Goal: Task Accomplishment & Management: Complete application form

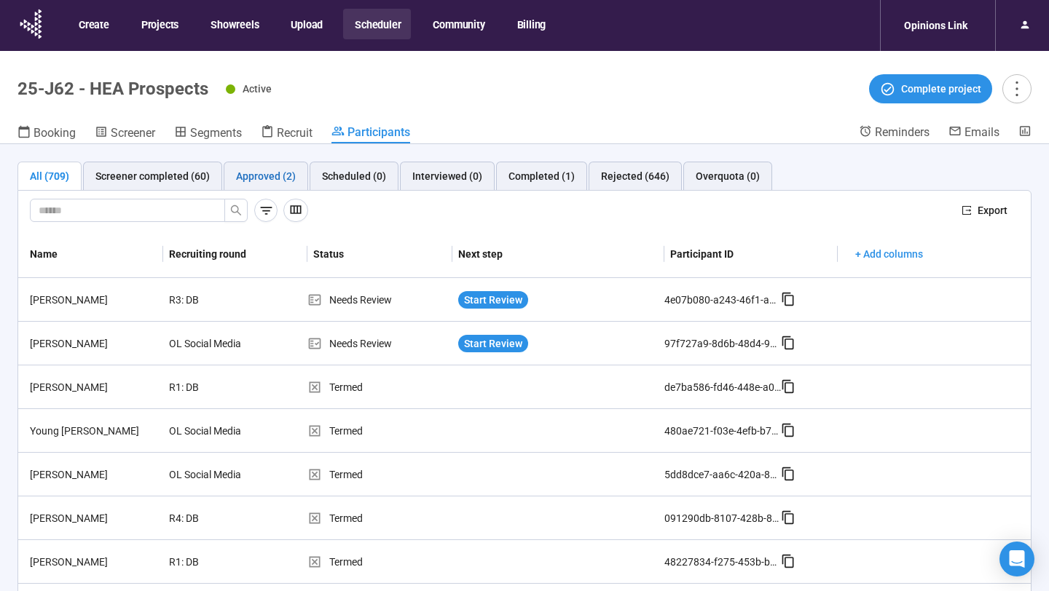
click at [270, 173] on div "Approved (2)" at bounding box center [266, 176] width 60 height 16
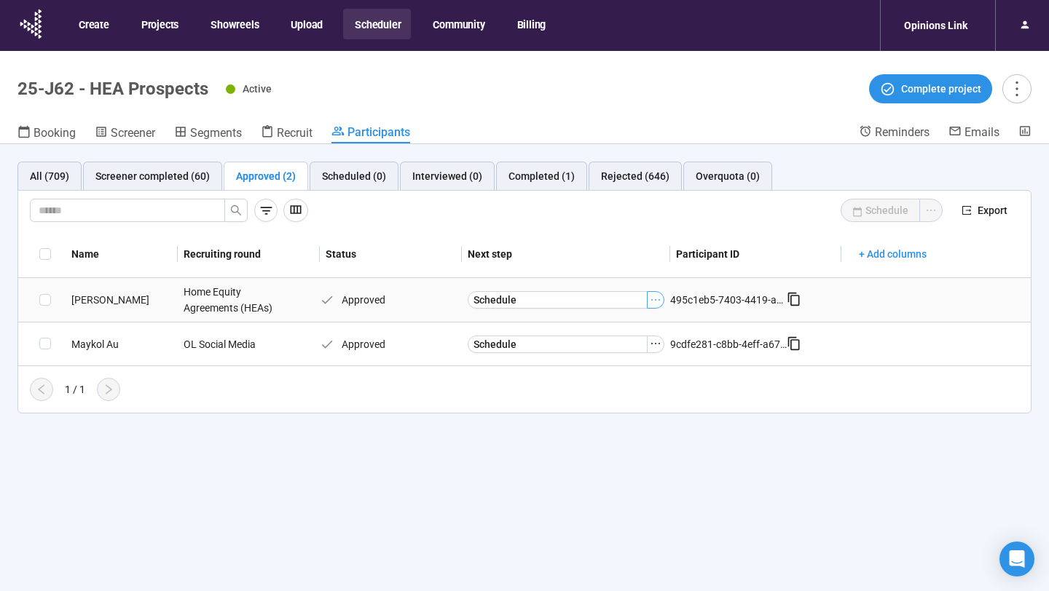
click at [653, 302] on icon "ellipsis" at bounding box center [656, 300] width 12 height 12
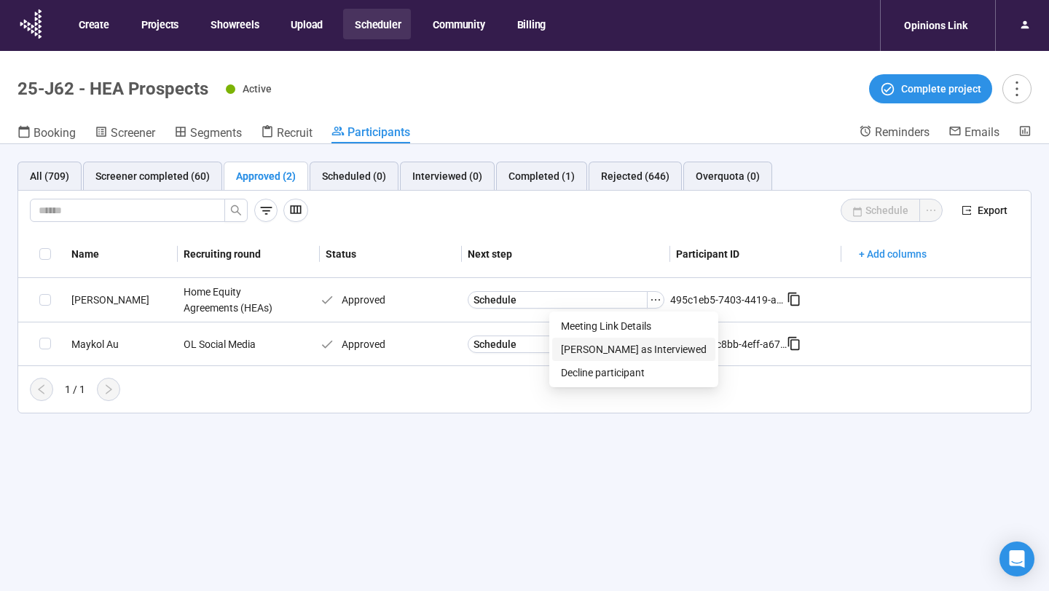
click at [594, 353] on span "[PERSON_NAME] as Interviewed" at bounding box center [634, 350] width 146 height 16
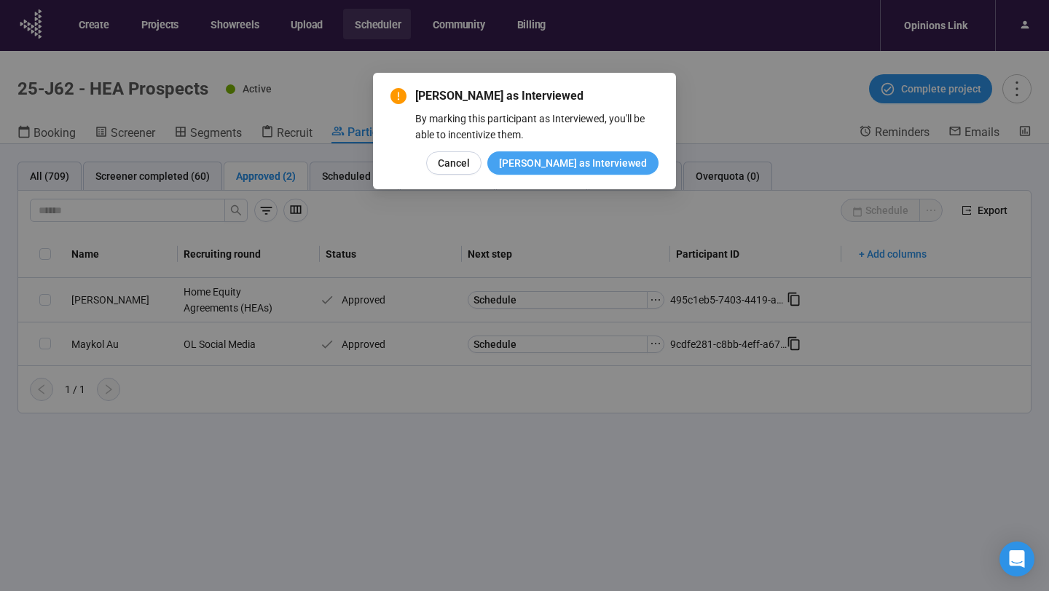
click at [601, 169] on span "[PERSON_NAME] as Interviewed" at bounding box center [573, 163] width 148 height 16
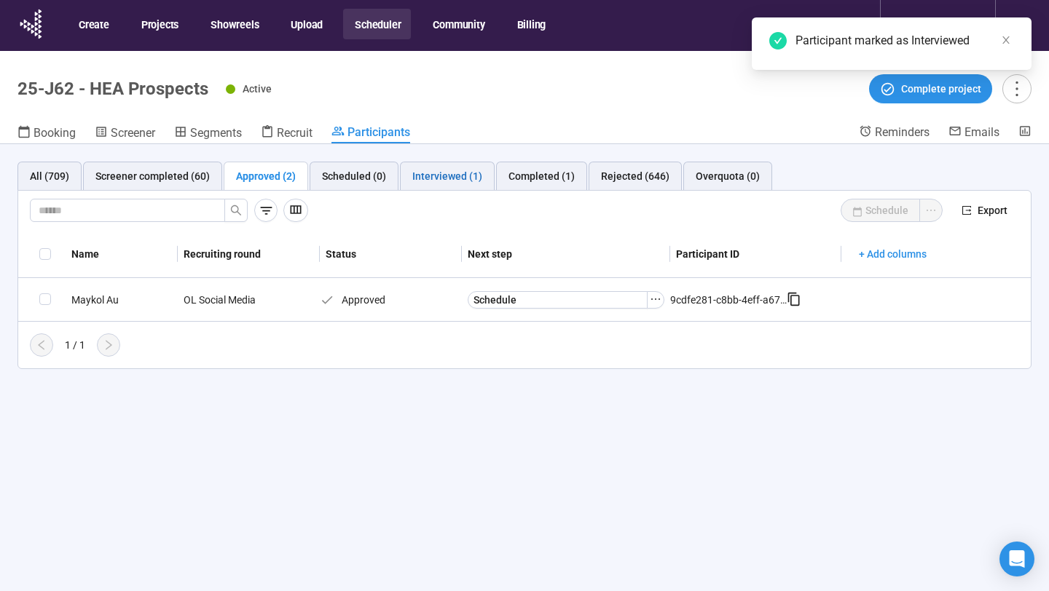
click at [448, 178] on div "Interviewed (1)" at bounding box center [447, 176] width 70 height 16
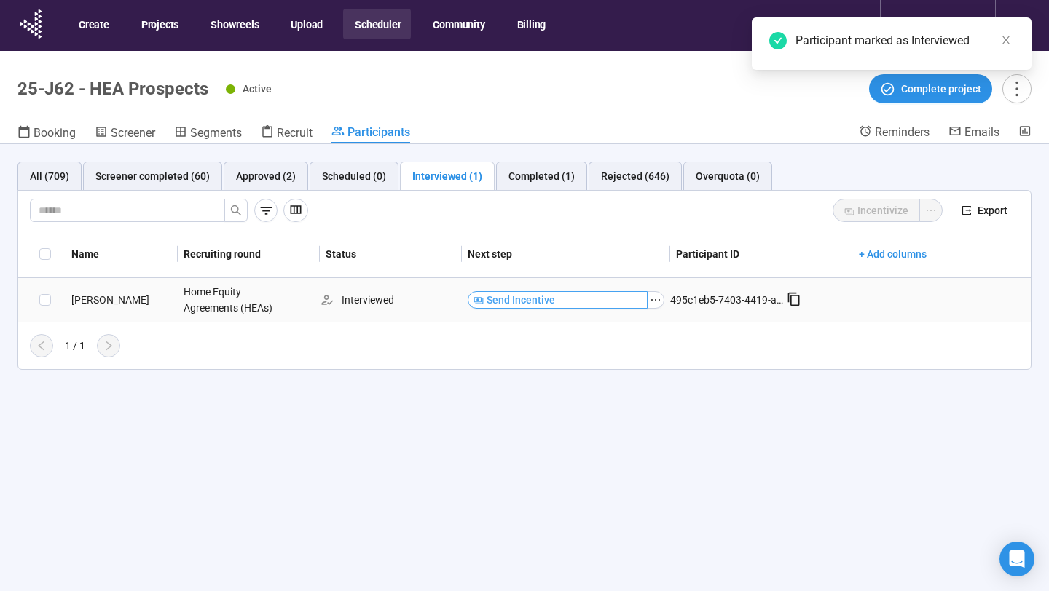
click at [611, 301] on button "Send Incentive" at bounding box center [558, 299] width 180 height 17
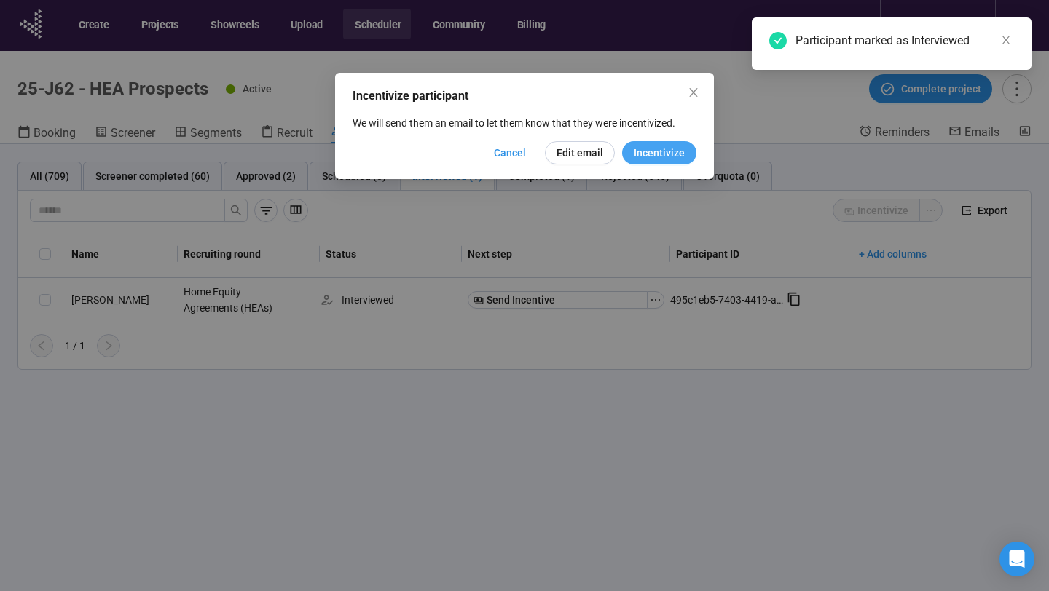
click at [666, 162] on button "Incentivize" at bounding box center [659, 152] width 74 height 23
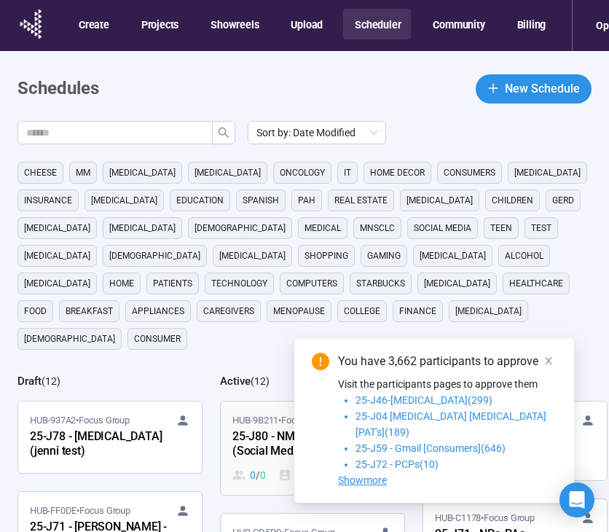
click at [254, 427] on div "25-J80 - NMIBC Patients (Social Media)" at bounding box center [312, 443] width 160 height 33
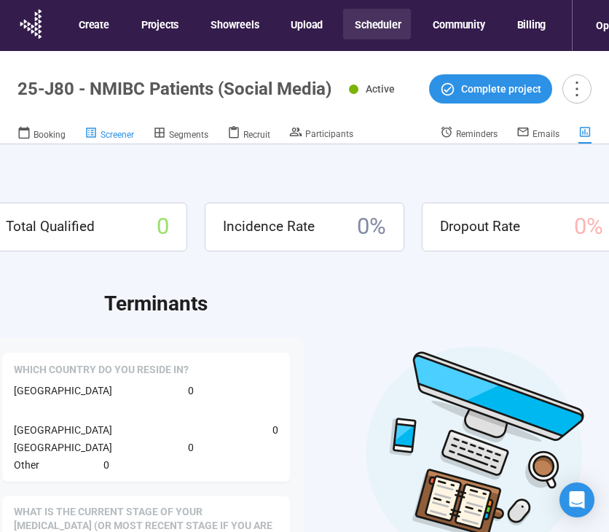
click at [121, 129] on div "Screener" at bounding box center [109, 133] width 50 height 15
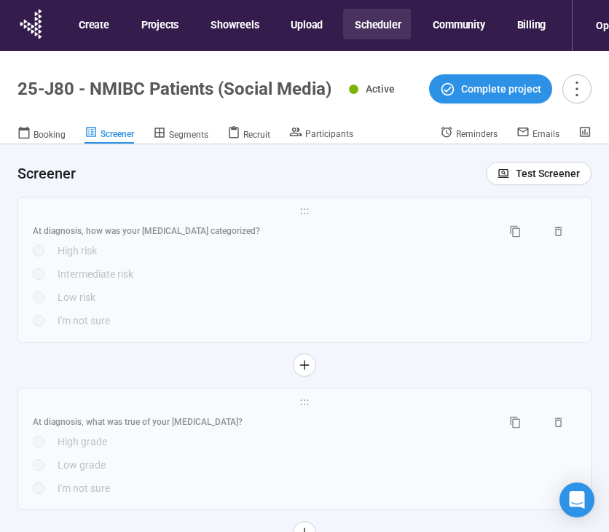
scroll to position [4904, 0]
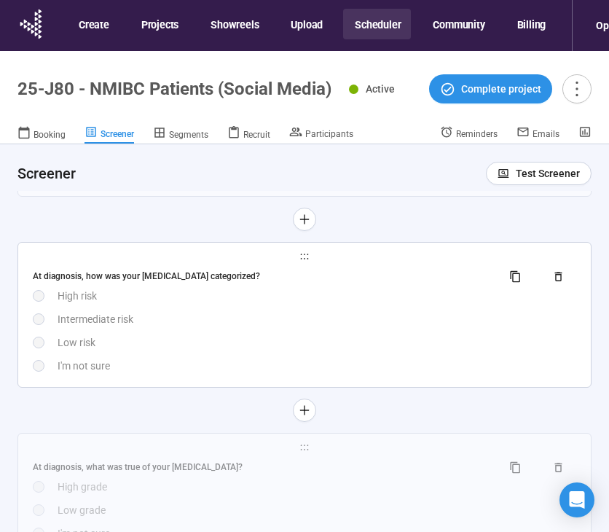
click at [413, 327] on div "Intermediate risk" at bounding box center [317, 319] width 519 height 16
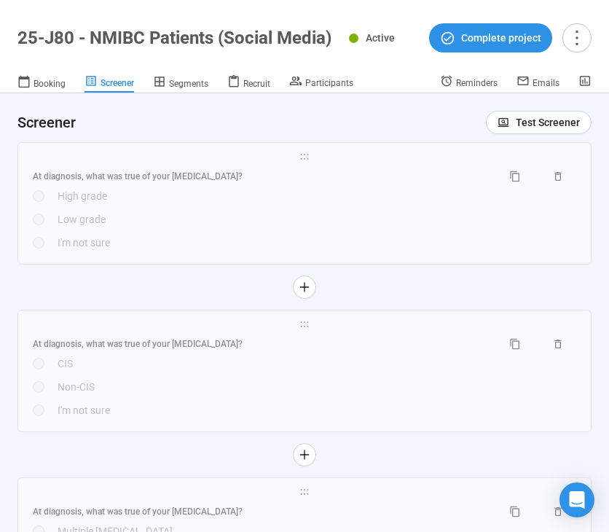
scroll to position [5485, 0]
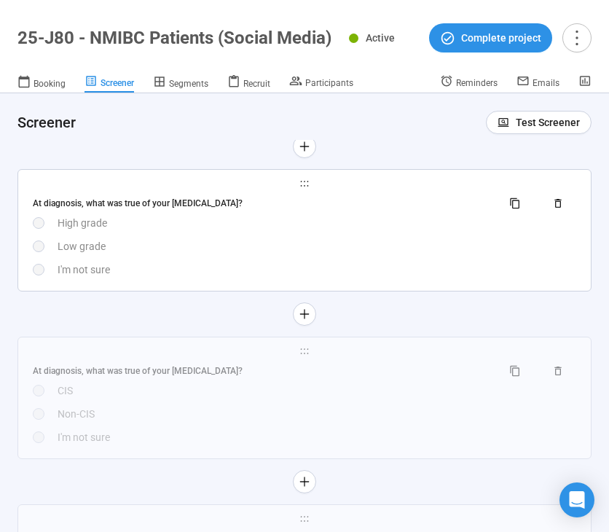
click at [340, 277] on div "I'm not sure" at bounding box center [317, 269] width 519 height 16
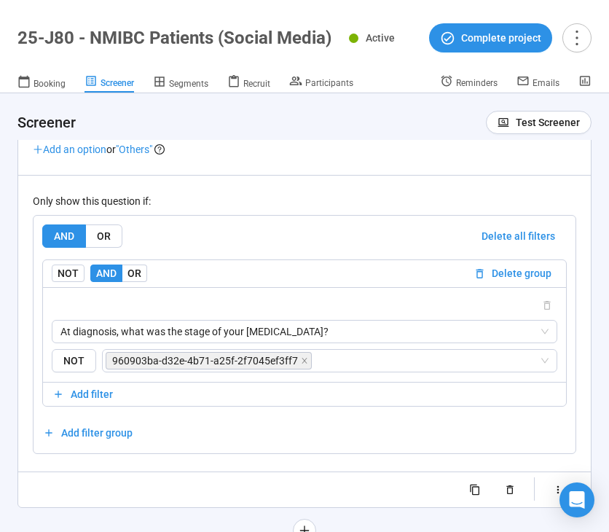
scroll to position [5270, 0]
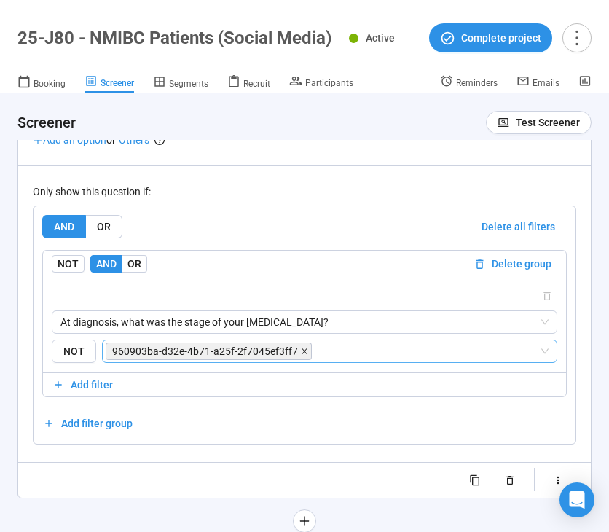
click at [301, 353] on icon "close" at bounding box center [303, 350] width 5 height 5
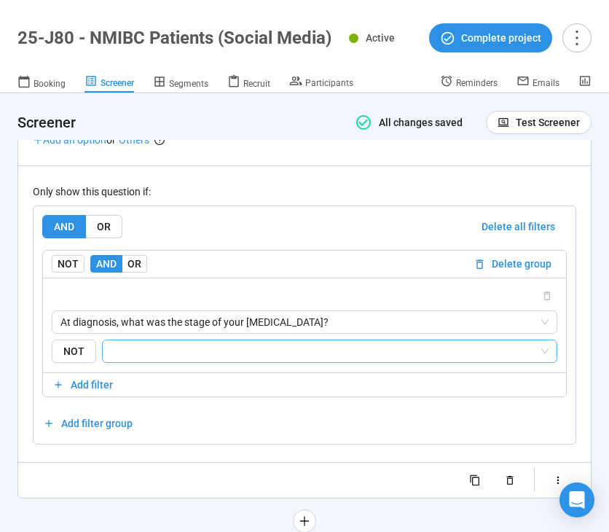
click at [332, 360] on input "search" at bounding box center [324, 350] width 427 height 17
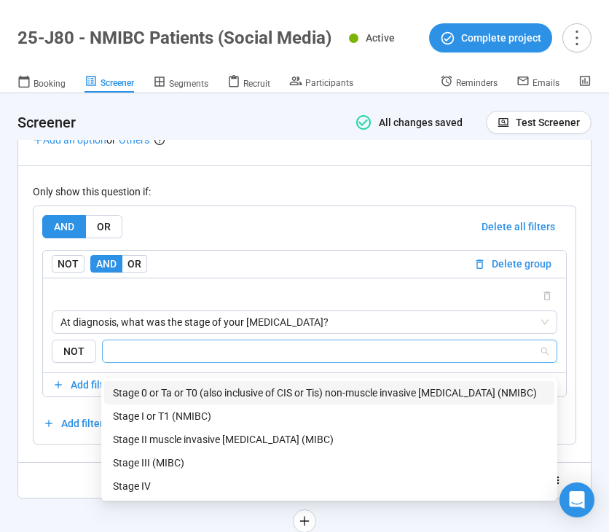
click at [319, 389] on div "Stage 0 or Ta or T0 (also inclusive of CIS or Tis) non-muscle invasive bladder …" at bounding box center [329, 393] width 433 height 16
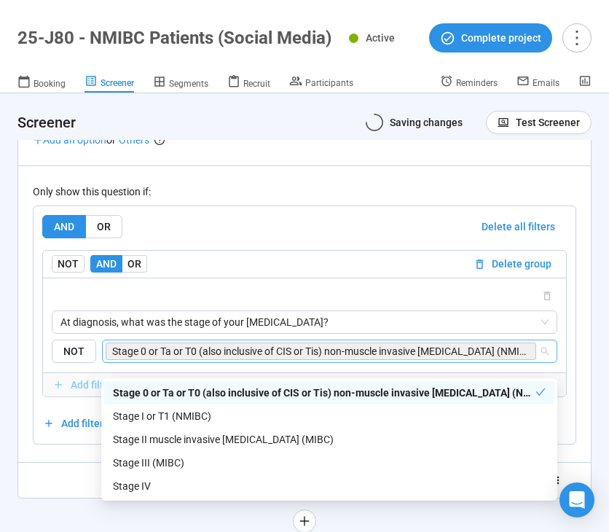
click at [62, 391] on icon "button" at bounding box center [58, 385] width 12 height 12
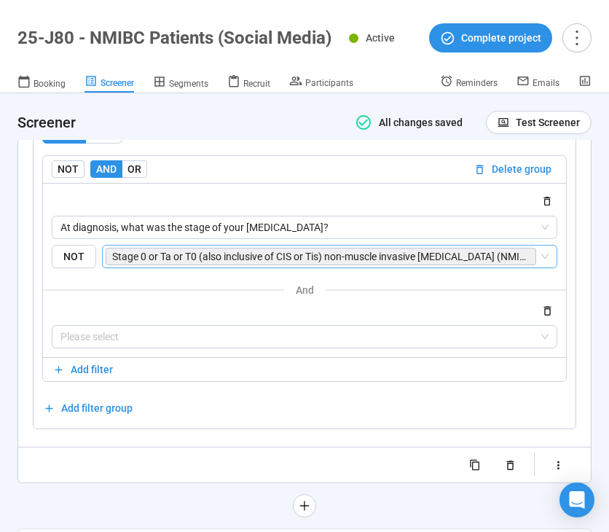
scroll to position [5366, 0]
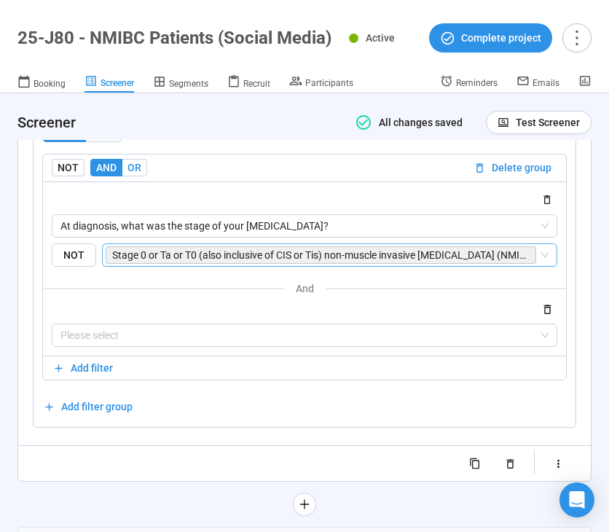
click at [140, 176] on label "OR" at bounding box center [134, 167] width 25 height 17
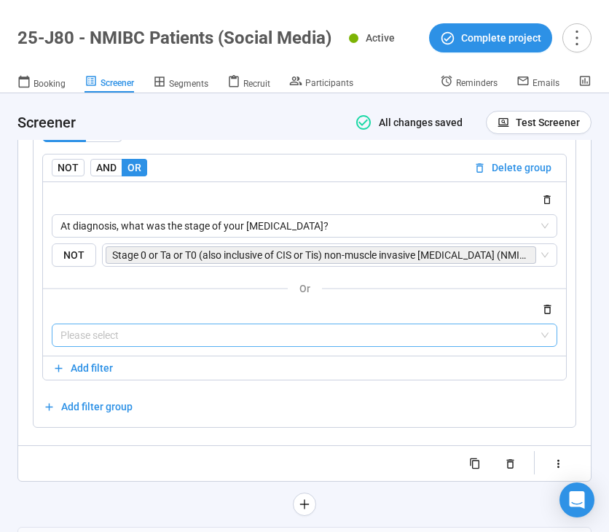
click at [198, 346] on input "search" at bounding box center [304, 335] width 488 height 22
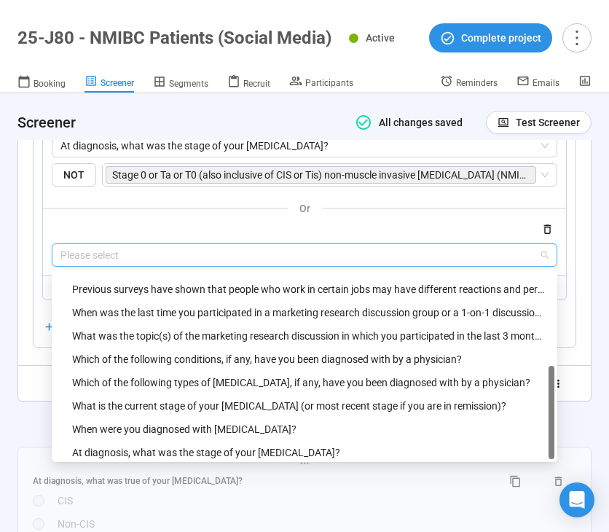
scroll to position [233, 0]
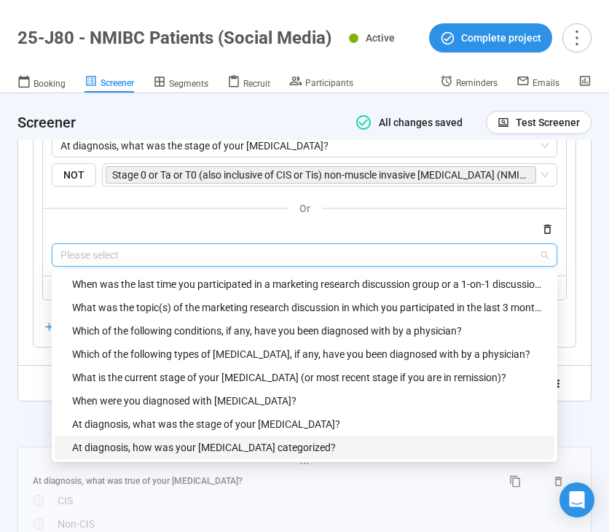
click at [229, 454] on div "At diagnosis, how was your bladder cancer categorized?" at bounding box center [308, 447] width 473 height 16
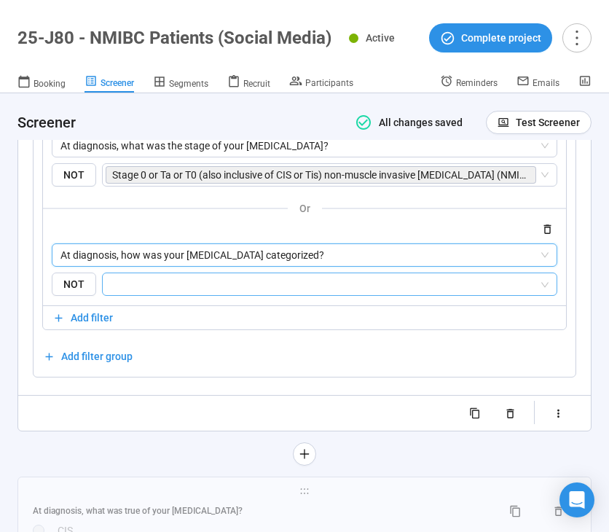
click at [320, 293] on input "search" at bounding box center [324, 283] width 427 height 17
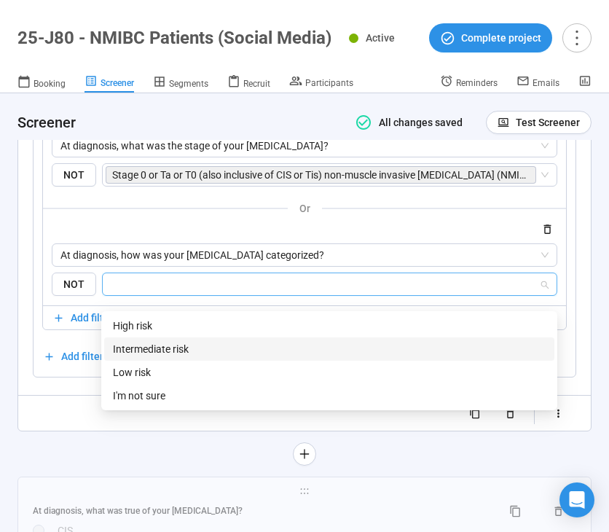
click at [283, 353] on div "Intermediate risk" at bounding box center [329, 349] width 433 height 16
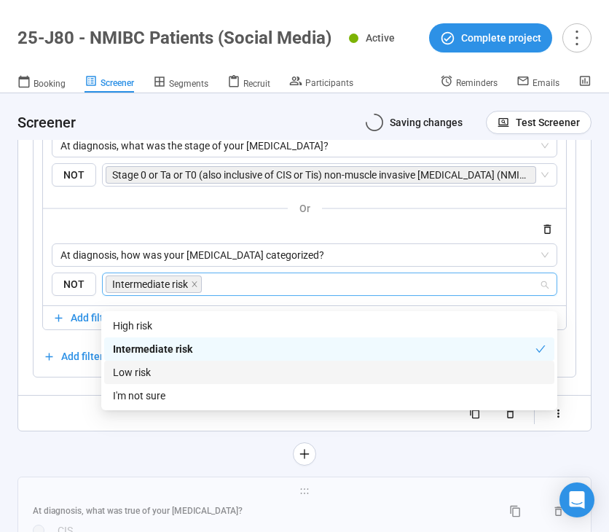
click at [276, 372] on div "Low risk" at bounding box center [329, 372] width 433 height 16
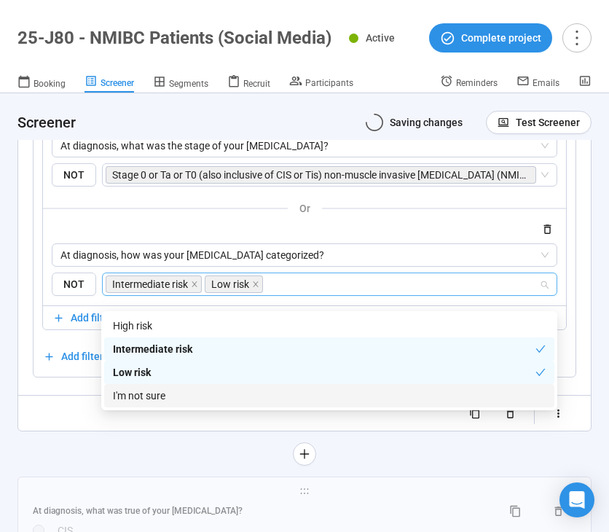
click at [267, 394] on div "I'm not sure" at bounding box center [329, 395] width 433 height 16
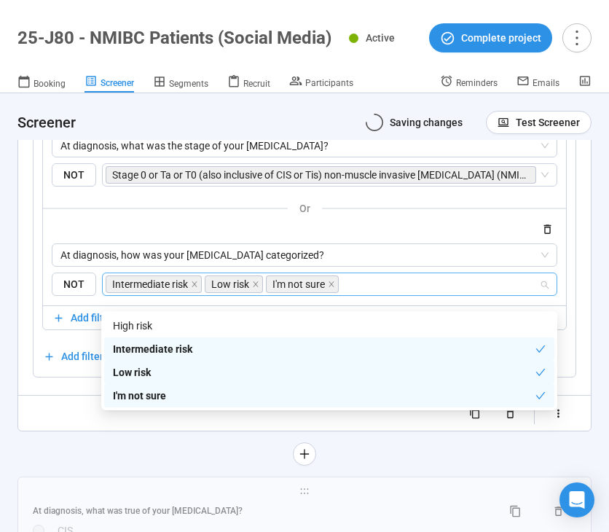
click at [179, 465] on div at bounding box center [304, 453] width 574 height 23
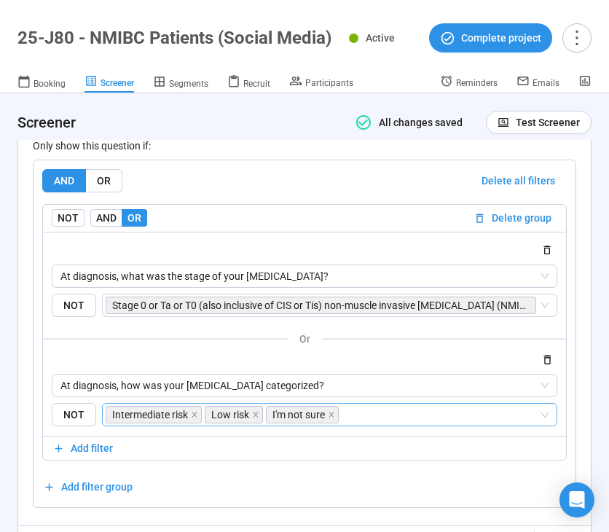
scroll to position [5318, 0]
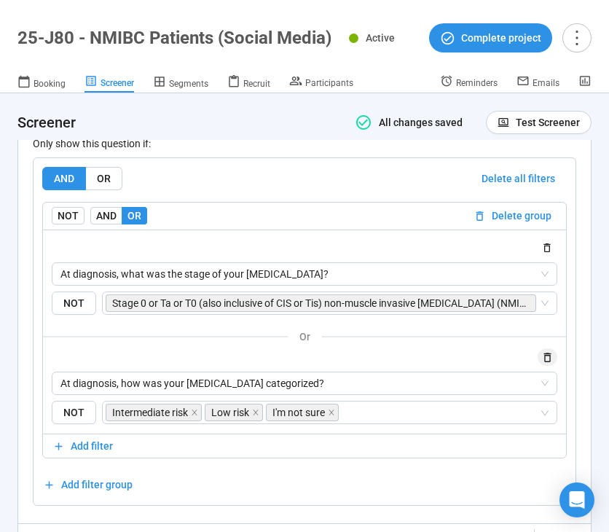
click at [547, 363] on icon "button" at bounding box center [547, 357] width 12 height 12
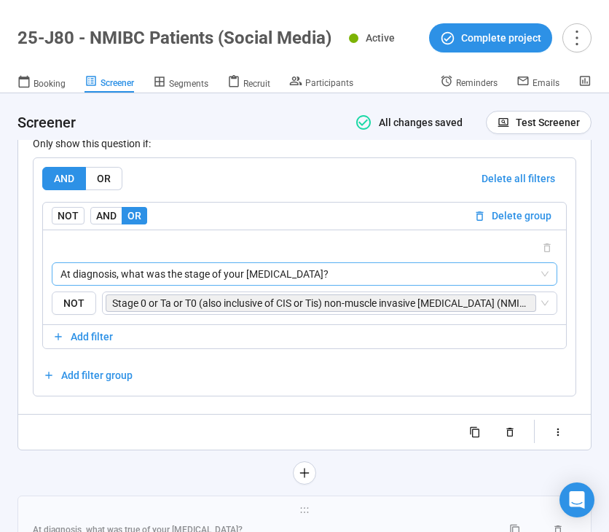
click at [541, 283] on span "At diagnosis, what was the stage of your bladder cancer?" at bounding box center [304, 274] width 488 height 22
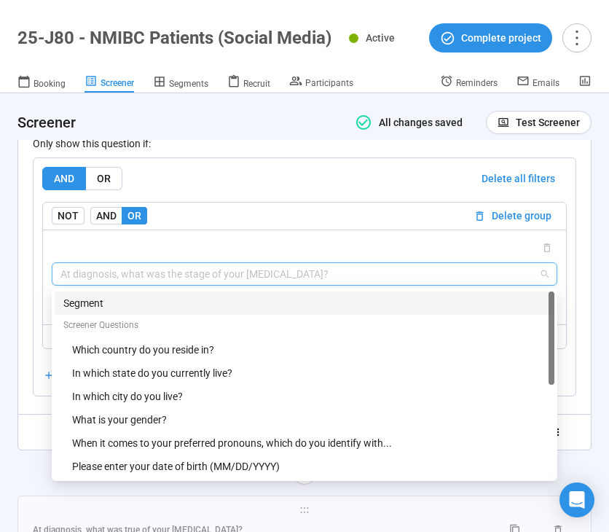
click at [404, 245] on div "At diagnosis, what was the stage of your bladder cancer? {"type":"SEGMENT","op"…" at bounding box center [304, 276] width 523 height 95
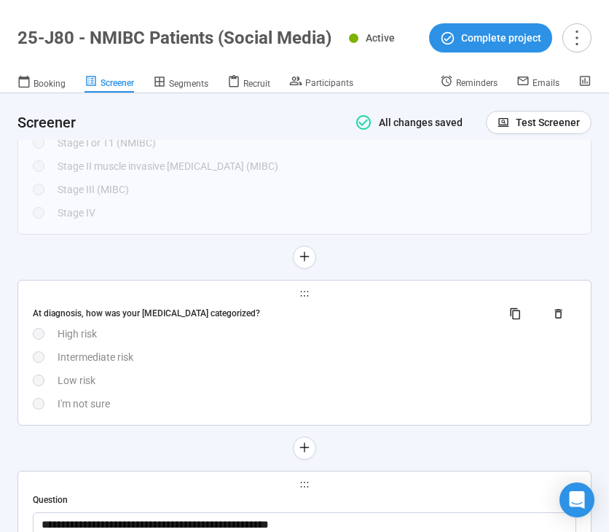
click at [341, 382] on div "Low risk" at bounding box center [317, 380] width 519 height 16
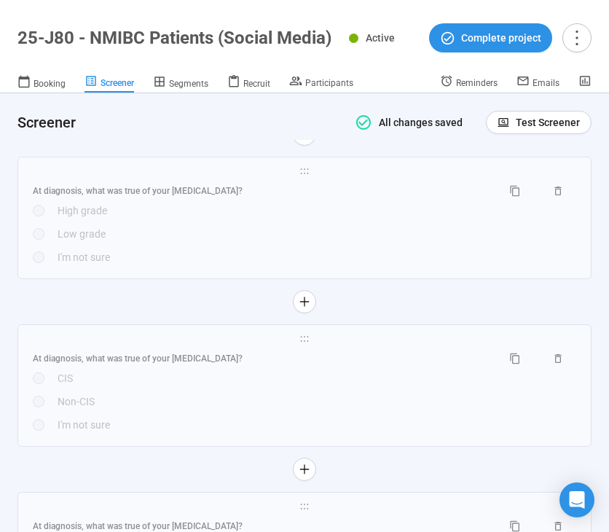
scroll to position [5498, 0]
click at [377, 385] on div "CIS" at bounding box center [317, 377] width 519 height 16
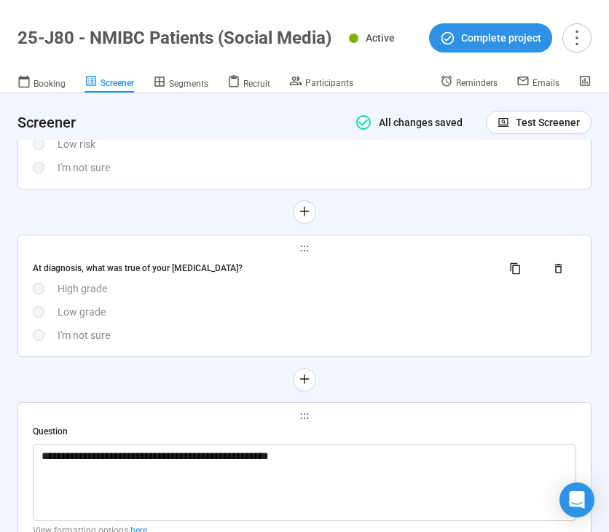
click at [385, 343] on div "I'm not sure" at bounding box center [317, 335] width 519 height 16
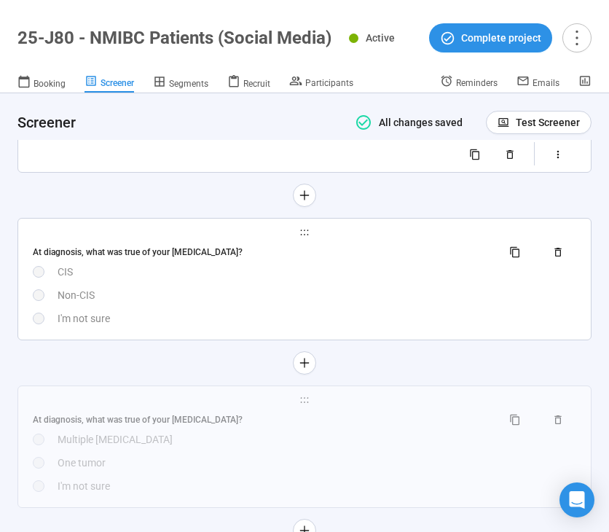
scroll to position [5655, 0]
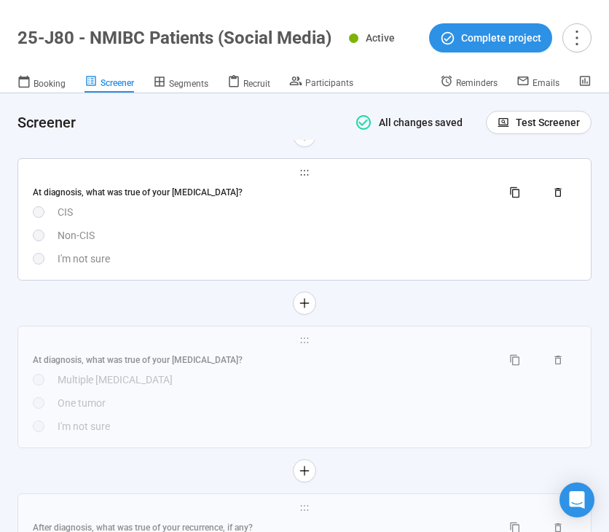
click at [400, 257] on div "At diagnosis, what was true of your bladder cancer? CIS Non-CIS I'm not sure" at bounding box center [304, 224] width 543 height 86
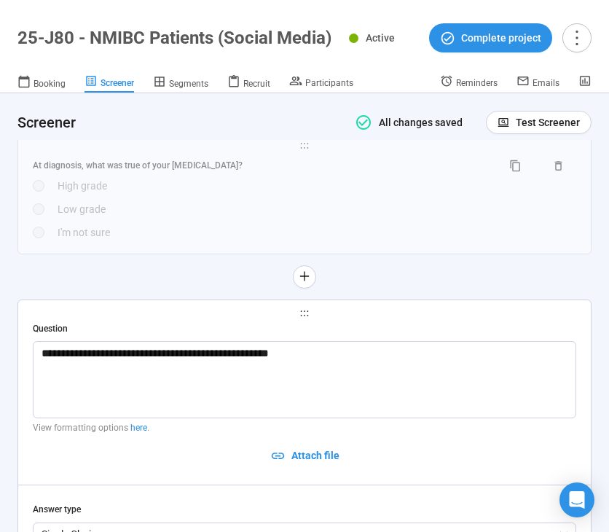
scroll to position [4889, 0]
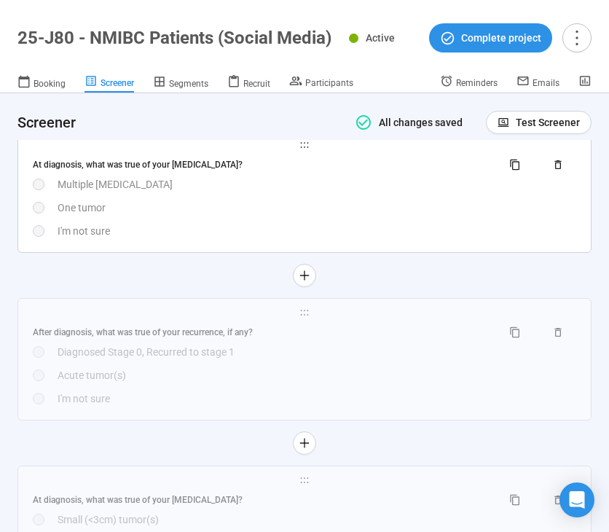
click at [398, 231] on div "At diagnosis, what was true of your bladder cancer? Multiple tumors One tumor I…" at bounding box center [304, 196] width 543 height 86
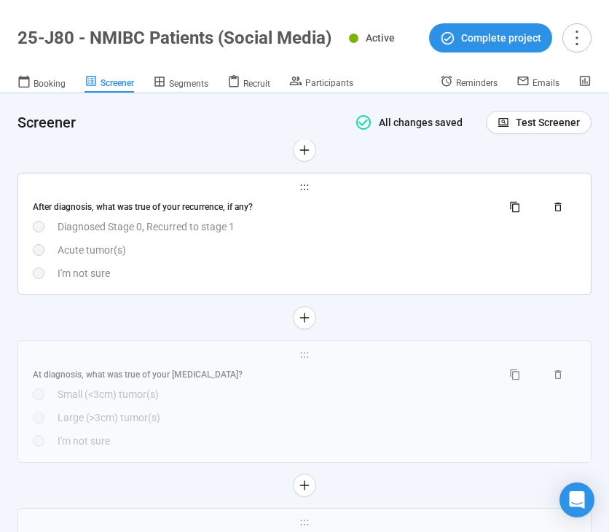
click at [395, 275] on div "After diagnosis, what was true of your recurrence, if any? Diagnosed Stage 0, R…" at bounding box center [304, 238] width 543 height 86
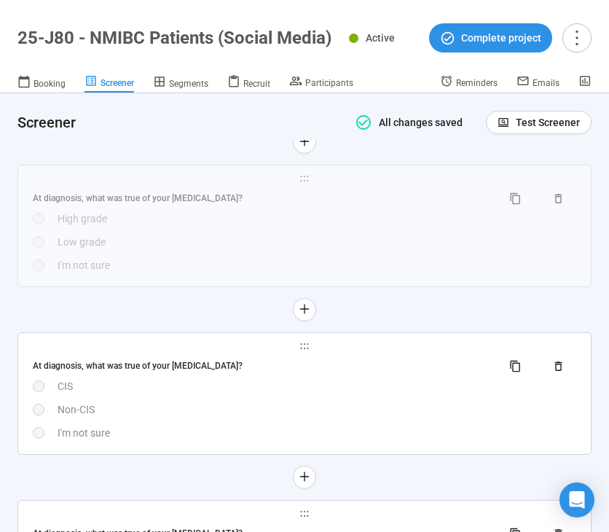
scroll to position [4859, 0]
click at [390, 265] on div "At diagnosis, what was true of your bladder cancer? High grade Low grade I'm no…" at bounding box center [304, 231] width 543 height 86
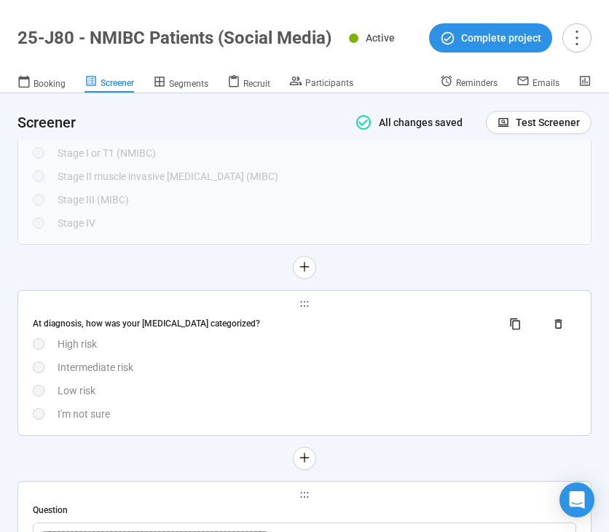
scroll to position [4554, 0]
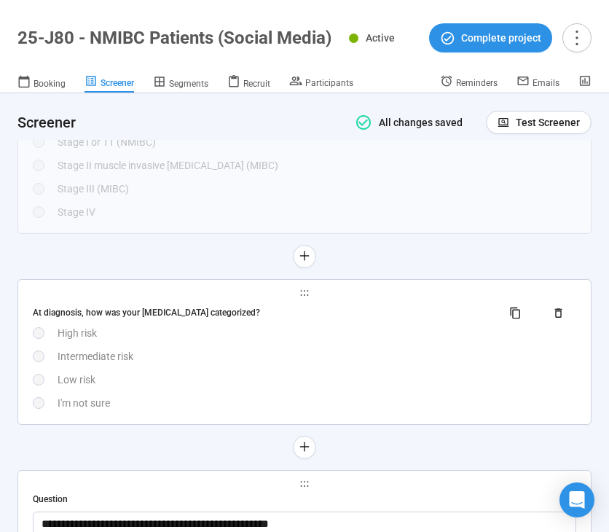
click at [435, 383] on div "Low risk" at bounding box center [317, 379] width 519 height 16
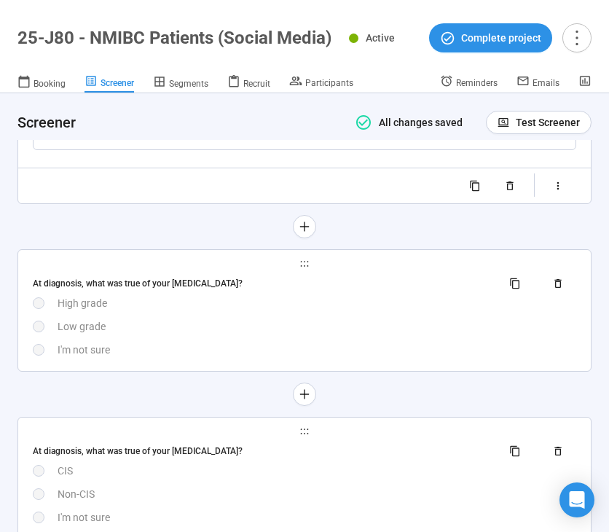
click at [426, 334] on div "Low grade" at bounding box center [317, 326] width 519 height 16
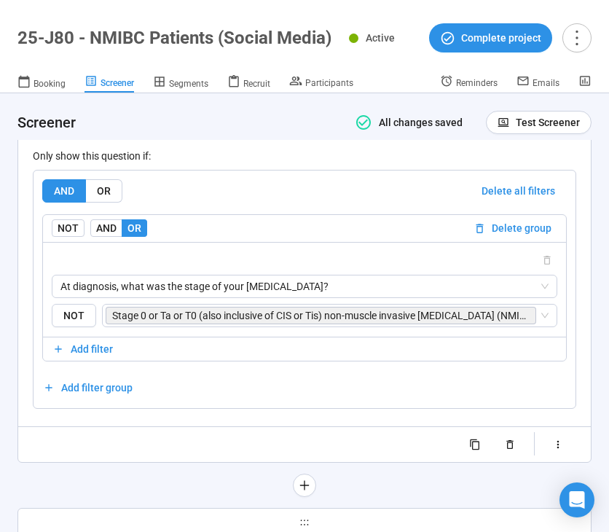
scroll to position [5307, 0]
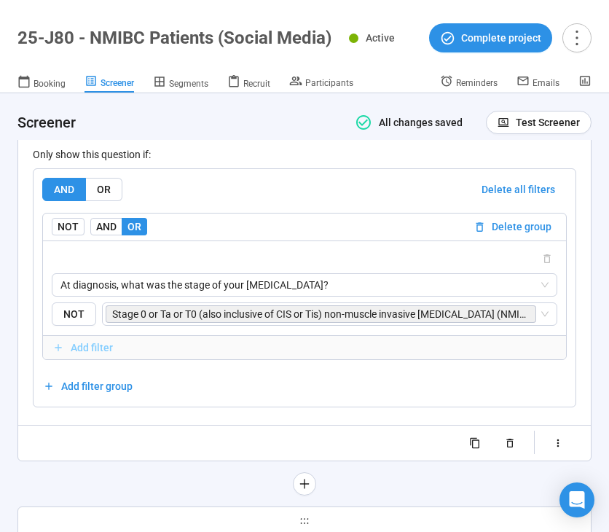
click at [91, 355] on span "Add filter" at bounding box center [92, 347] width 42 height 16
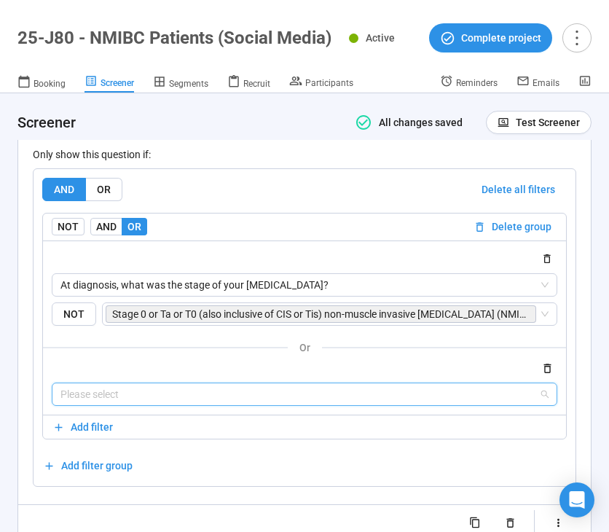
click at [176, 403] on input "search" at bounding box center [304, 394] width 488 height 22
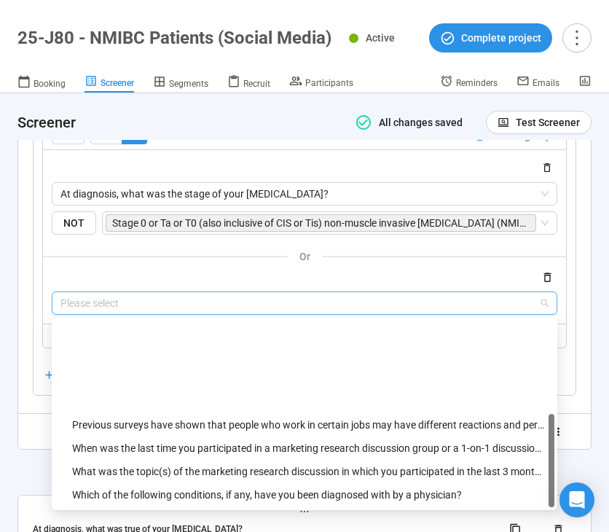
scroll to position [233, 0]
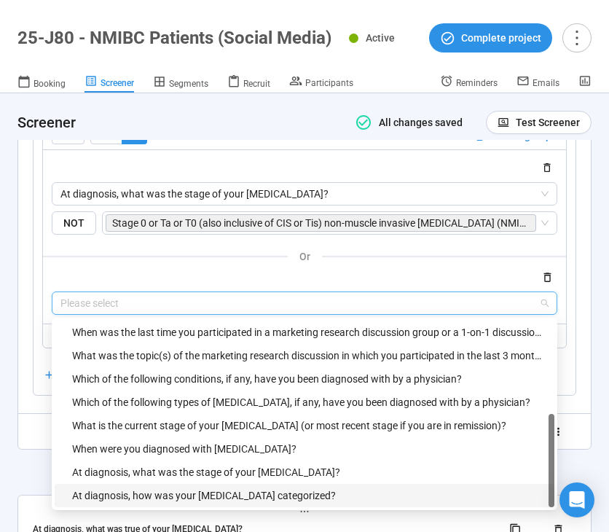
click at [218, 503] on div "At diagnosis, how was your bladder cancer categorized?" at bounding box center [308, 495] width 473 height 16
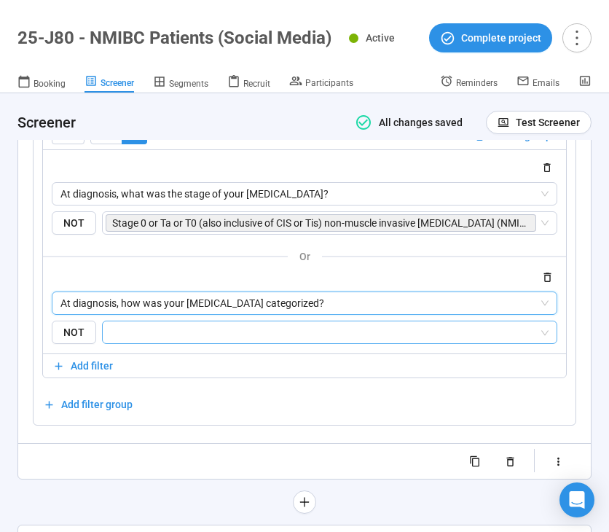
click at [301, 341] on input "search" at bounding box center [324, 331] width 427 height 17
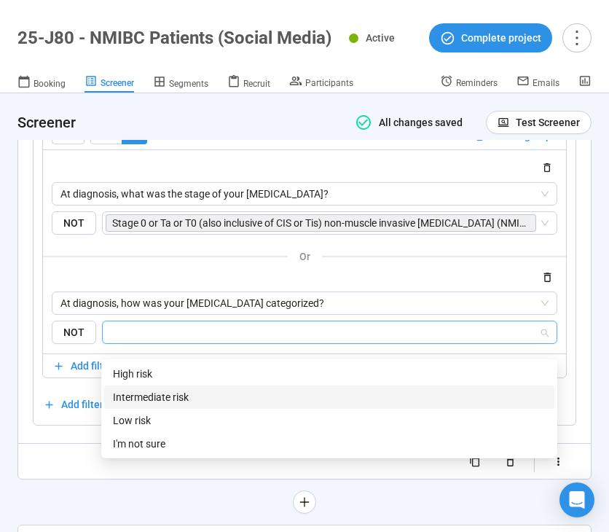
click at [274, 398] on div "Intermediate risk" at bounding box center [329, 397] width 433 height 16
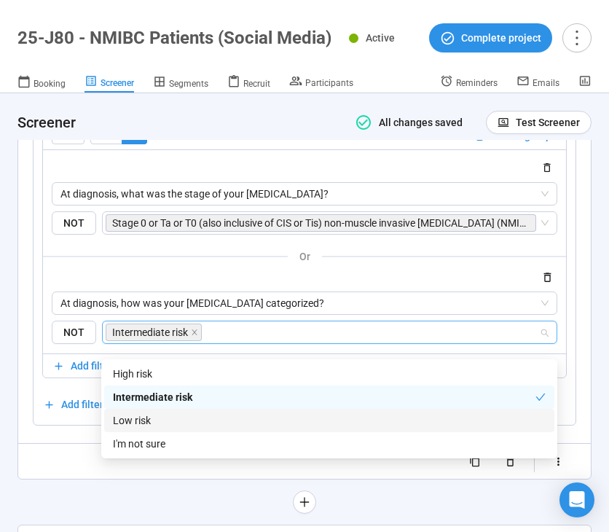
click at [272, 417] on div "Low risk" at bounding box center [329, 420] width 433 height 16
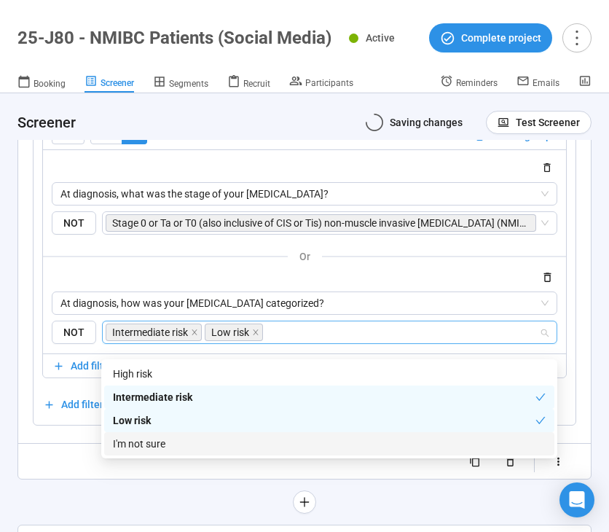
click at [271, 442] on div "I'm not sure" at bounding box center [329, 443] width 433 height 16
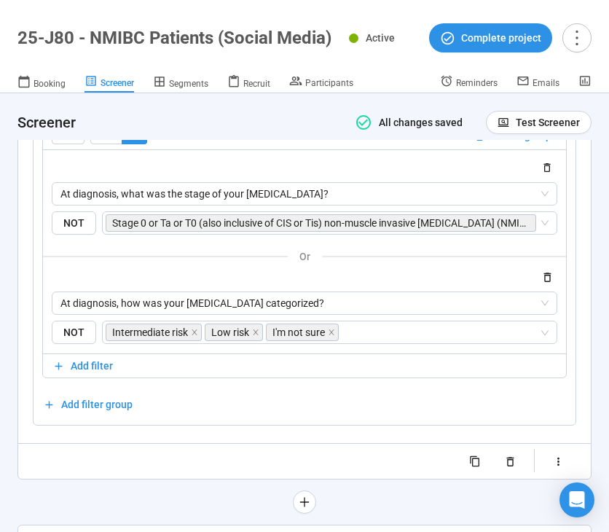
click at [113, 497] on div "**********" at bounding box center [304, 70] width 574 height 888
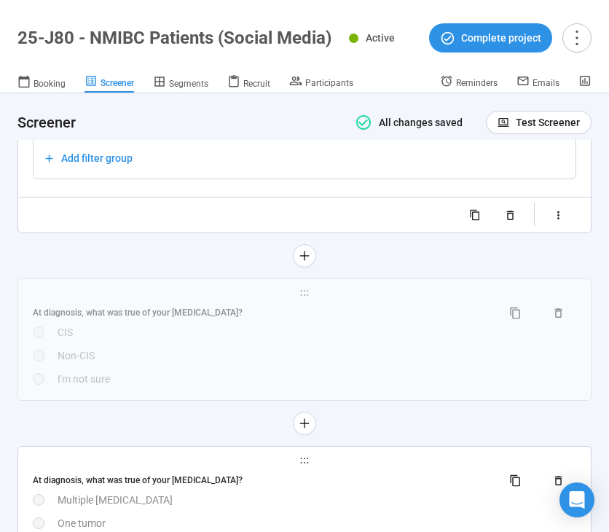
drag, startPoint x: 245, startPoint y: 374, endPoint x: 259, endPoint y: 372, distance: 13.9
click at [245, 363] on div "Non-CIS" at bounding box center [317, 355] width 519 height 16
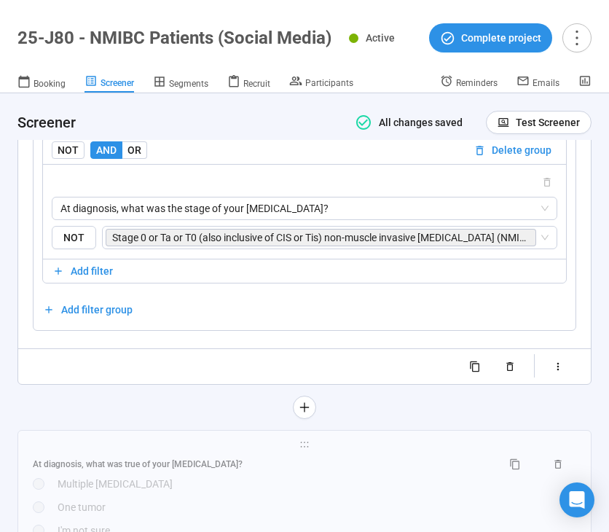
scroll to position [5516, 0]
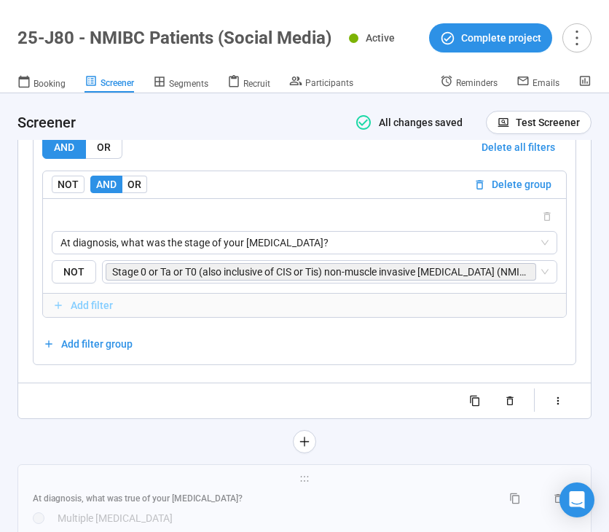
click at [87, 313] on span "Add filter" at bounding box center [92, 305] width 42 height 16
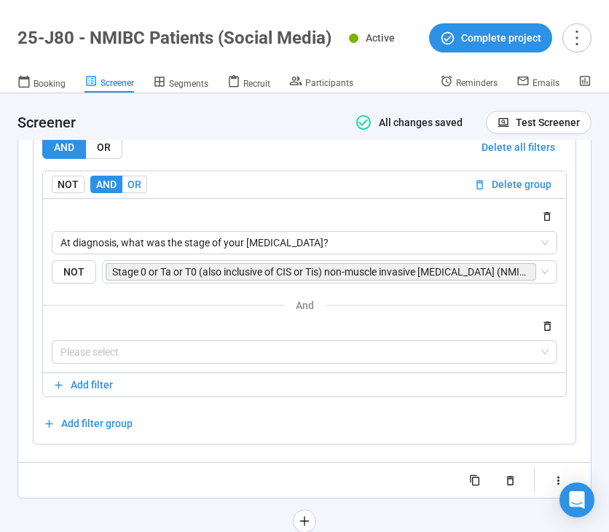
click at [141, 193] on label "OR" at bounding box center [134, 184] width 25 height 17
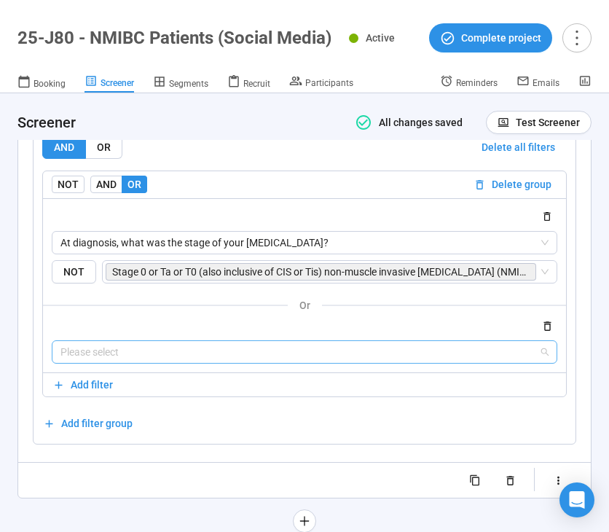
click at [188, 363] on input "search" at bounding box center [304, 352] width 488 height 22
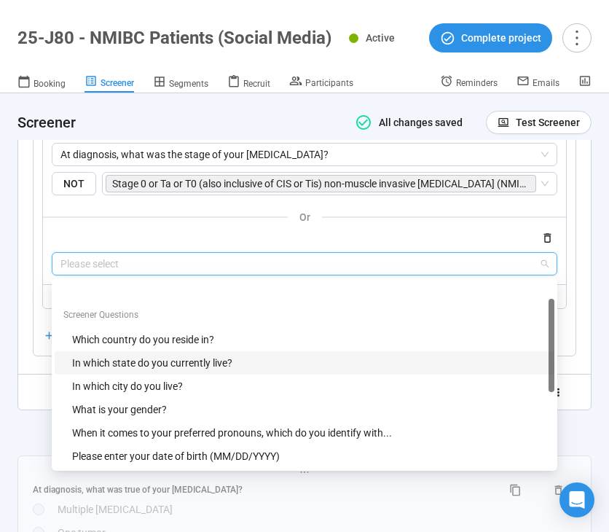
scroll to position [256, 0]
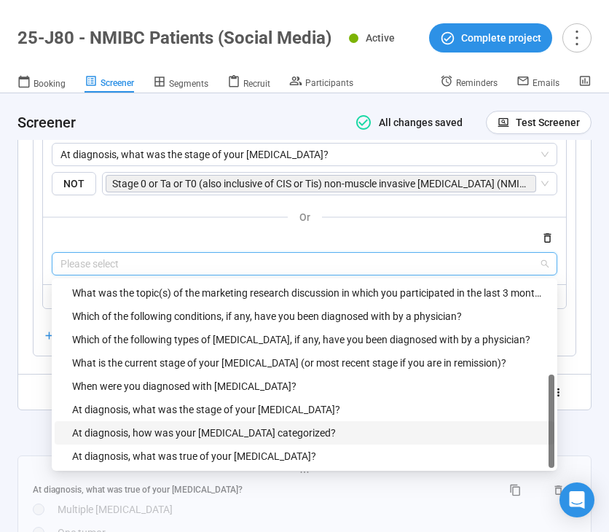
click at [216, 436] on div "At diagnosis, how was your bladder cancer categorized?" at bounding box center [308, 433] width 473 height 16
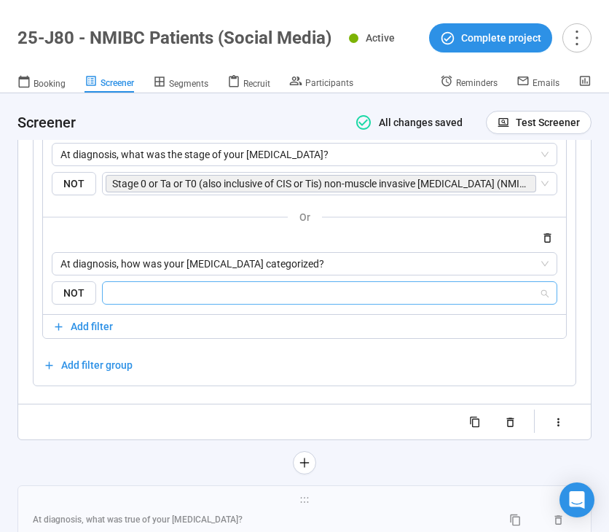
click at [269, 301] on input "search" at bounding box center [324, 292] width 427 height 17
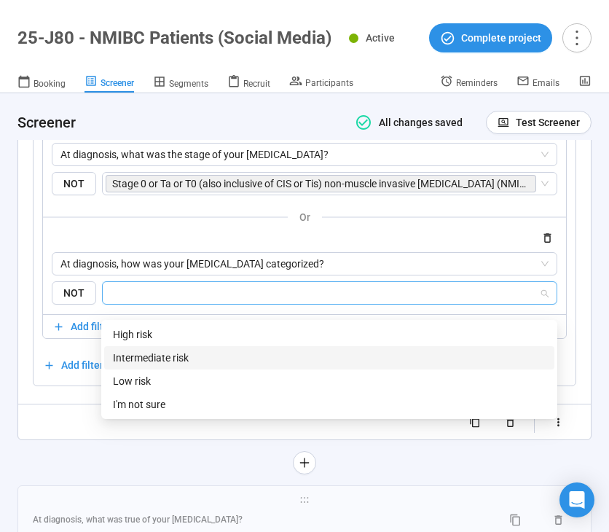
drag, startPoint x: 242, startPoint y: 352, endPoint x: 242, endPoint y: 375, distance: 22.6
click at [242, 352] on div "Intermediate risk" at bounding box center [329, 358] width 433 height 16
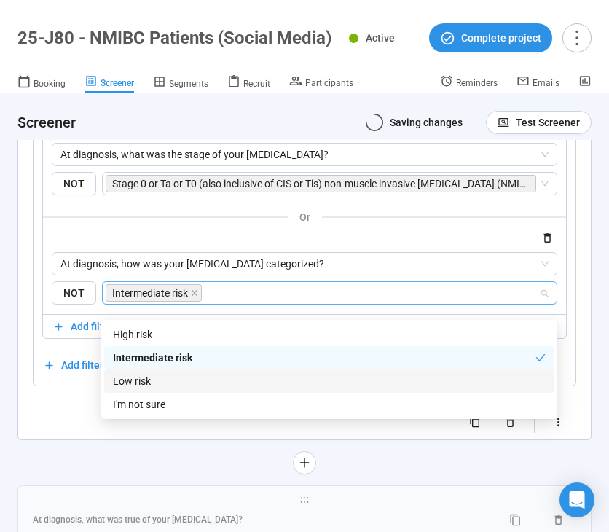
click at [242, 376] on div "Low risk" at bounding box center [329, 381] width 433 height 16
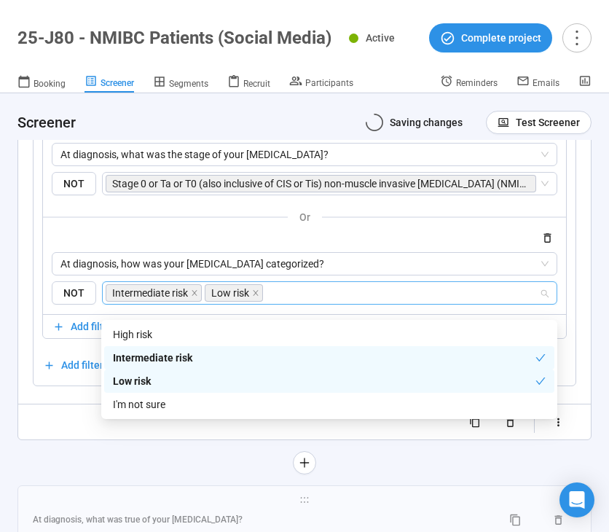
click at [241, 406] on div "I'm not sure" at bounding box center [329, 404] width 433 height 16
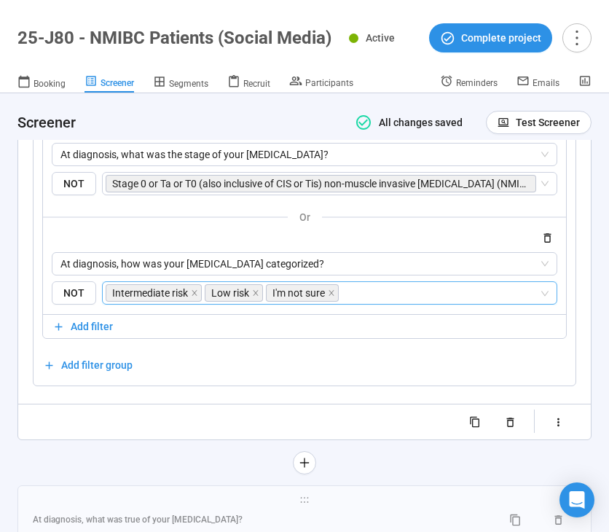
click at [102, 470] on div at bounding box center [304, 462] width 574 height 23
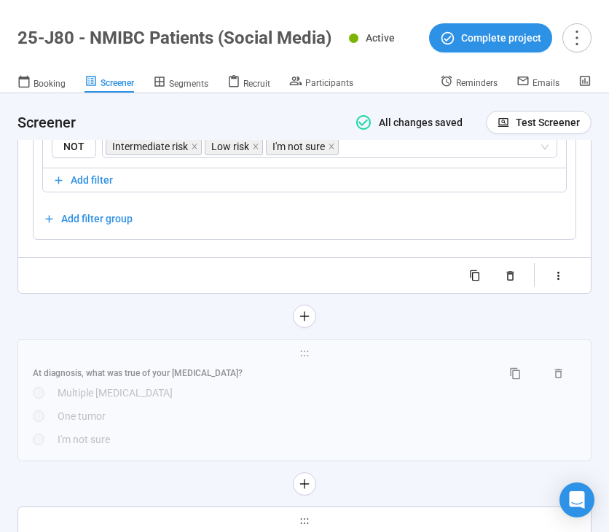
scroll to position [5787, 0]
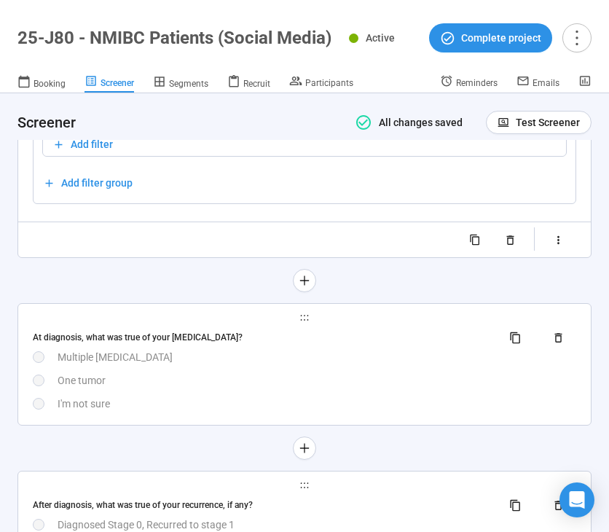
click at [247, 388] on div "One tumor" at bounding box center [317, 380] width 519 height 16
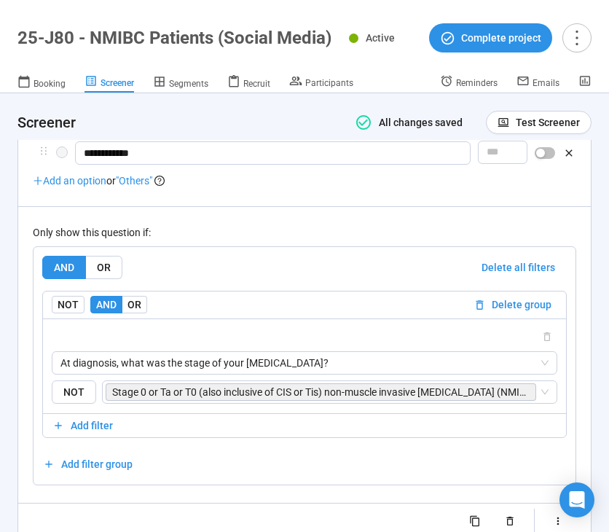
scroll to position [5673, 0]
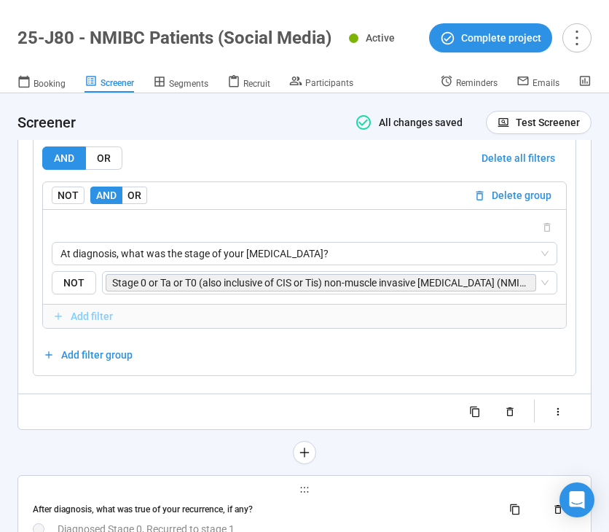
click at [98, 324] on span "Add filter" at bounding box center [92, 316] width 42 height 16
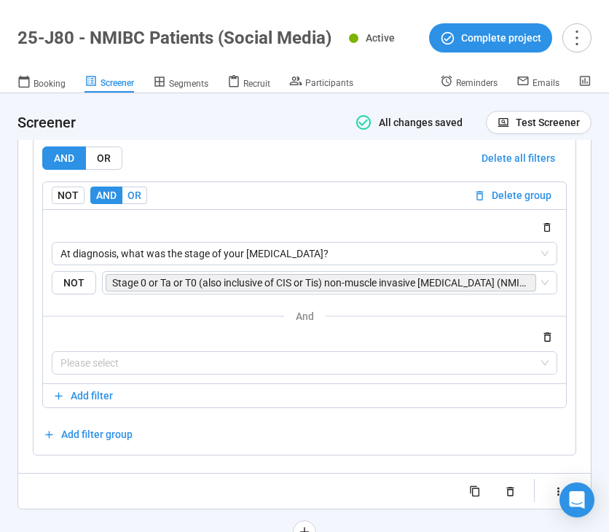
click at [134, 201] on span "OR" at bounding box center [134, 195] width 14 height 12
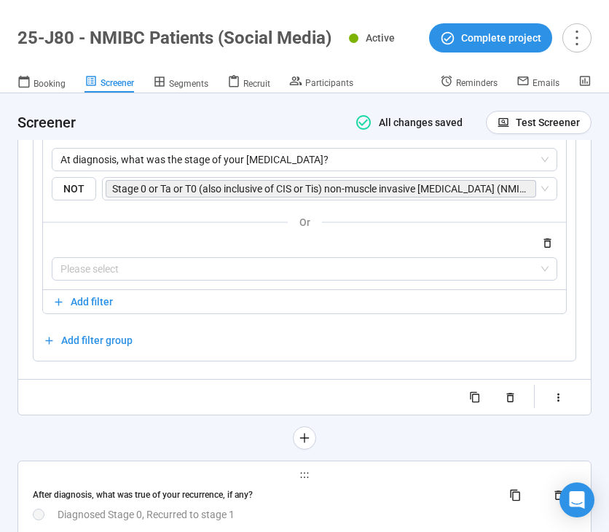
scroll to position [5784, 0]
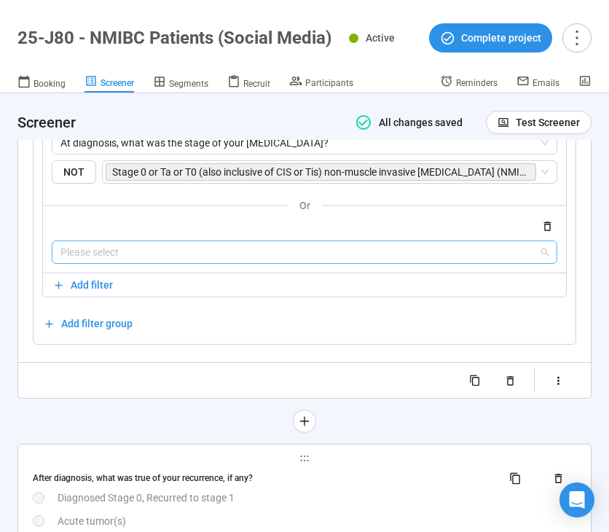
click at [170, 263] on input "search" at bounding box center [304, 252] width 488 height 22
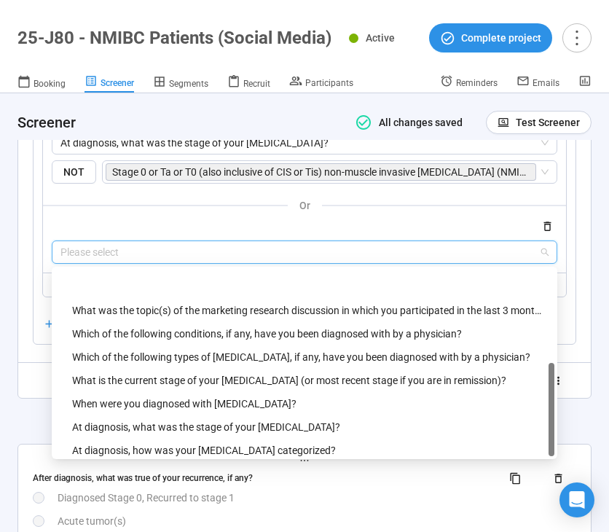
scroll to position [280, 0]
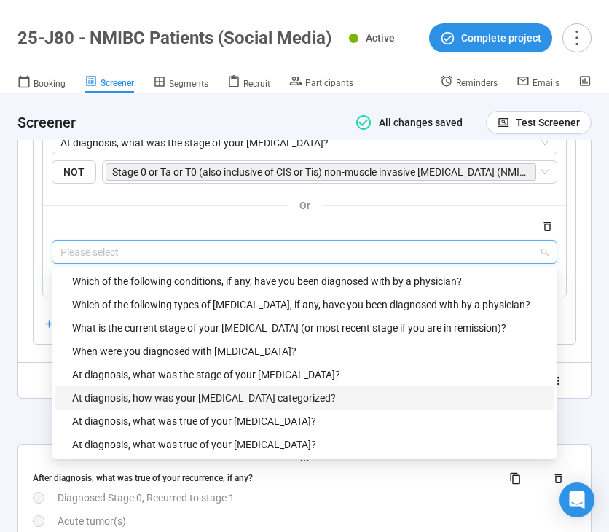
click at [194, 406] on div "At diagnosis, how was your bladder cancer categorized?" at bounding box center [308, 398] width 473 height 16
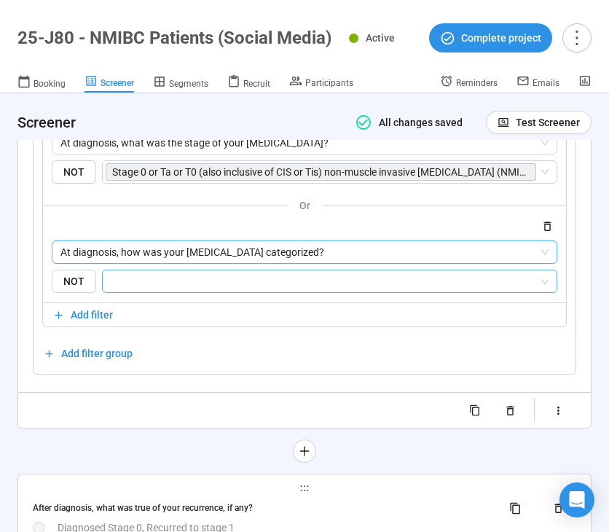
click at [264, 289] on input "search" at bounding box center [324, 280] width 427 height 17
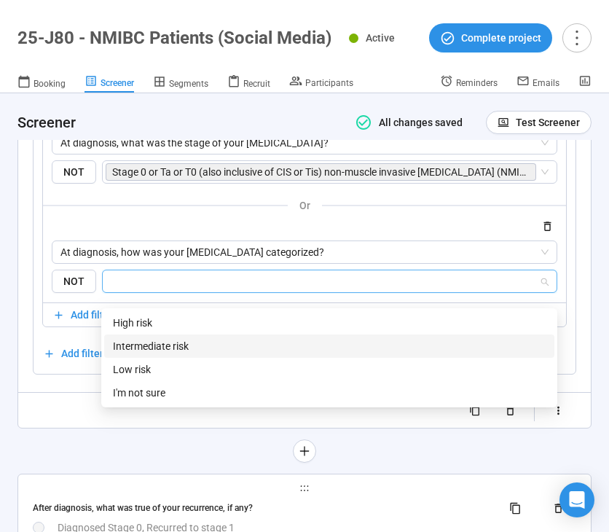
click at [251, 342] on div "Intermediate risk" at bounding box center [329, 346] width 433 height 16
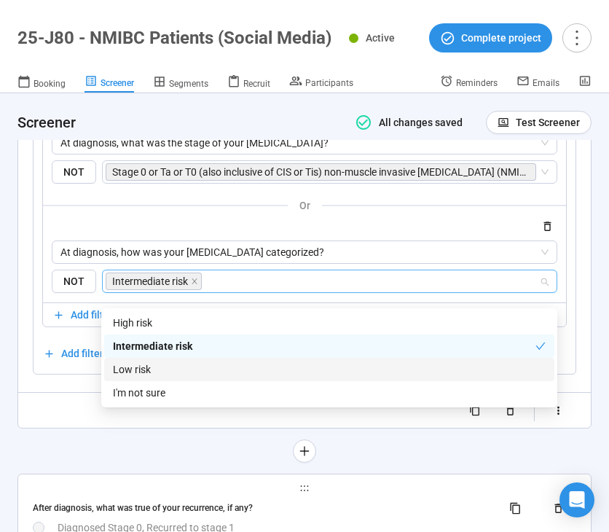
click at [245, 368] on div "Low risk" at bounding box center [329, 369] width 433 height 16
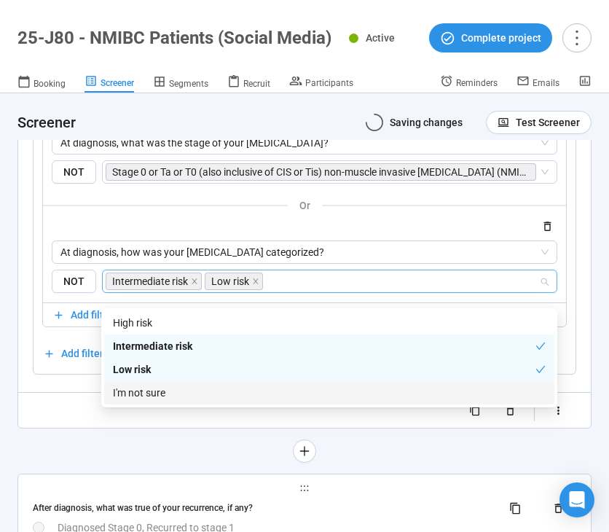
click at [236, 392] on div "I'm not sure" at bounding box center [329, 393] width 433 height 16
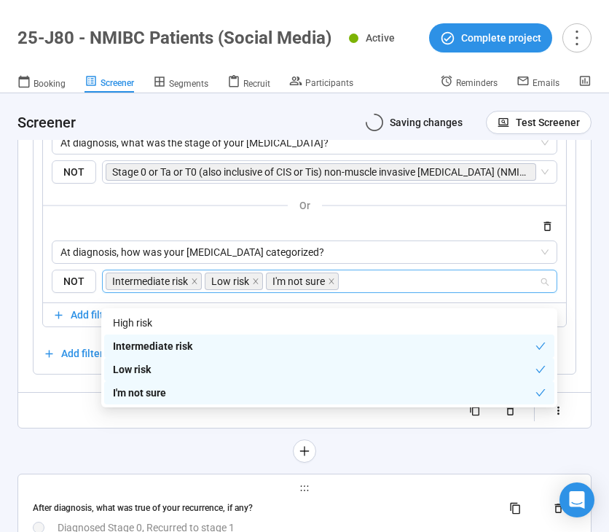
click at [110, 454] on div at bounding box center [304, 450] width 574 height 23
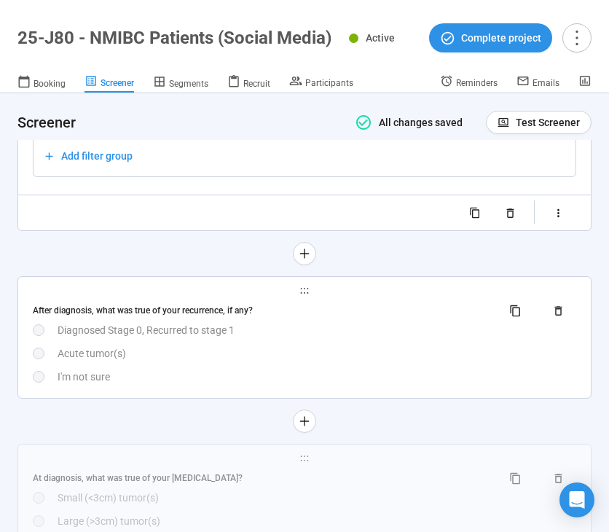
scroll to position [5993, 0]
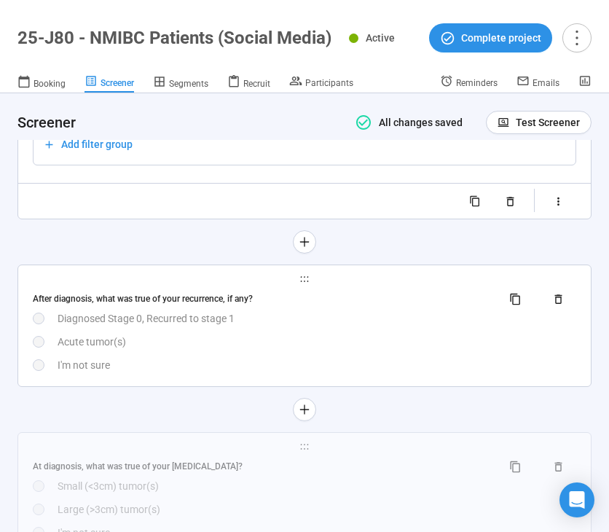
click at [210, 386] on div "**********" at bounding box center [304, 325] width 572 height 121
click at [216, 364] on div "After diagnosis, what was true of your recurrence, if any? Diagnosed Stage 0, R…" at bounding box center [304, 330] width 543 height 86
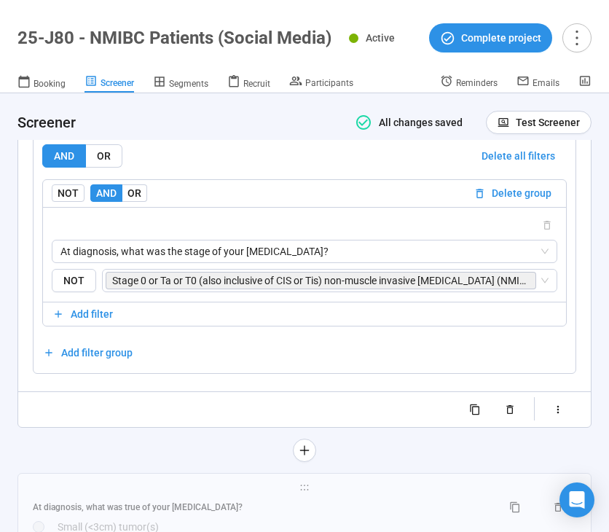
scroll to position [5844, 0]
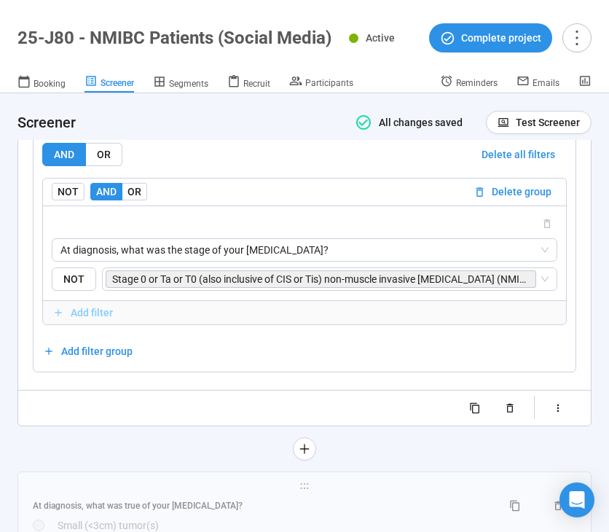
click at [104, 320] on span "Add filter" at bounding box center [92, 312] width 42 height 16
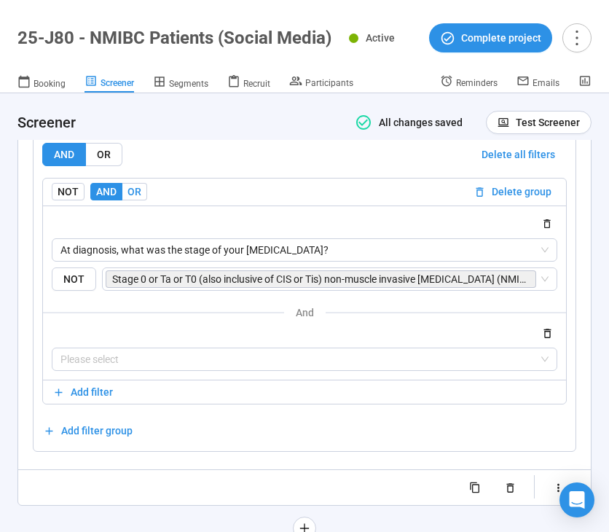
click at [137, 197] on span "OR" at bounding box center [134, 192] width 14 height 12
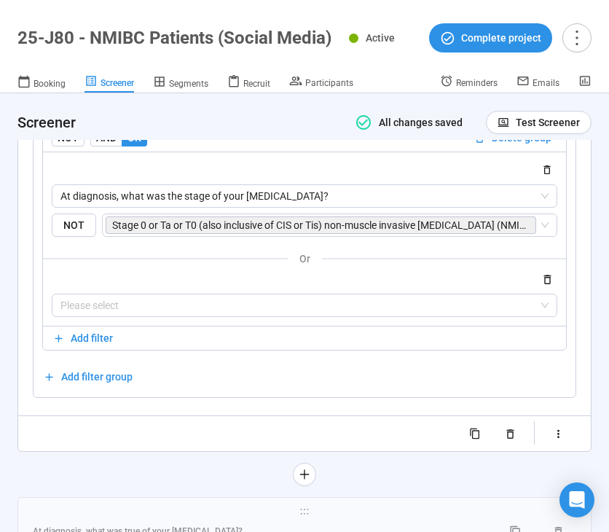
scroll to position [5907, 0]
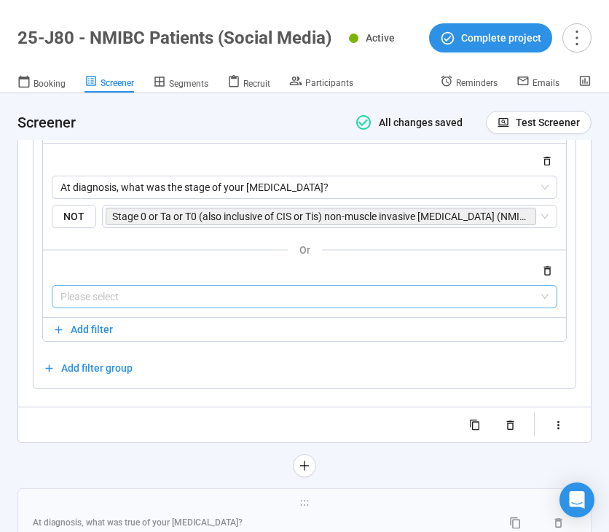
click at [326, 307] on input "search" at bounding box center [304, 296] width 488 height 22
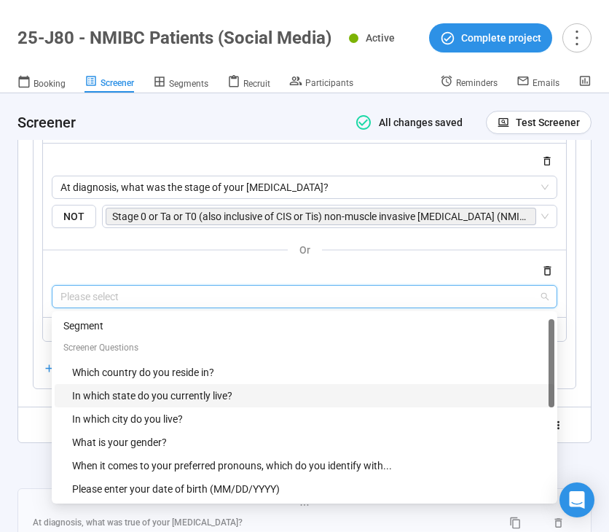
scroll to position [303, 0]
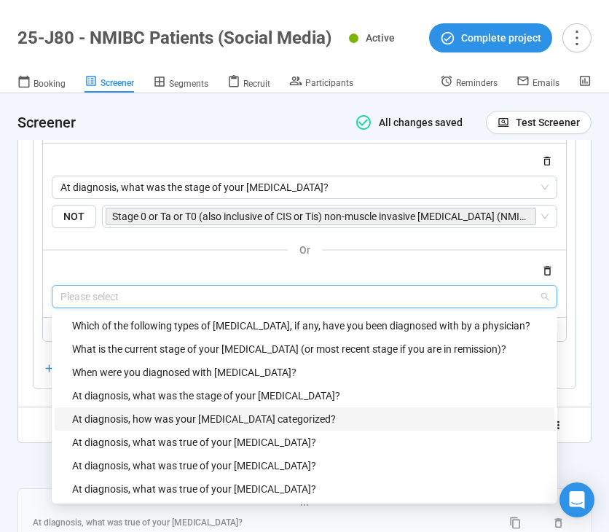
click at [283, 427] on div "At diagnosis, how was your bladder cancer categorized?" at bounding box center [308, 419] width 473 height 16
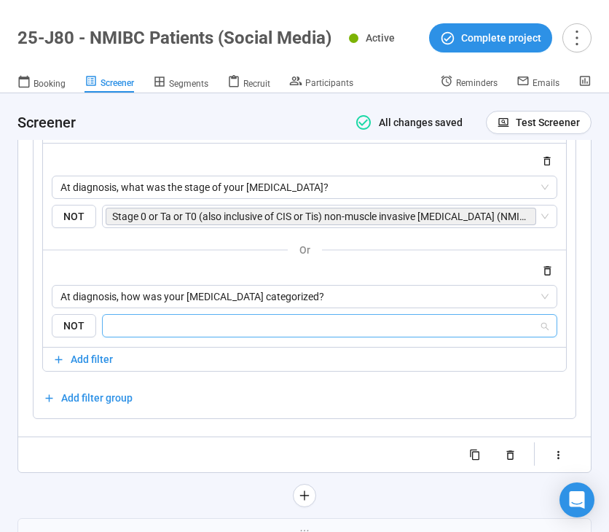
click at [327, 334] on input "search" at bounding box center [324, 325] width 427 height 17
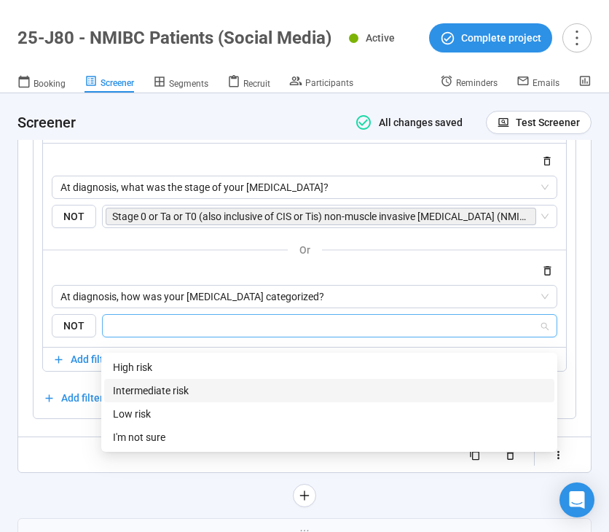
click at [319, 387] on div "Intermediate risk" at bounding box center [329, 390] width 433 height 16
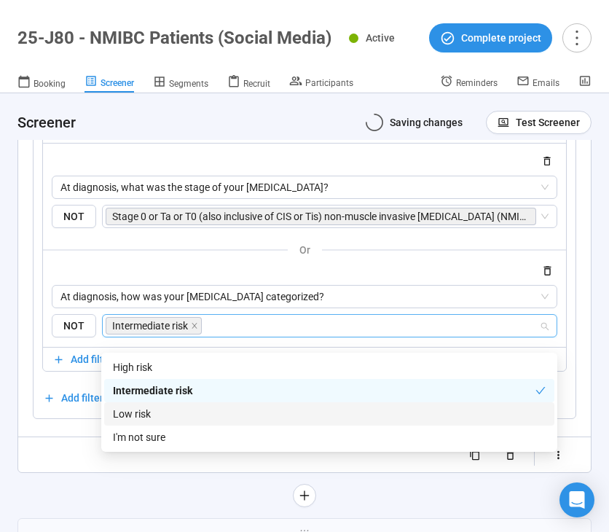
click at [315, 416] on div "Low risk" at bounding box center [329, 414] width 433 height 16
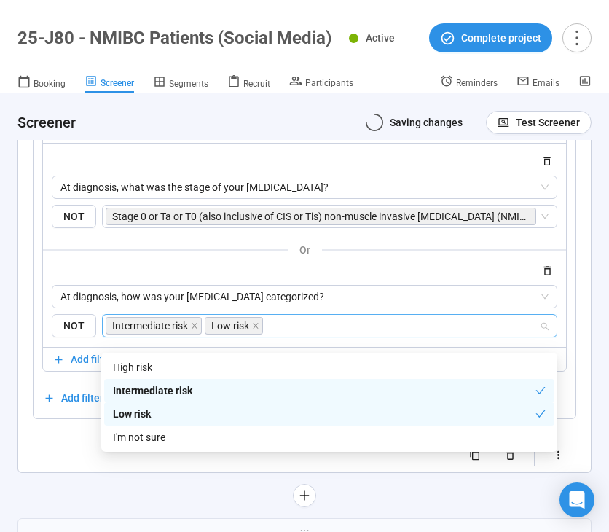
click at [306, 437] on div "I'm not sure" at bounding box center [329, 437] width 433 height 16
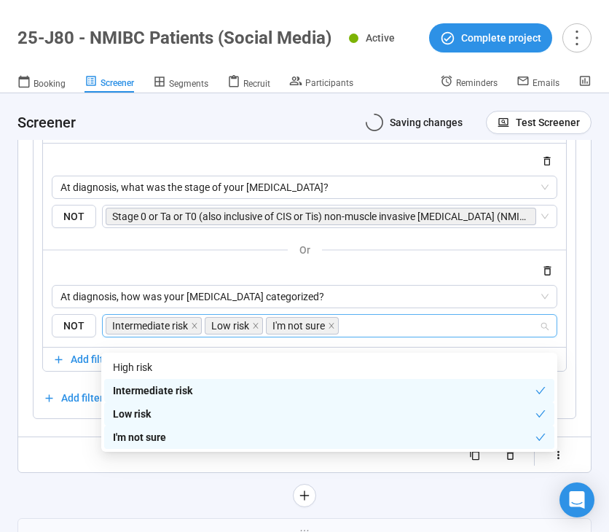
click at [162, 487] on div "**********" at bounding box center [304, 64] width 574 height 888
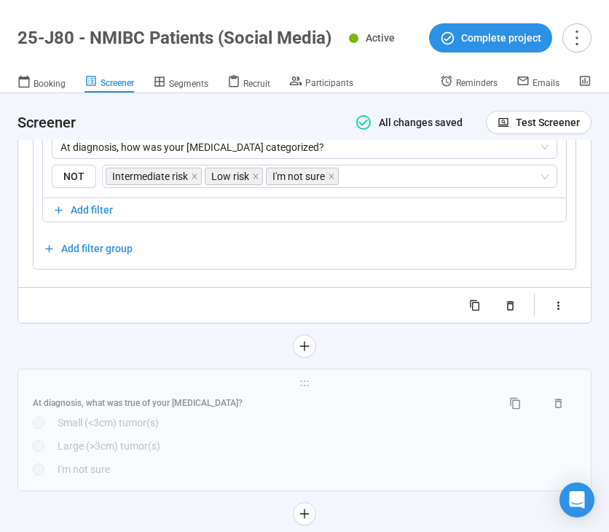
scroll to position [6150, 0]
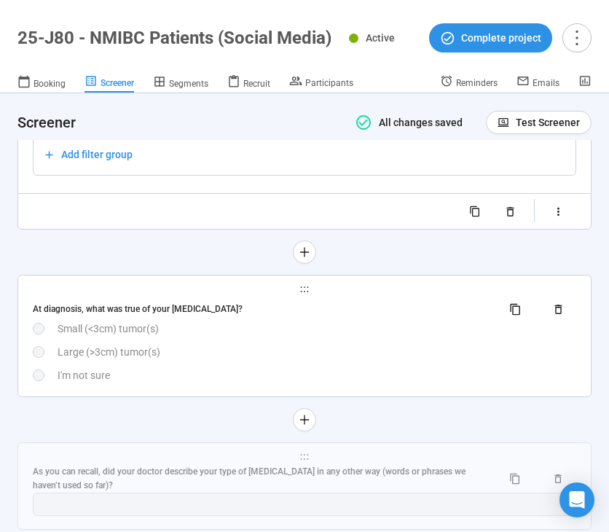
click at [371, 360] on div "Large (>3cm) tumor(s)" at bounding box center [317, 352] width 519 height 16
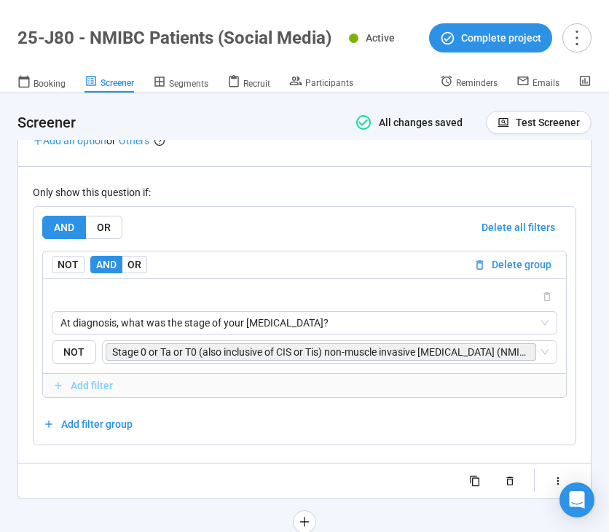
scroll to position [5967, 0]
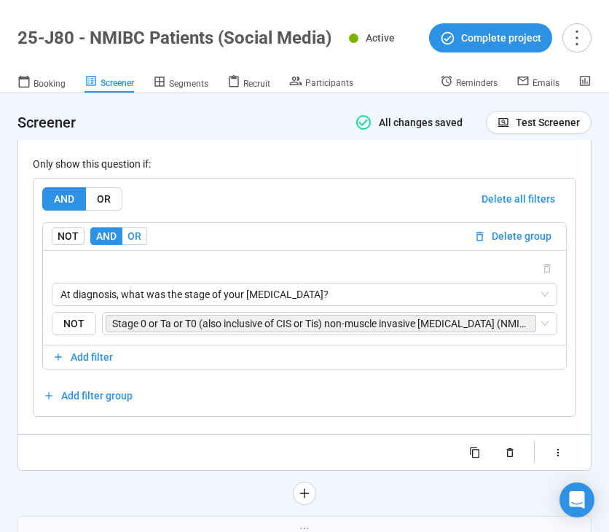
click at [135, 245] on label "OR" at bounding box center [134, 235] width 25 height 17
click at [93, 365] on span "Add filter" at bounding box center [92, 357] width 42 height 16
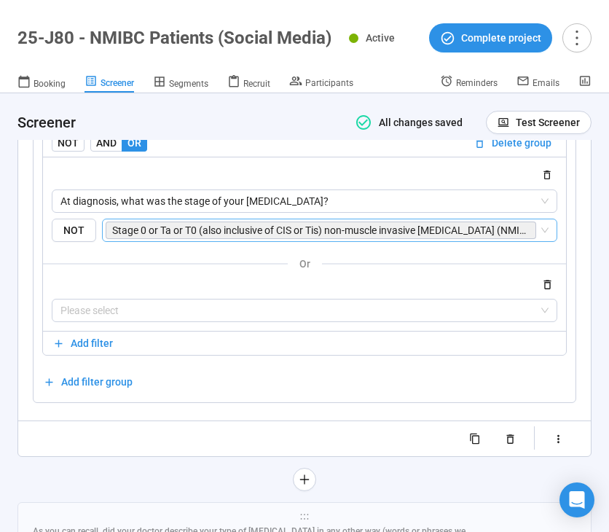
scroll to position [6082, 0]
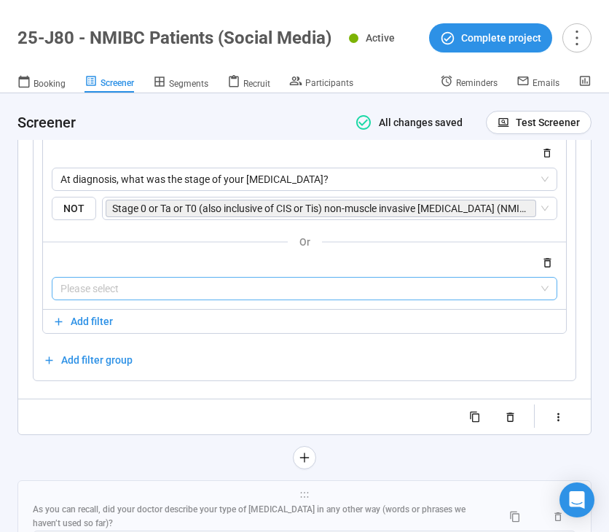
click at [179, 299] on input "search" at bounding box center [304, 288] width 488 height 22
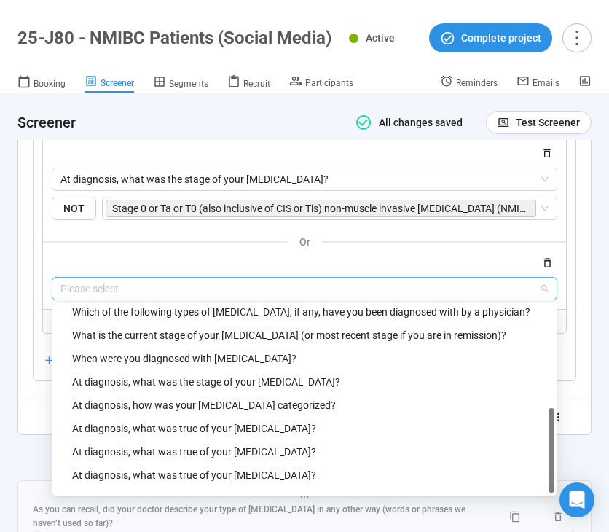
scroll to position [326, 0]
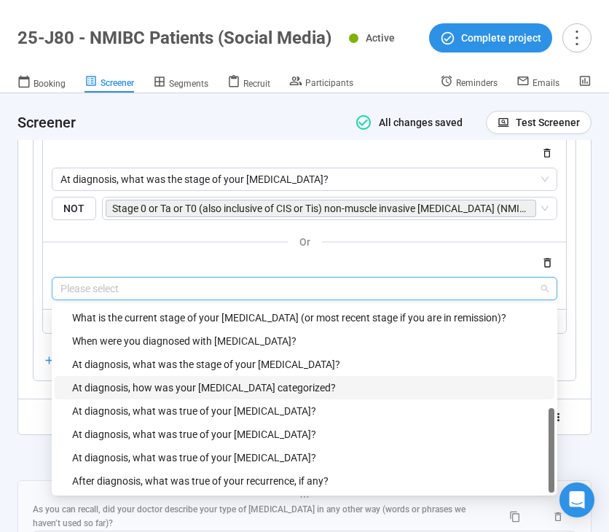
click at [179, 395] on div "At diagnosis, how was your bladder cancer categorized?" at bounding box center [308, 387] width 473 height 16
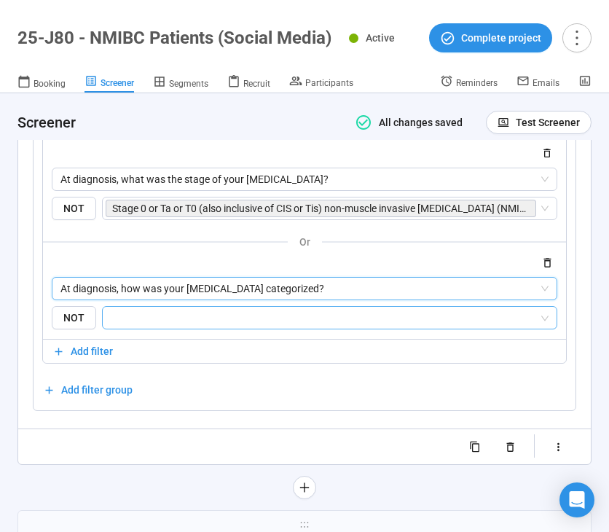
click at [213, 326] on input "search" at bounding box center [324, 317] width 427 height 17
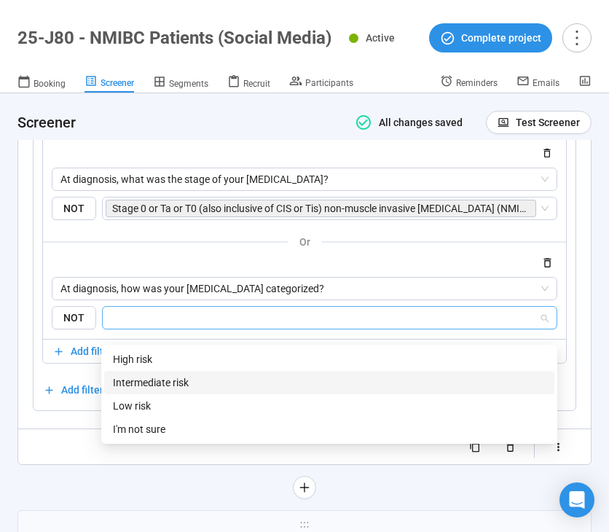
click at [210, 371] on div "Intermediate risk" at bounding box center [329, 382] width 450 height 23
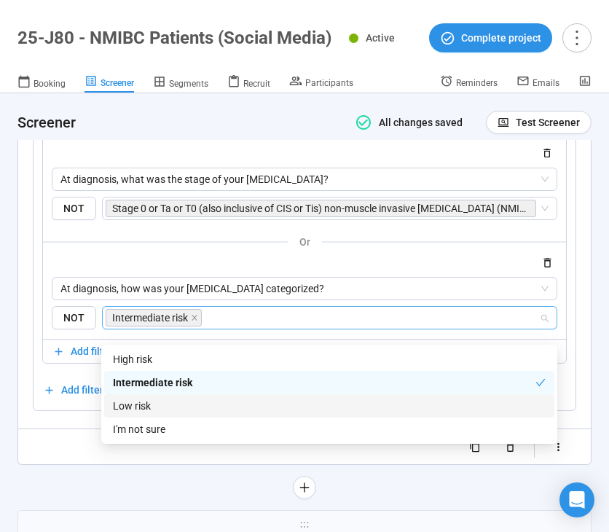
click at [208, 405] on div "Low risk" at bounding box center [329, 406] width 433 height 16
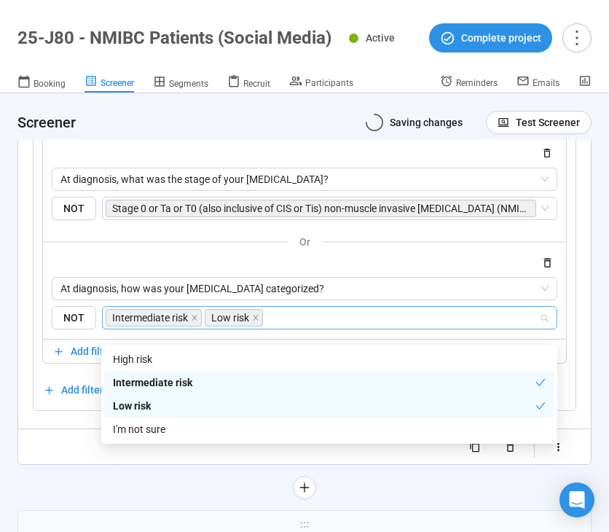
click at [199, 426] on div "I'm not sure" at bounding box center [329, 429] width 433 height 16
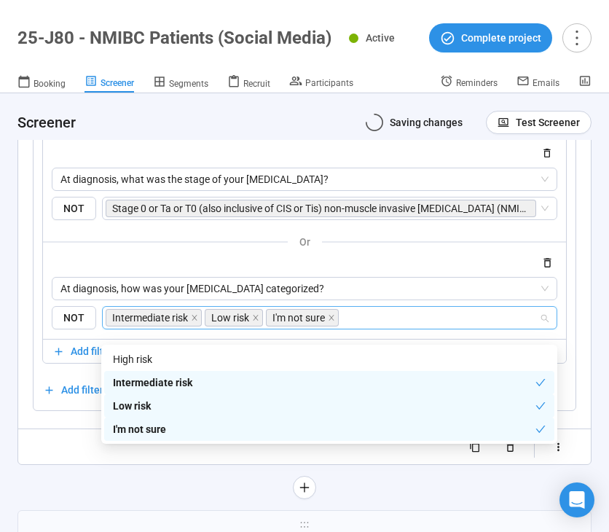
click at [177, 486] on div "**********" at bounding box center [304, 56] width 574 height 888
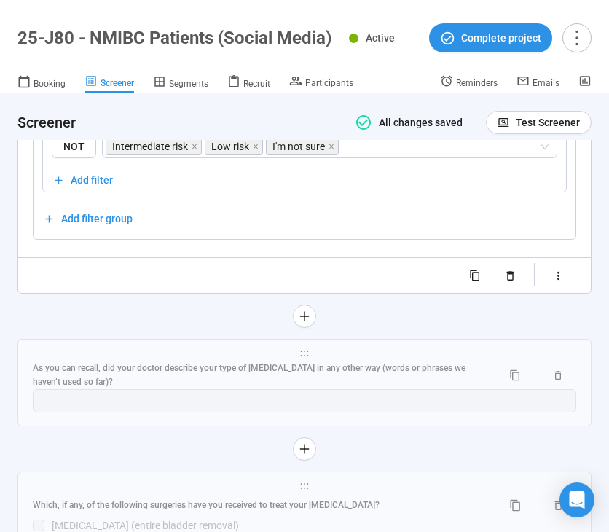
scroll to position [6289, 0]
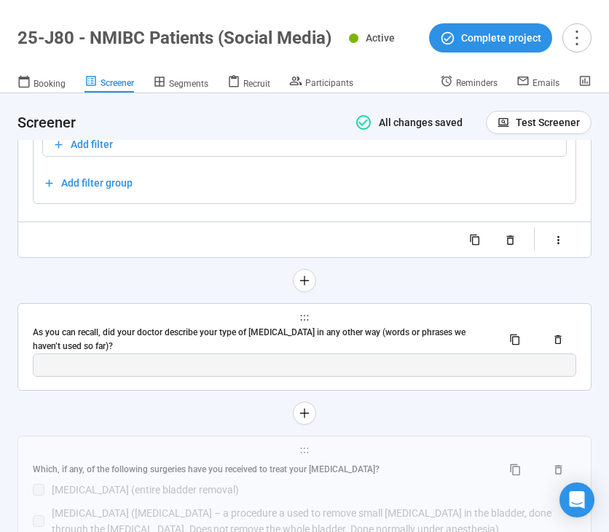
click at [398, 343] on div "As you can recall, did your doctor describe your type of bladder cancer in any …" at bounding box center [261, 340] width 457 height 28
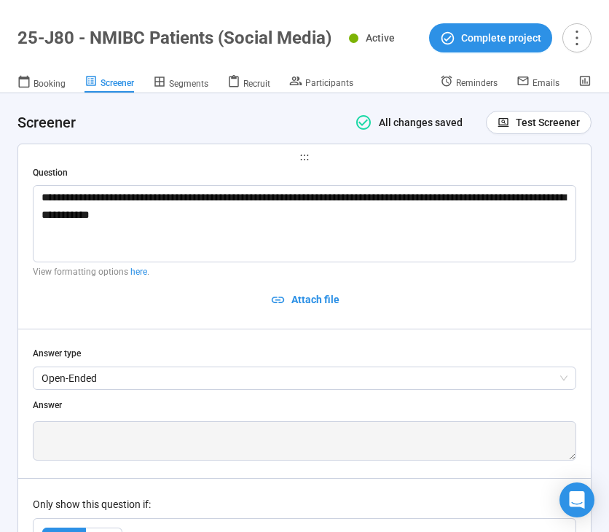
scroll to position [5716, 0]
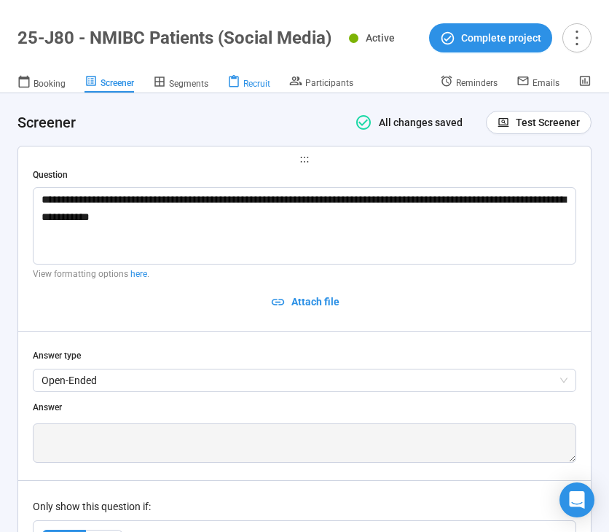
click at [248, 81] on span "Recruit" at bounding box center [256, 84] width 27 height 10
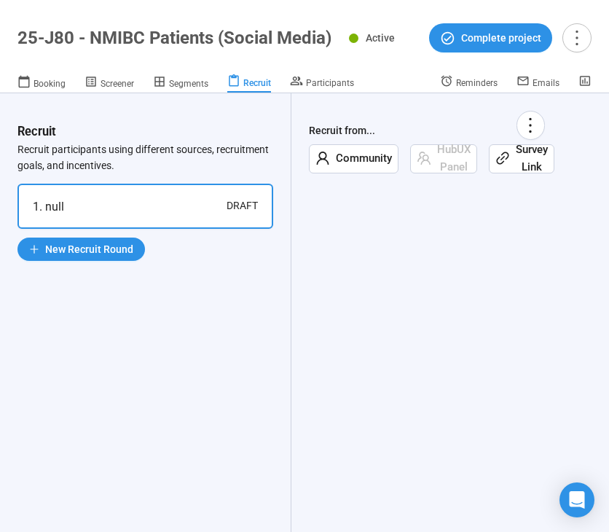
click at [506, 162] on icon "link" at bounding box center [502, 158] width 15 height 15
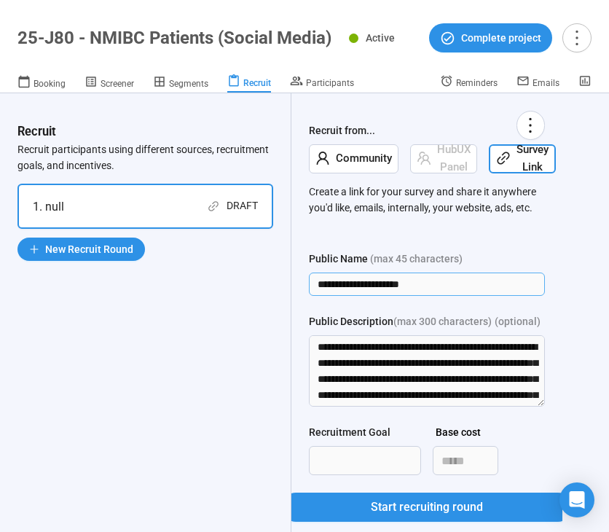
drag, startPoint x: 430, startPoint y: 280, endPoint x: 281, endPoint y: 277, distance: 148.6
click at [281, 277] on div "**********" at bounding box center [304, 312] width 609 height 438
type input "**********"
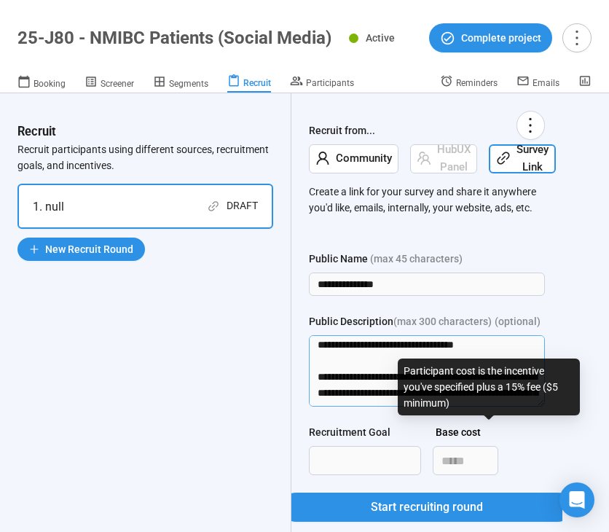
scroll to position [593, 0]
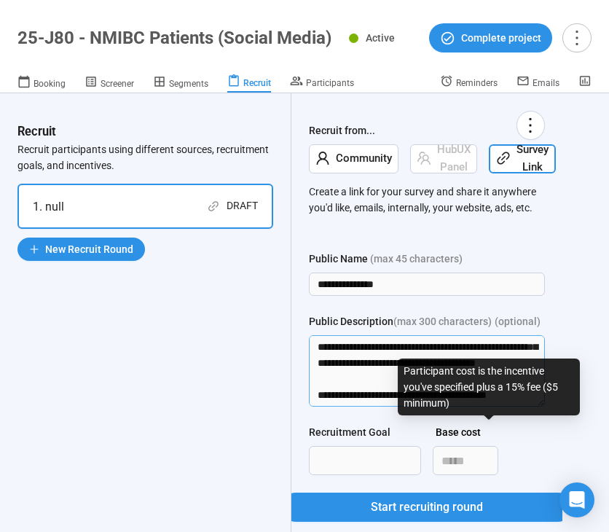
drag, startPoint x: 320, startPoint y: 348, endPoint x: 468, endPoint y: 435, distance: 171.7
click at [468, 435] on form "**********" at bounding box center [427, 395] width 236 height 288
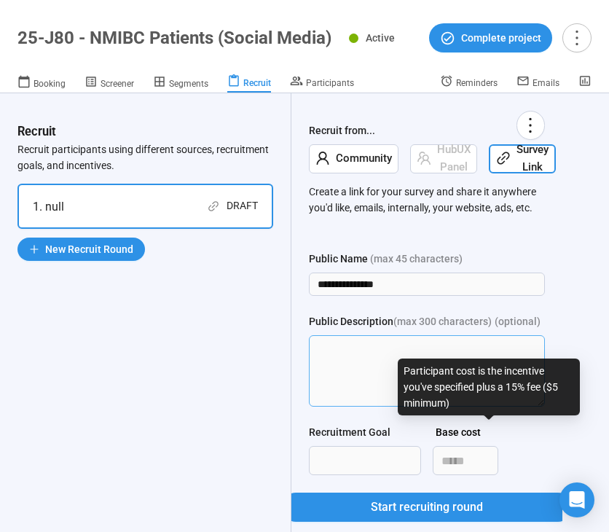
scroll to position [0, 0]
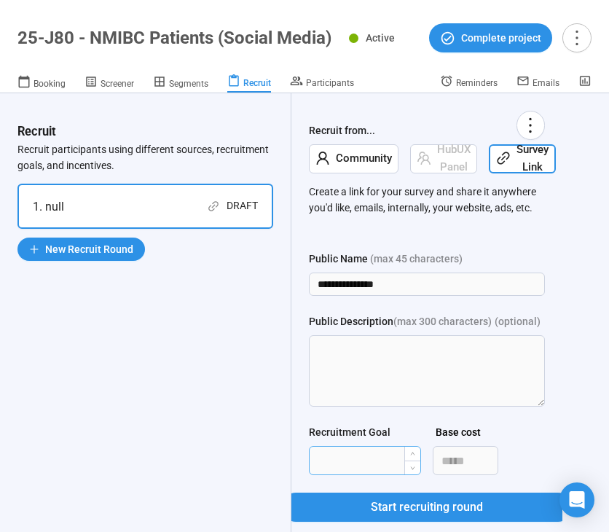
click at [359, 463] on input "Recruitment Goal" at bounding box center [365, 460] width 111 height 28
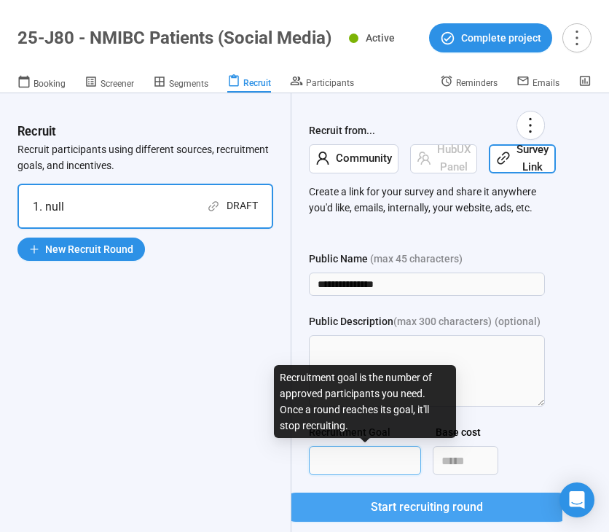
type input "***"
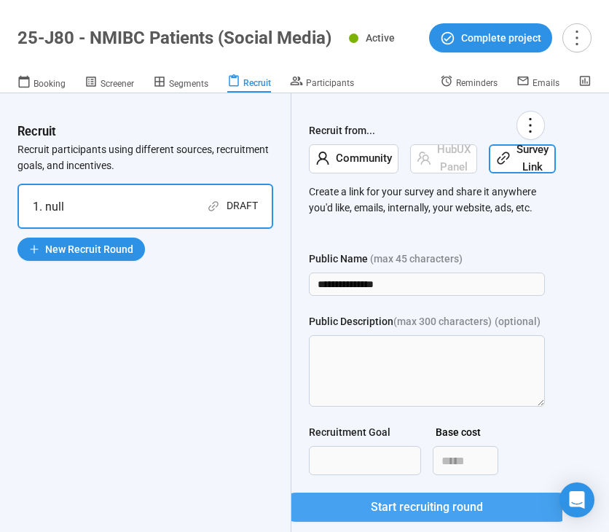
click at [406, 500] on span "Start recruiting round" at bounding box center [427, 506] width 112 height 18
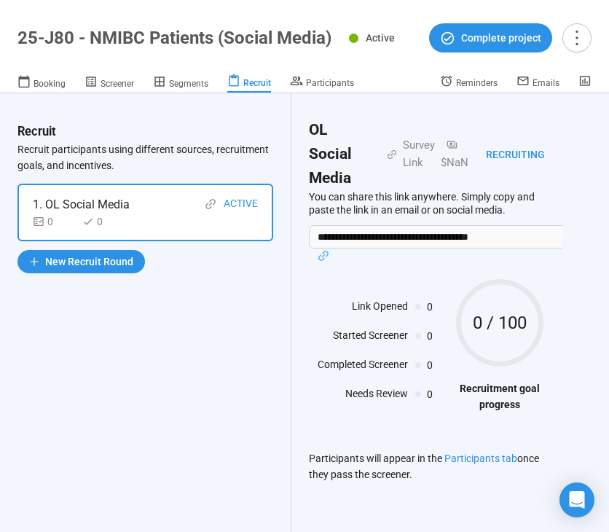
click at [319, 250] on icon "link" at bounding box center [324, 256] width 12 height 12
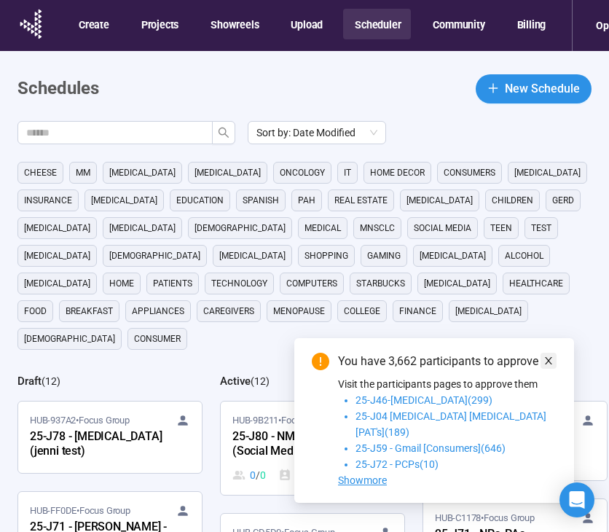
click at [549, 364] on icon "close" at bounding box center [548, 360] width 7 height 7
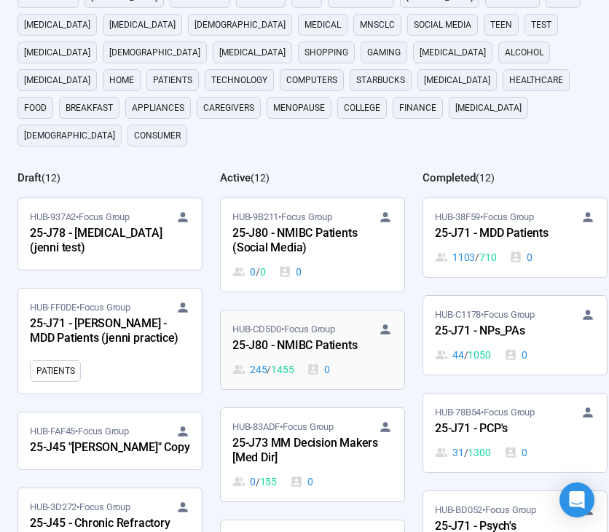
click at [312, 336] on div "25-J80 - NMIBC Patients" at bounding box center [312, 345] width 160 height 19
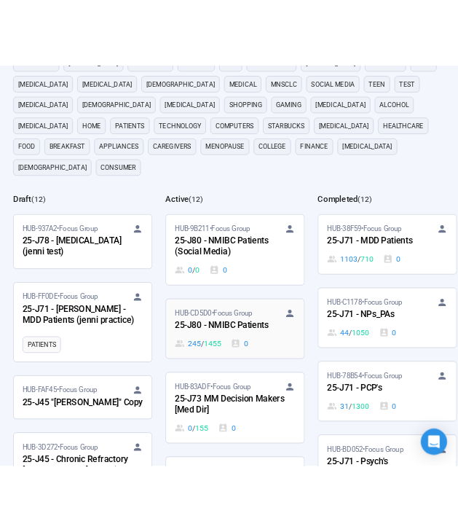
scroll to position [51, 0]
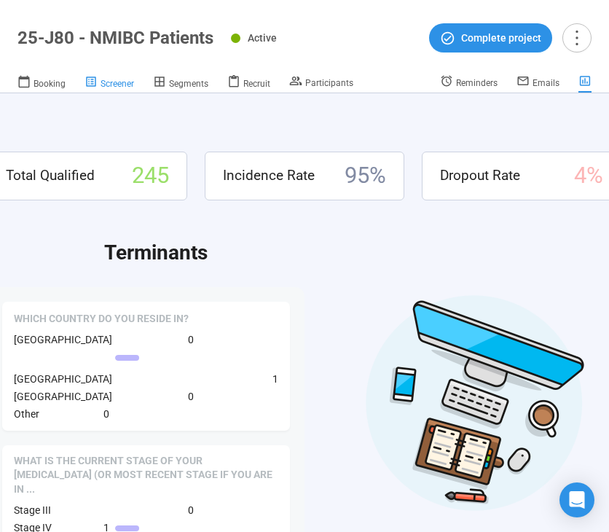
click at [116, 92] on link "Screener" at bounding box center [109, 83] width 50 height 19
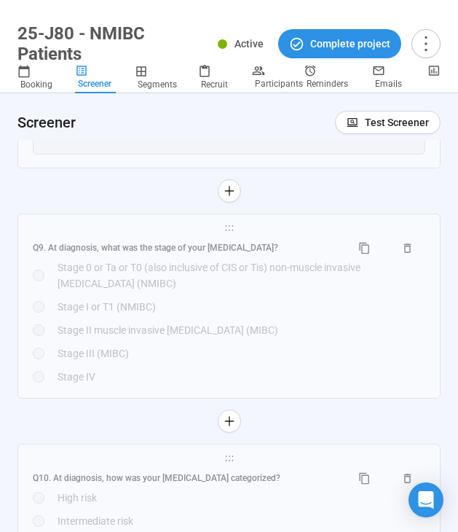
scroll to position [4694, 0]
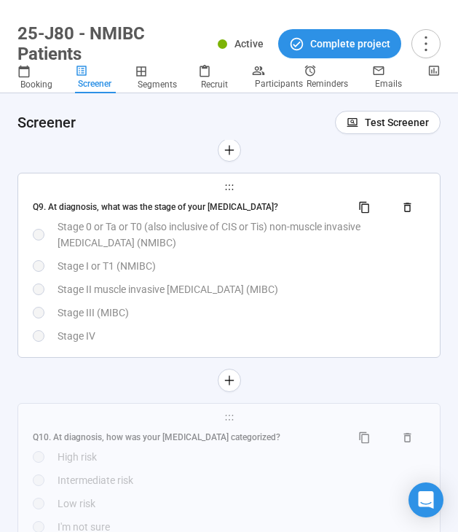
click at [106, 288] on div "Q9. At diagnosis, what was the stage of your bladder cancer? Stage 0 or Ta or T…" at bounding box center [229, 269] width 393 height 149
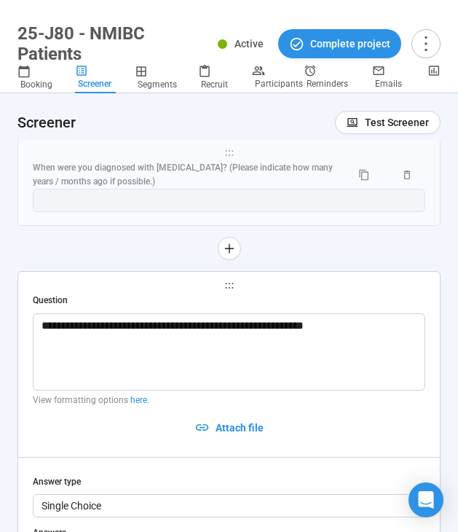
scroll to position [4339, 0]
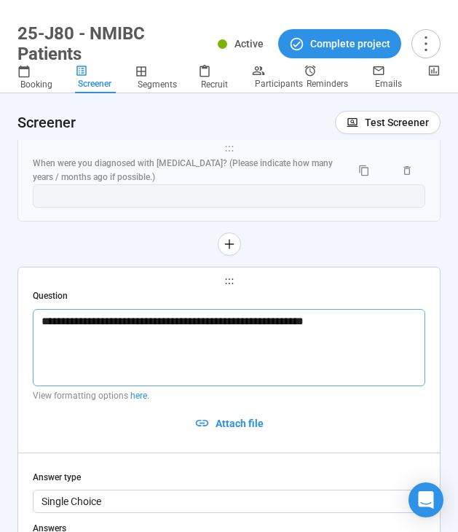
drag, startPoint x: 62, startPoint y: 328, endPoint x: 38, endPoint y: 328, distance: 24.0
click at [38, 328] on textarea "**********" at bounding box center [229, 347] width 393 height 77
type textarea "**********"
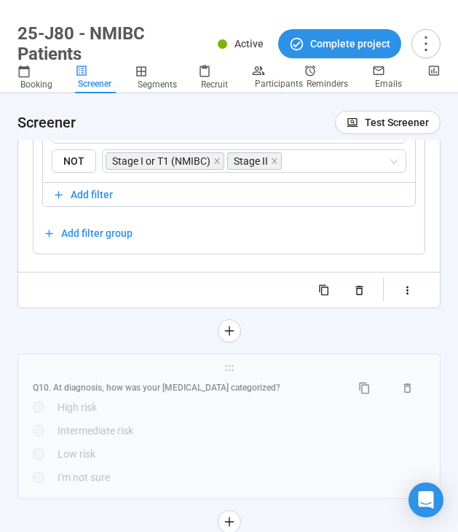
scroll to position [5204, 0]
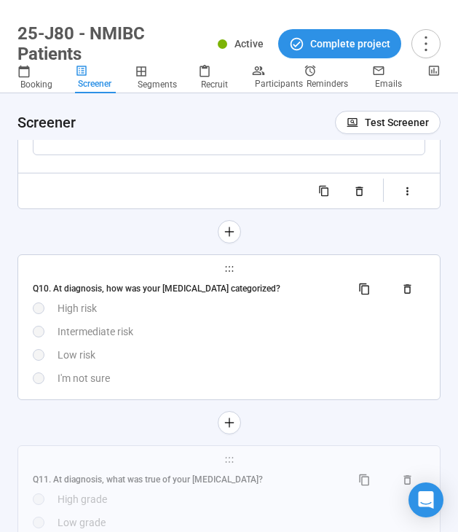
click at [133, 363] on div "Low risk" at bounding box center [242, 355] width 368 height 16
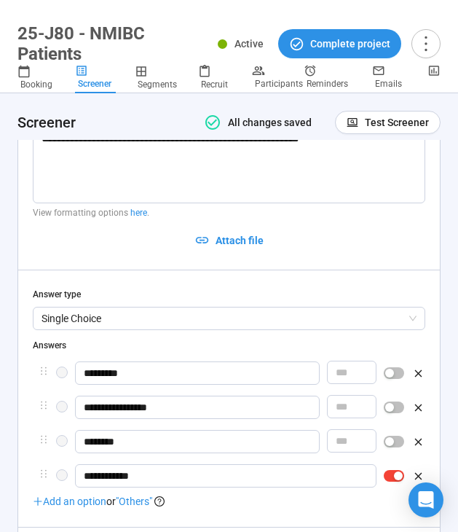
scroll to position [4701, 0]
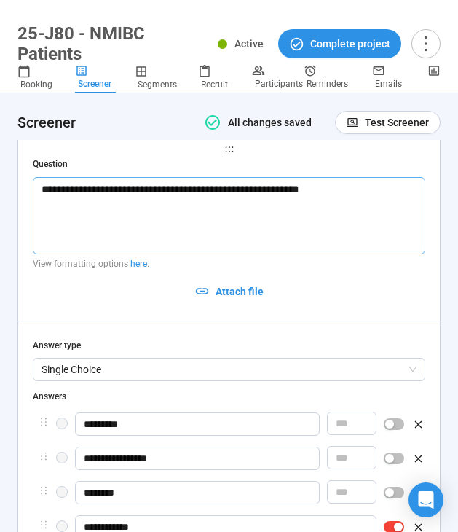
drag, startPoint x: 68, startPoint y: 202, endPoint x: 27, endPoint y: 202, distance: 41.5
click at [27, 202] on div "**********" at bounding box center [229, 522] width 422 height 774
type textarea "**********"
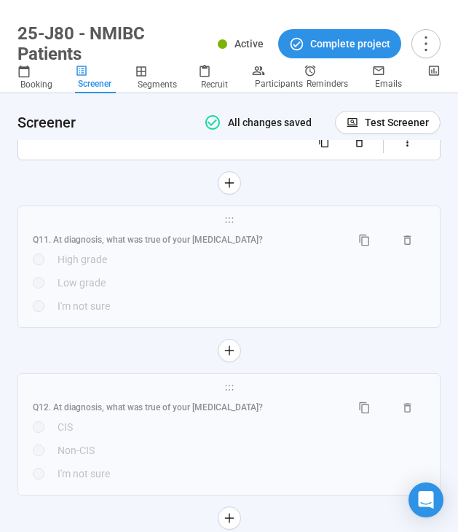
scroll to position [5469, 0]
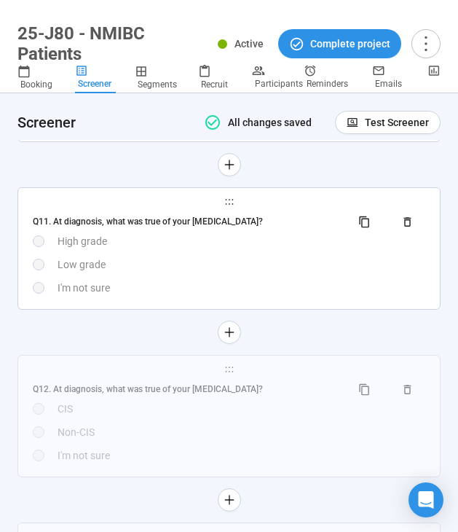
click at [157, 288] on div "Q11. At diagnosis, what was true of your bladder cancer? High grade Low grade I…" at bounding box center [229, 253] width 393 height 86
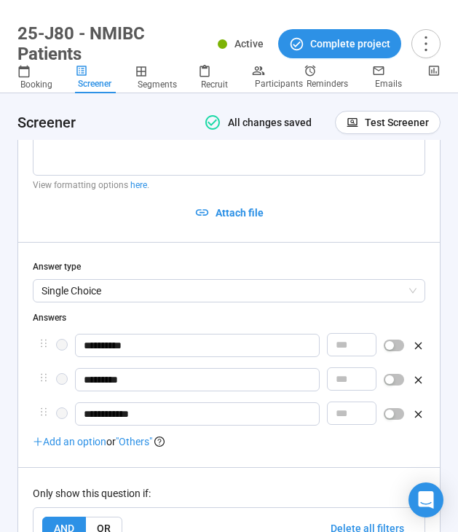
scroll to position [4943, 0]
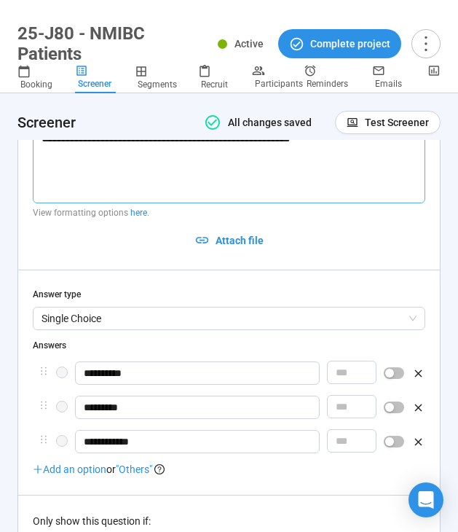
drag, startPoint x: 67, startPoint y: 149, endPoint x: 33, endPoint y: 149, distance: 33.5
click at [33, 149] on textarea "**********" at bounding box center [229, 164] width 393 height 77
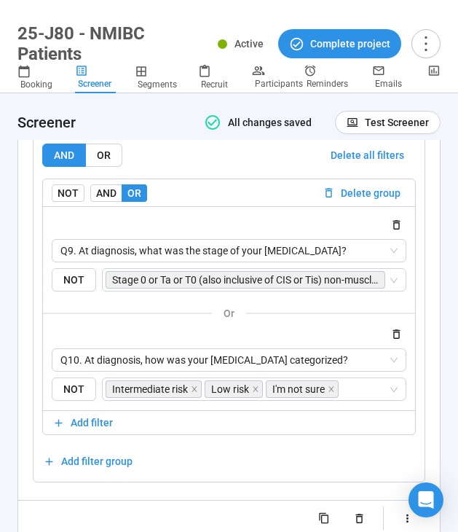
scroll to position [5348, 0]
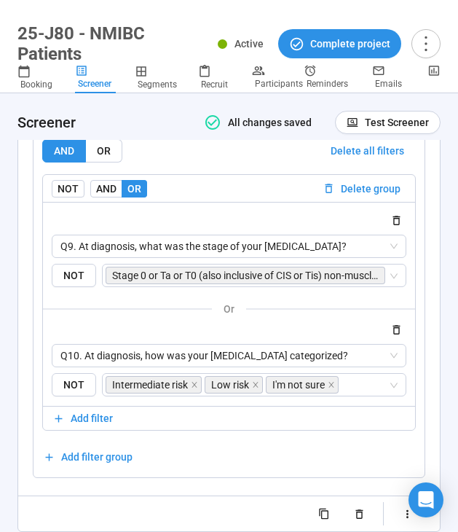
type textarea "**********"
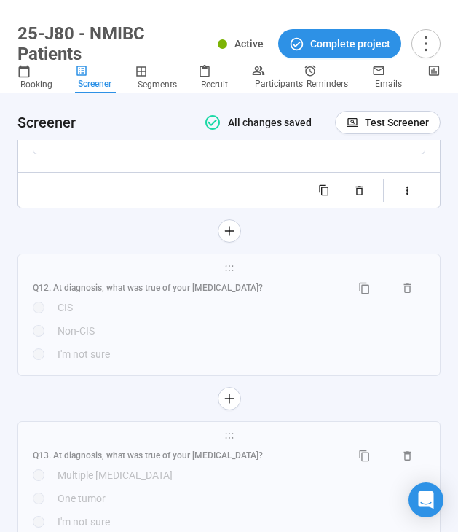
scroll to position [5677, 0]
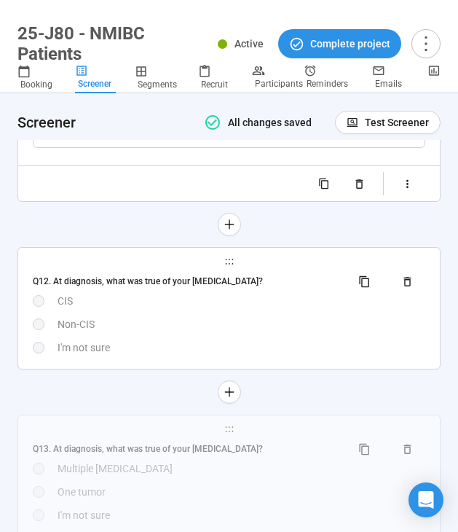
click at [89, 332] on div "Non-CIS" at bounding box center [242, 324] width 368 height 16
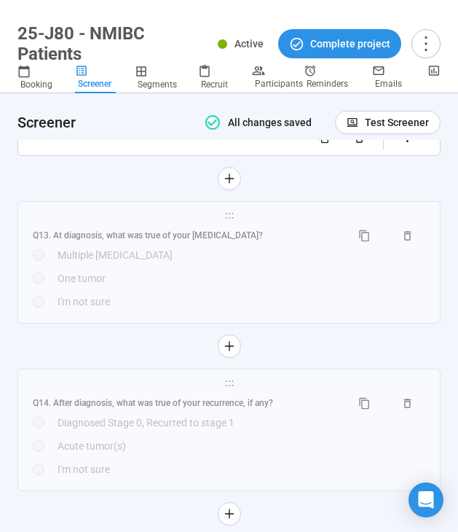
scroll to position [5904, 0]
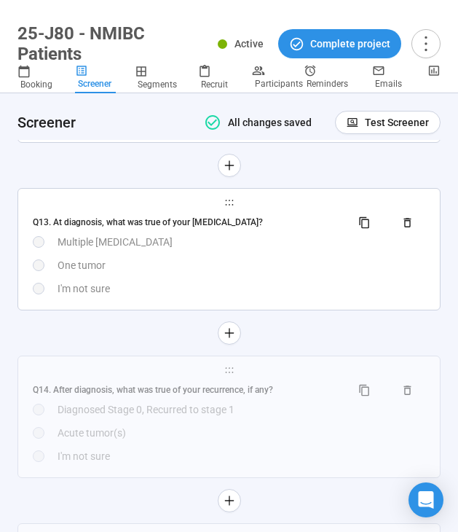
click at [90, 310] on div "**********" at bounding box center [229, 249] width 422 height 121
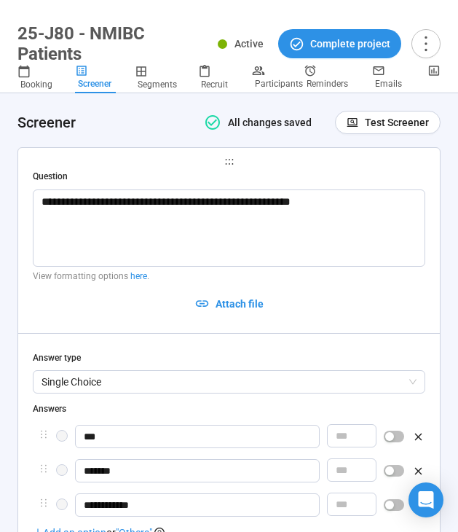
scroll to position [5055, 0]
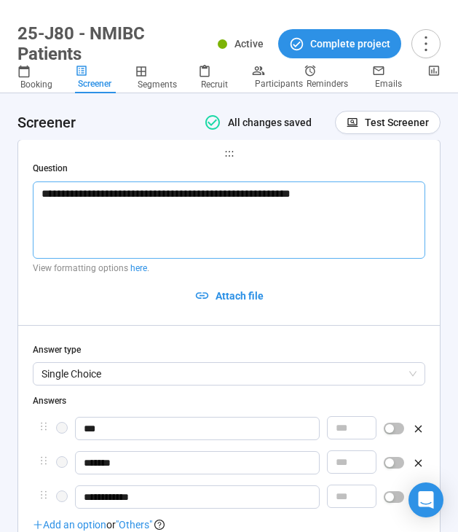
drag, startPoint x: 66, startPoint y: 204, endPoint x: 36, endPoint y: 203, distance: 29.9
click at [36, 204] on textarea "**********" at bounding box center [229, 219] width 393 height 77
type textarea "**********"
click at [87, 326] on div at bounding box center [229, 325] width 422 height 1
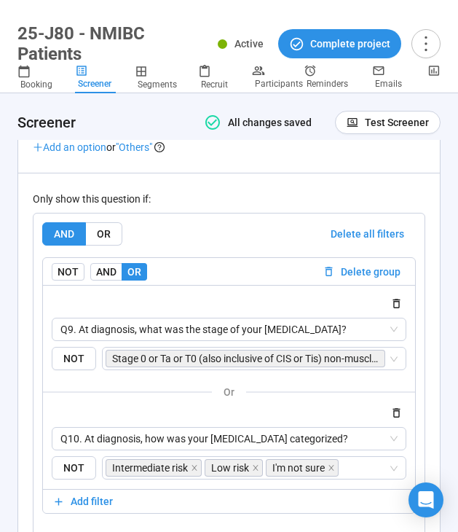
scroll to position [5503, 0]
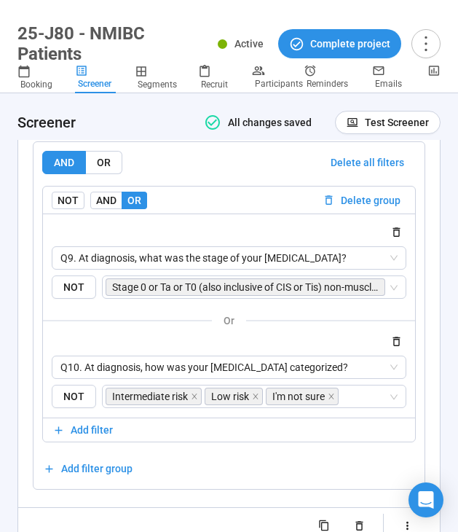
type textarea "**********"
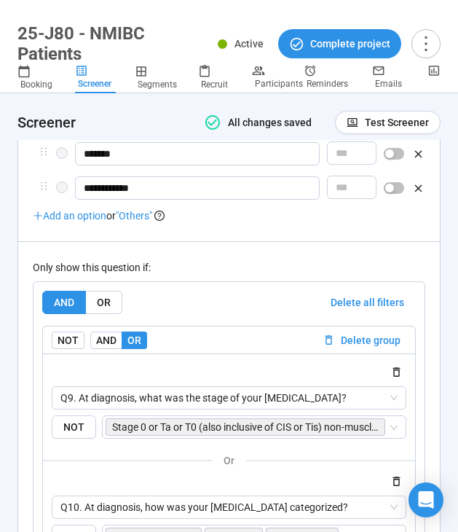
scroll to position [5360, 0]
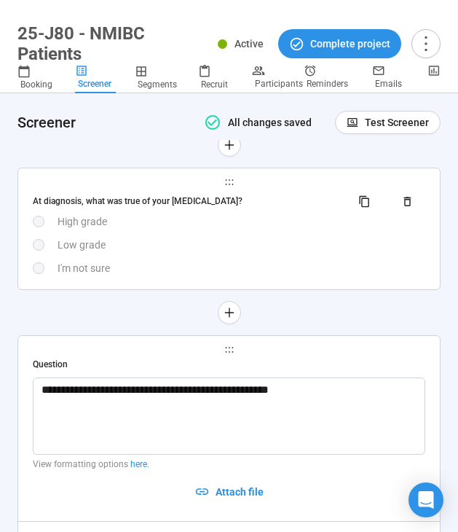
click at [100, 229] on div "High grade" at bounding box center [242, 221] width 368 height 16
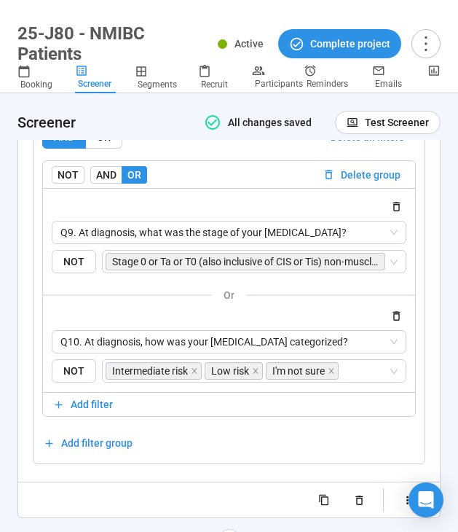
scroll to position [5362, 0]
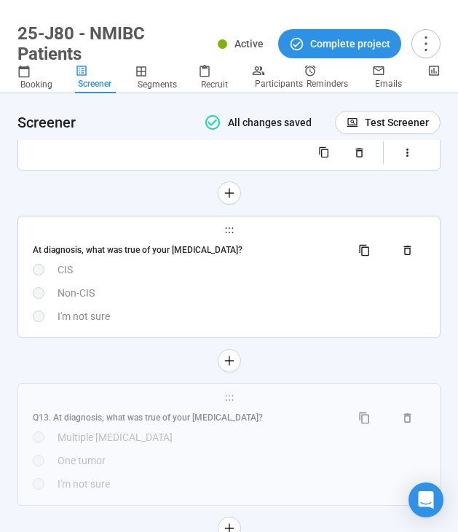
click at [109, 301] on div "Non-CIS" at bounding box center [242, 293] width 368 height 16
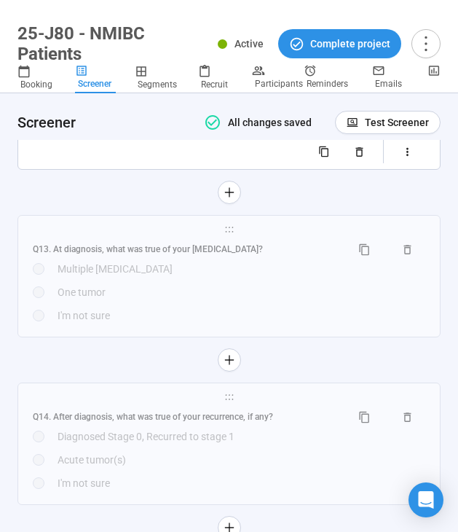
scroll to position [5900, 0]
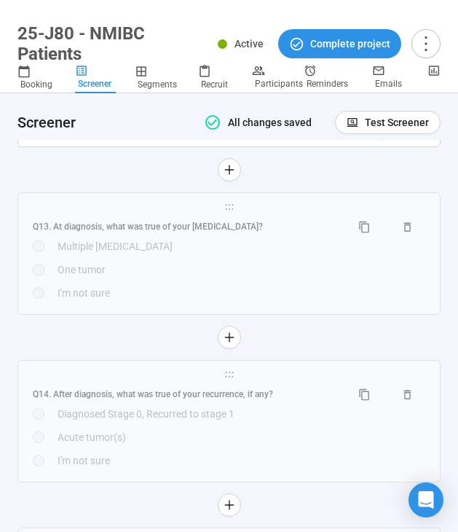
click at [119, 336] on div "**********" at bounding box center [228, 270] width 423 height 157
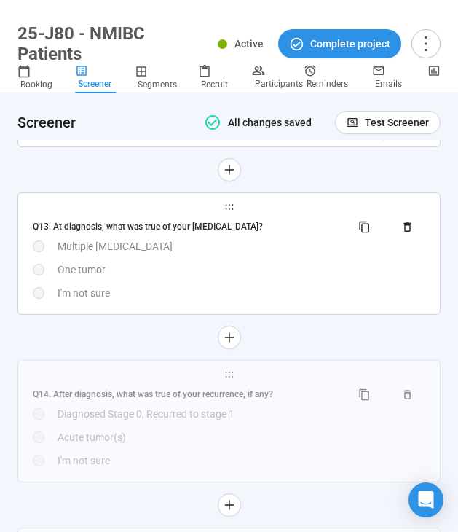
click at [133, 301] on div "I'm not sure" at bounding box center [242, 293] width 368 height 16
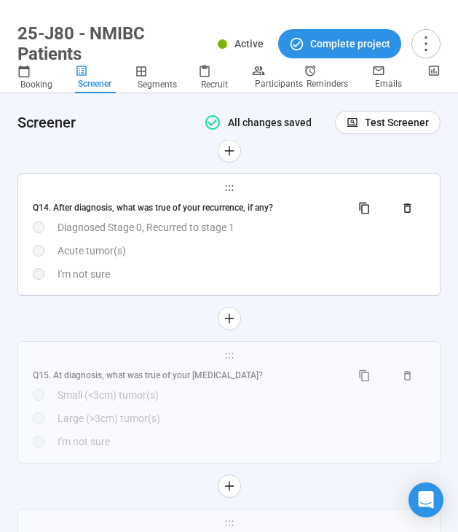
click at [146, 280] on div "I'm not sure" at bounding box center [242, 274] width 368 height 16
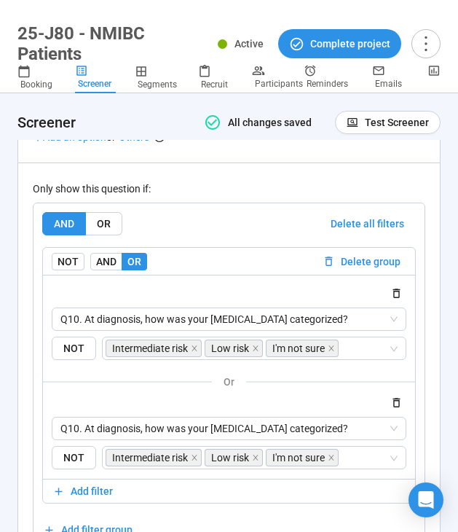
scroll to position [5830, 0]
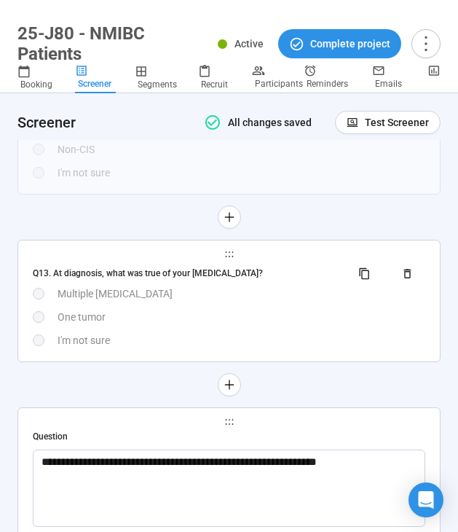
click at [138, 323] on div "One tumor" at bounding box center [242, 317] width 368 height 16
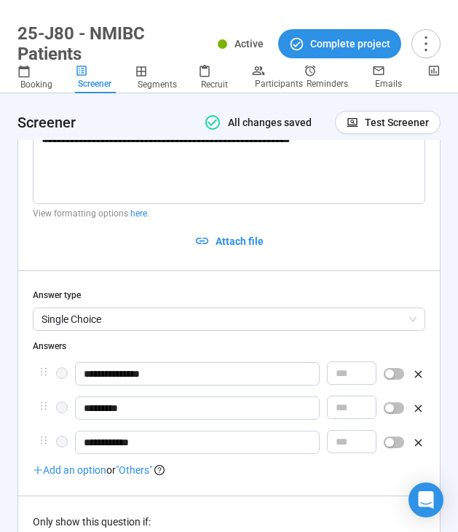
scroll to position [5278, 0]
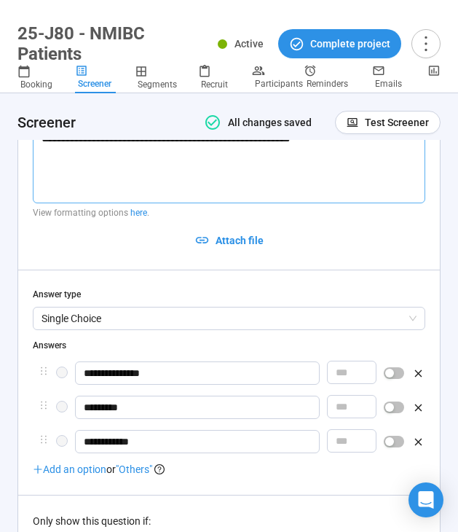
drag, startPoint x: 67, startPoint y: 147, endPoint x: 19, endPoint y: 147, distance: 48.1
click at [19, 147] on div "**********" at bounding box center [229, 510] width 422 height 852
type textarea "**********"
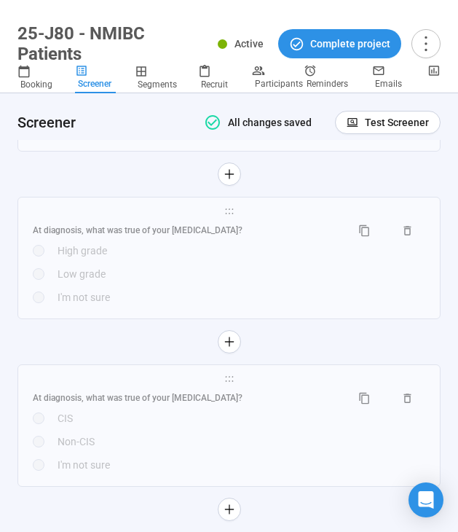
scroll to position [4798, 0]
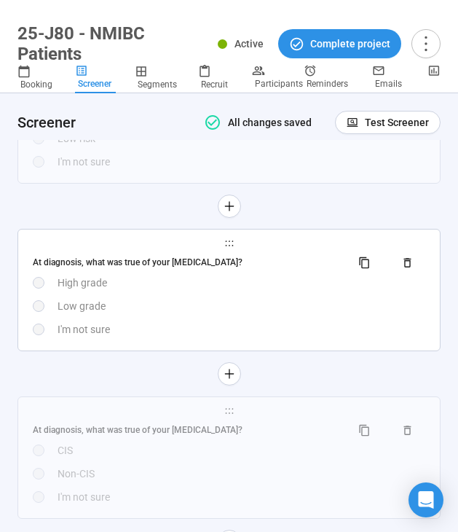
click at [100, 312] on div "Low grade" at bounding box center [242, 306] width 368 height 16
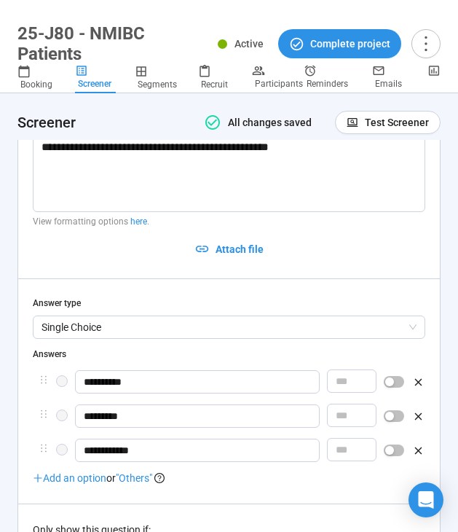
scroll to position [4922, 0]
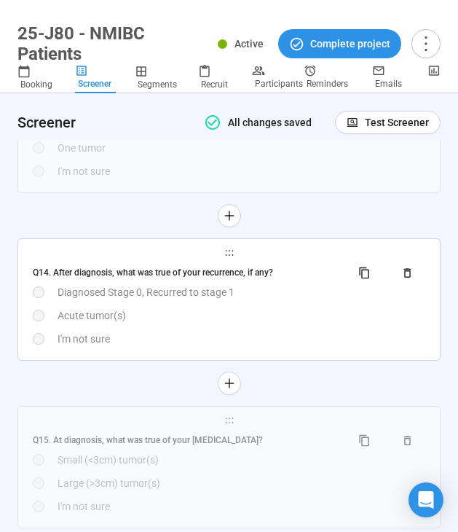
click at [77, 336] on div "Q14. After diagnosis, what was true of your recurrence, if any? Diagnosed Stage…" at bounding box center [229, 304] width 393 height 86
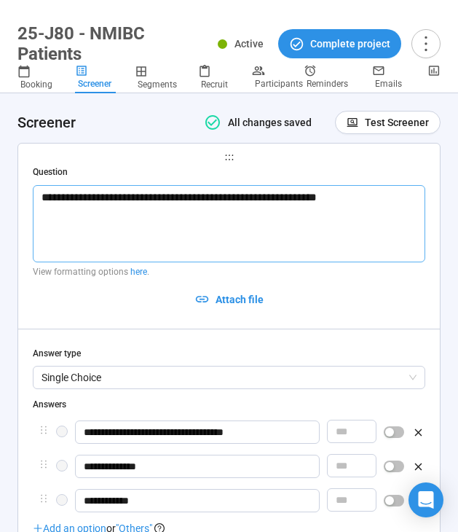
scroll to position [5383, 0]
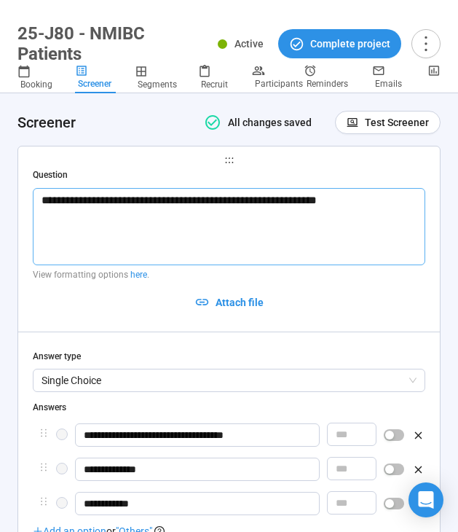
drag, startPoint x: 66, startPoint y: 212, endPoint x: 39, endPoint y: 210, distance: 27.7
click at [39, 210] on textarea "**********" at bounding box center [229, 226] width 393 height 77
type textarea "**********"
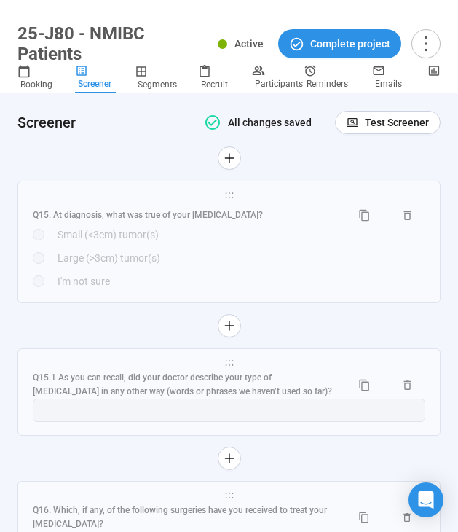
scroll to position [6235, 0]
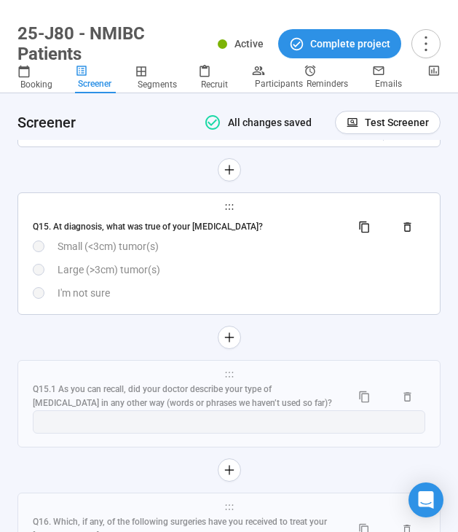
click at [98, 277] on div "Large (>3cm) tumor(s)" at bounding box center [242, 269] width 368 height 16
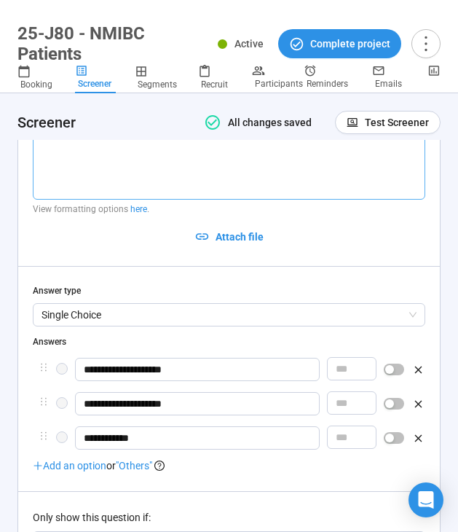
scroll to position [5591, 0]
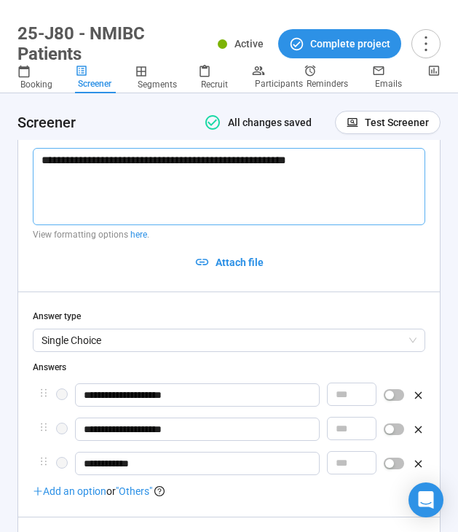
drag, startPoint x: 68, startPoint y: 168, endPoint x: 36, endPoint y: 168, distance: 32.8
click at [36, 168] on textarea "**********" at bounding box center [229, 186] width 393 height 77
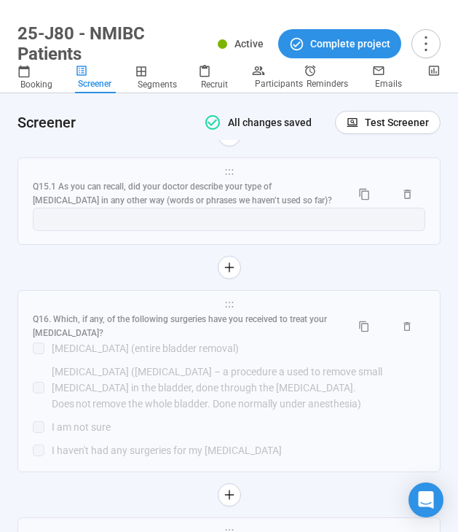
scroll to position [6446, 0]
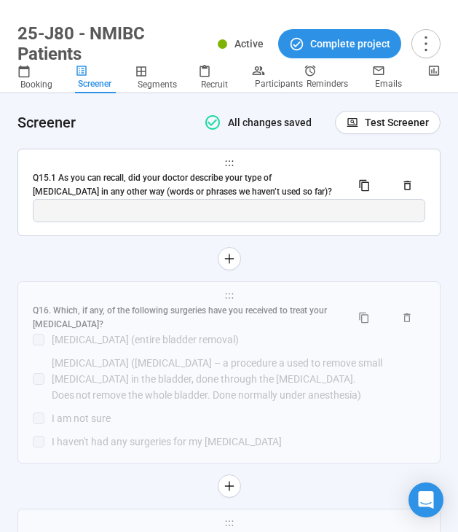
type textarea "**********"
click at [84, 199] on div "Q15.1 As you can recall, did your doctor describe your type of bladder cancer i…" at bounding box center [186, 185] width 307 height 28
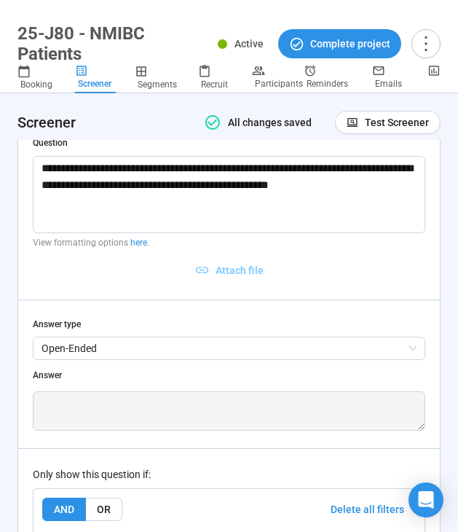
scroll to position [5734, 0]
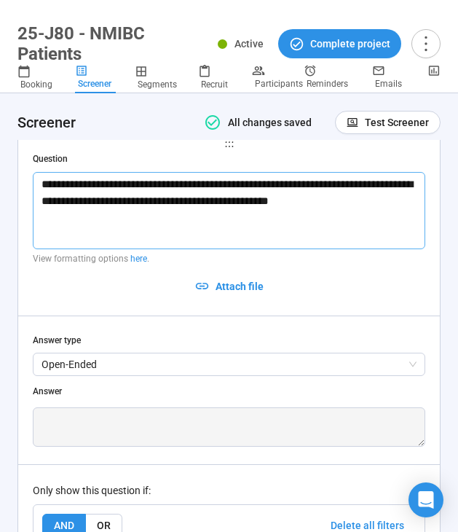
drag, startPoint x: 72, startPoint y: 196, endPoint x: 19, endPoint y: 196, distance: 53.2
click at [19, 196] on div "**********" at bounding box center [229, 463] width 422 height 666
type textarea "**********"
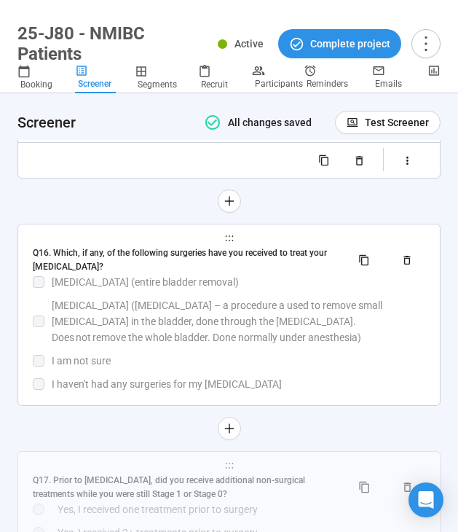
click at [87, 323] on div "TURBT (transurethral resection of bladder tumor – a procedure a used to remove …" at bounding box center [239, 321] width 374 height 48
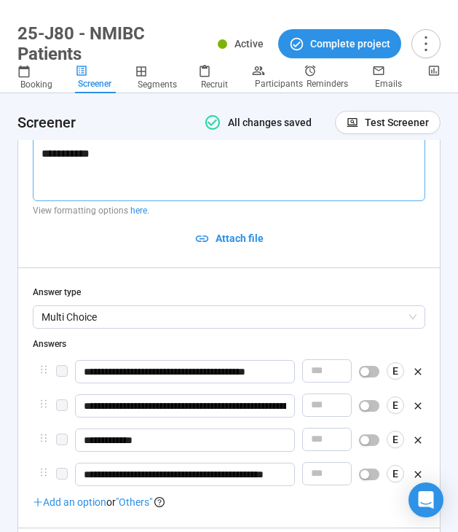
scroll to position [5912, 0]
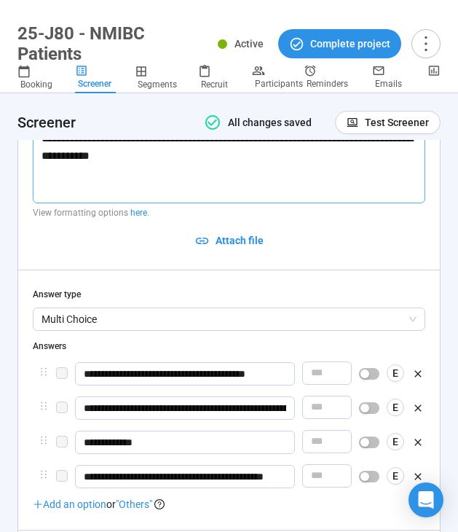
drag, startPoint x: 65, startPoint y: 146, endPoint x: 15, endPoint y: 148, distance: 50.3
type textarea "**********"
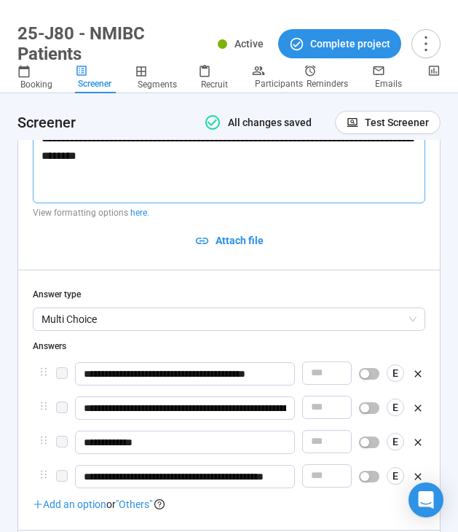
type textarea "**********"
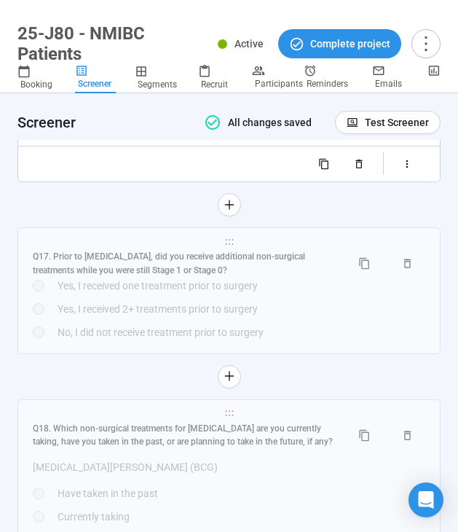
scroll to position [6596, 0]
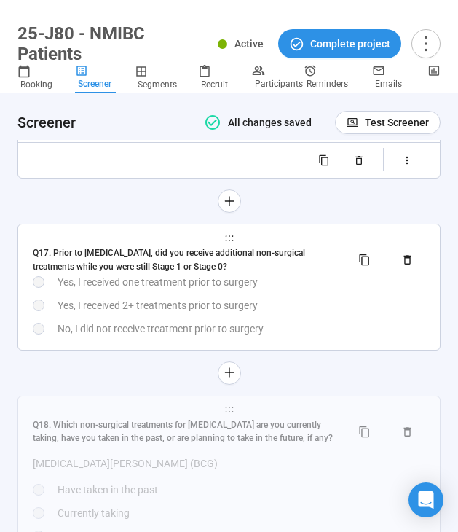
click at [57, 290] on div "Yes, I received one treatment prior to surgery" at bounding box center [229, 282] width 393 height 16
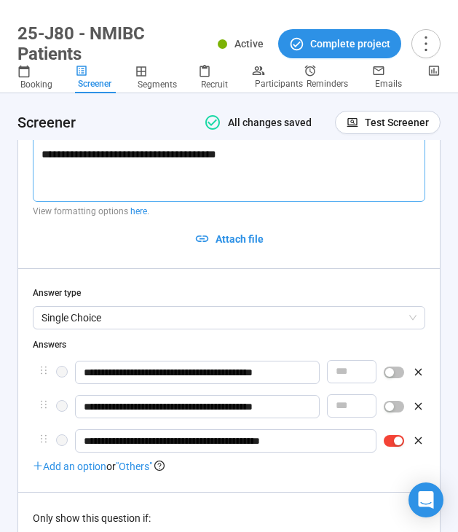
scroll to position [6141, 0]
drag, startPoint x: 67, startPoint y: 146, endPoint x: 21, endPoint y: 150, distance: 46.0
click at [21, 150] on div "**********" at bounding box center [229, 453] width 422 height 740
type textarea "**********"
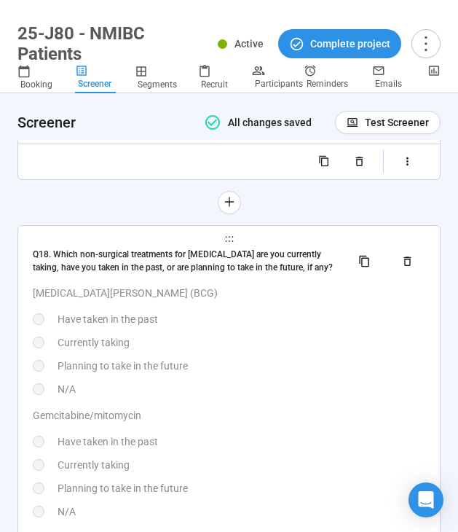
scroll to position [6796, 0]
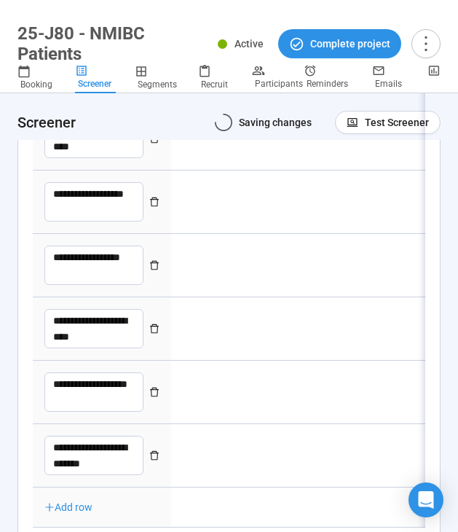
type textarea "**********"
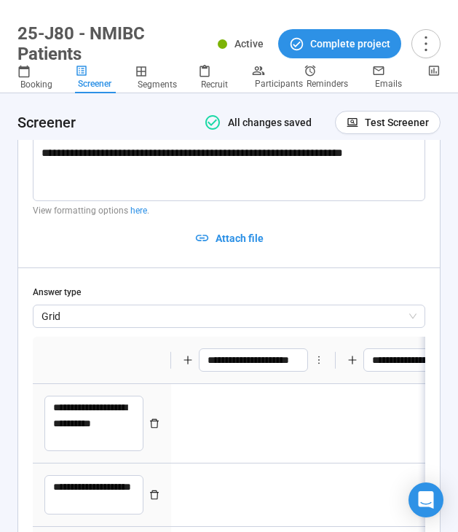
scroll to position [6307, 0]
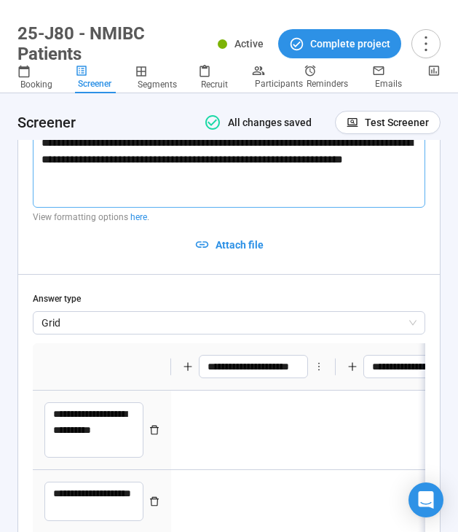
drag, startPoint x: 68, startPoint y: 151, endPoint x: 20, endPoint y: 151, distance: 47.3
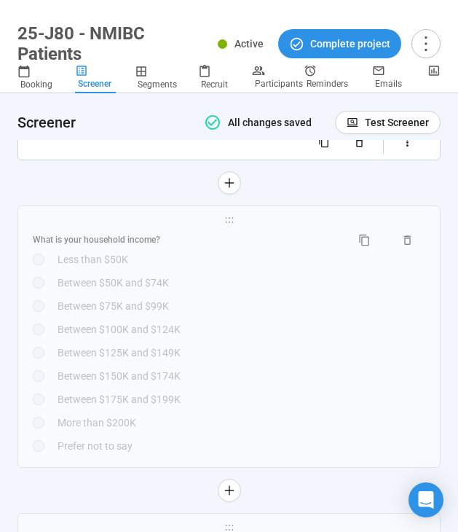
scroll to position [7520, 0]
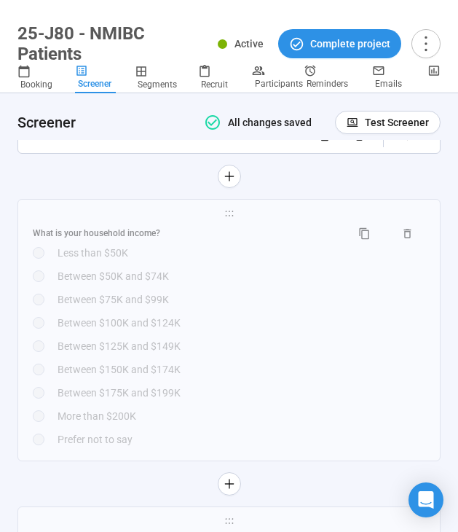
type textarea "**********"
click at [53, 492] on div at bounding box center [228, 483] width 423 height 23
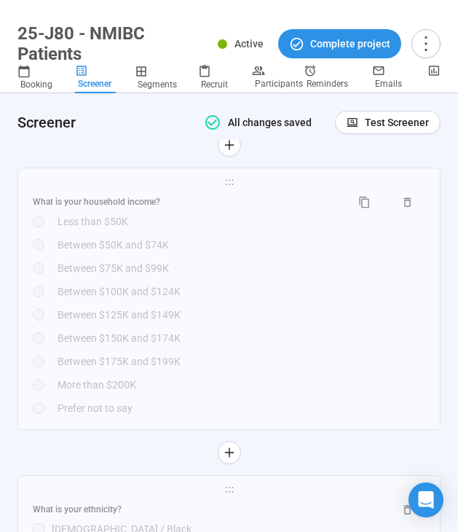
scroll to position [7548, 0]
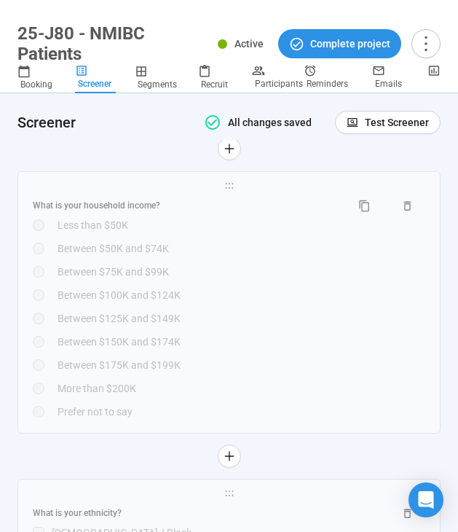
click at [39, 468] on div at bounding box center [228, 455] width 423 height 23
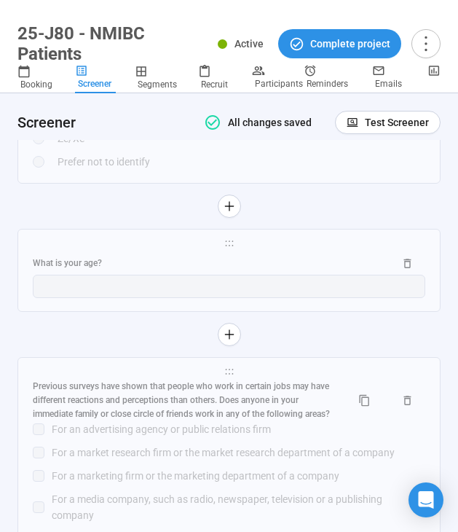
scroll to position [2626, 0]
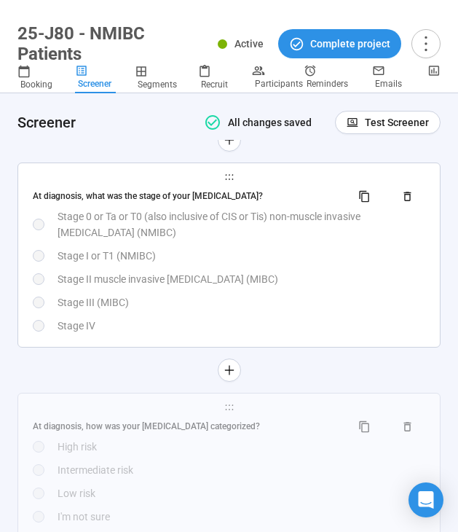
click at [115, 310] on div "Stage III (MIBC)" at bounding box center [242, 302] width 368 height 16
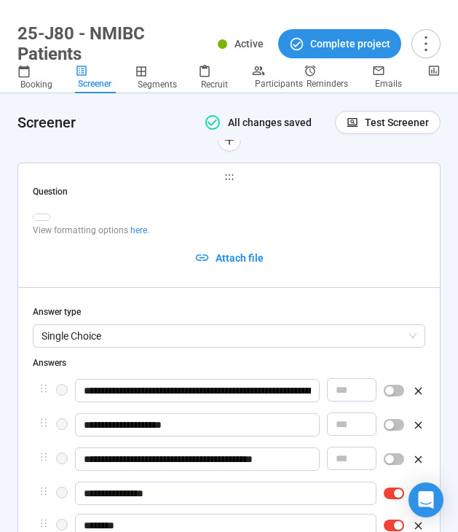
type textarea "**********"
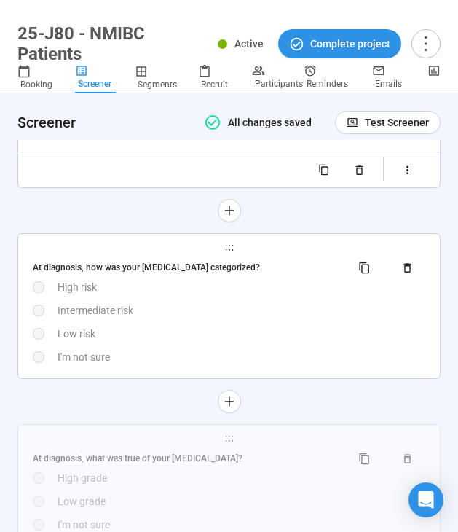
scroll to position [5232, 0]
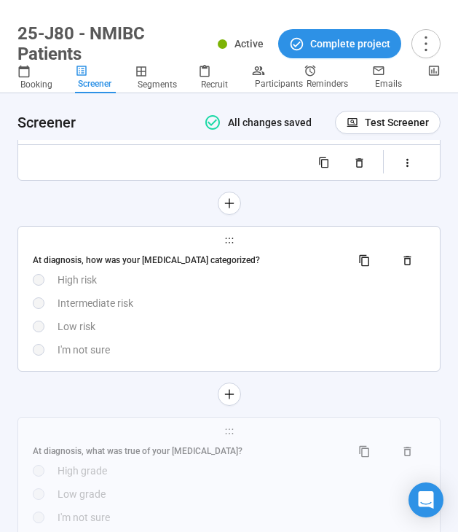
click at [122, 333] on div "Low risk" at bounding box center [242, 326] width 368 height 16
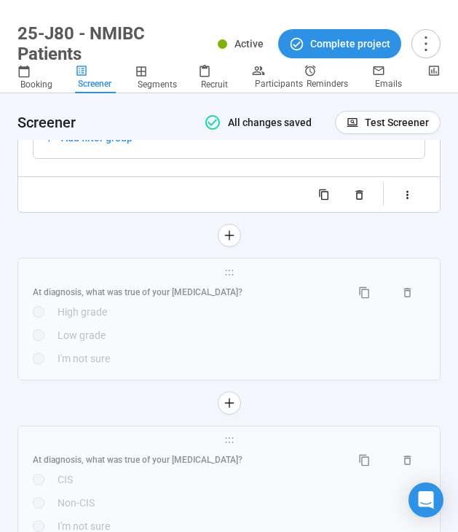
scroll to position [5439, 0]
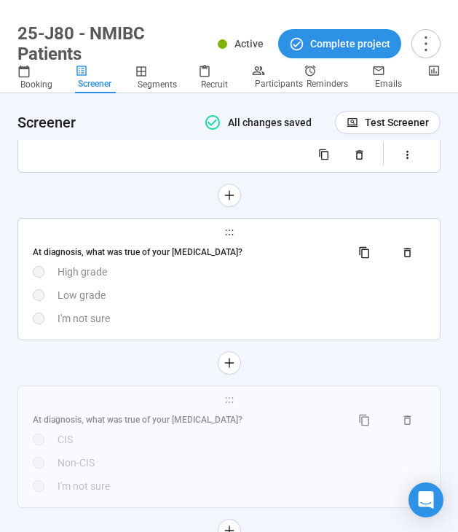
click at [127, 326] on div "I'm not sure" at bounding box center [242, 318] width 368 height 16
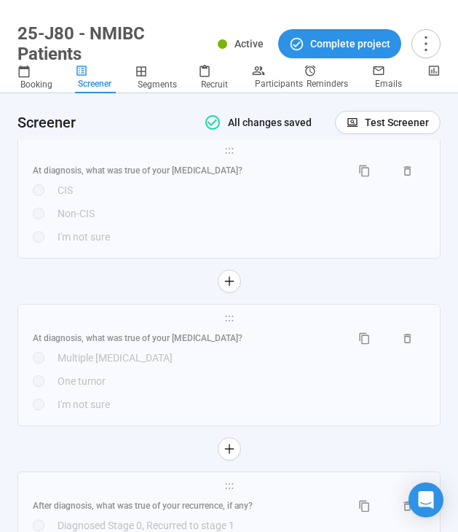
scroll to position [5790, 0]
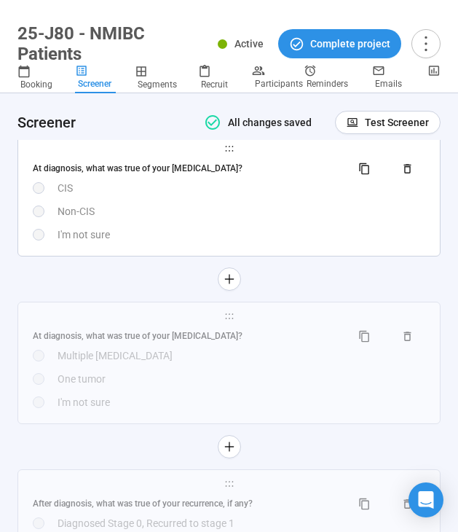
click at [158, 219] on div "Non-CIS" at bounding box center [242, 211] width 368 height 16
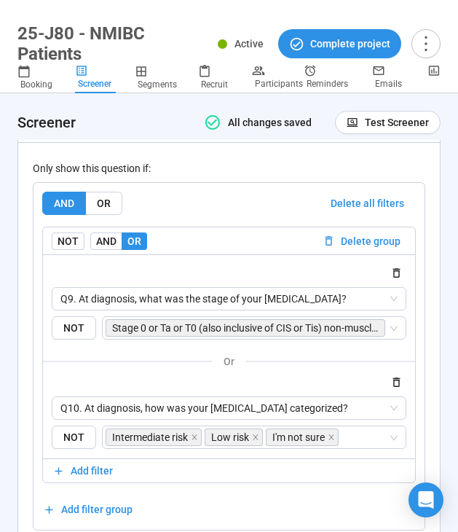
scroll to position [5538, 0]
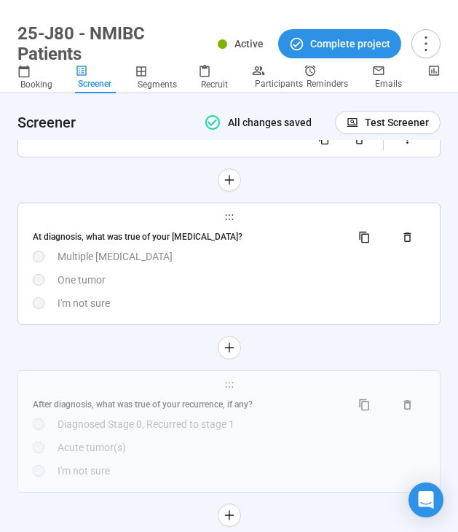
click at [109, 285] on div "One tumor" at bounding box center [242, 280] width 368 height 16
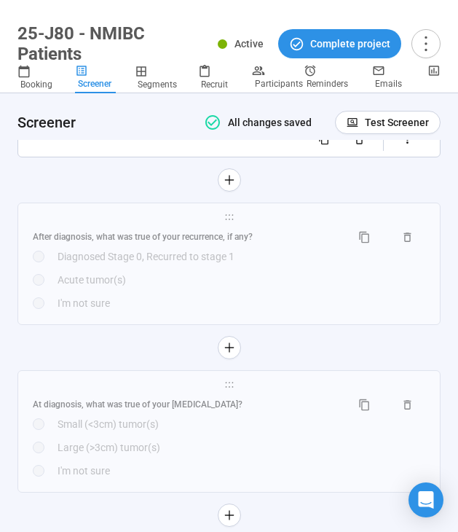
scroll to position [6108, 0]
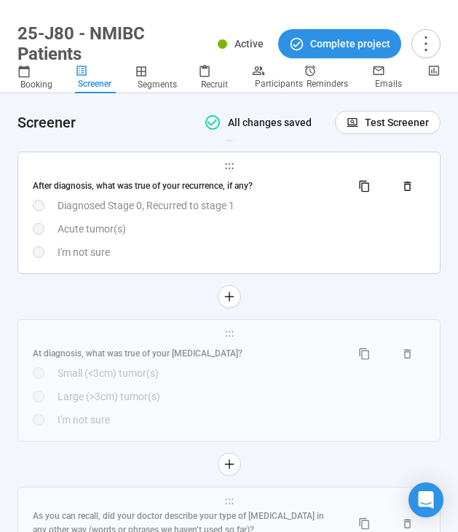
click at [162, 260] on div "I'm not sure" at bounding box center [242, 252] width 368 height 16
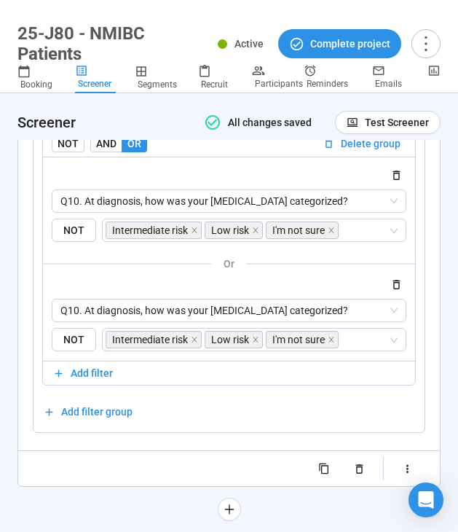
scroll to position [5905, 0]
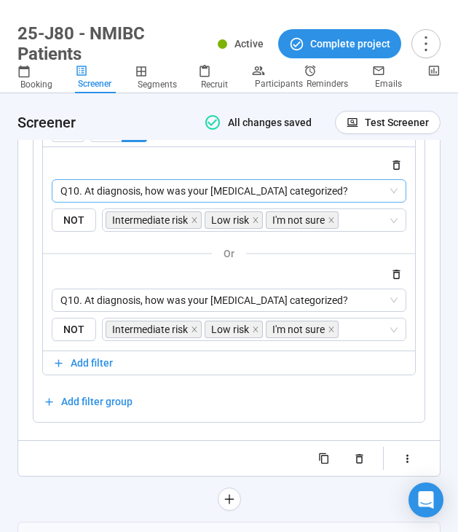
click at [199, 202] on span "Q10. At diagnosis, how was your bladder cancer categorized?" at bounding box center [228, 191] width 337 height 22
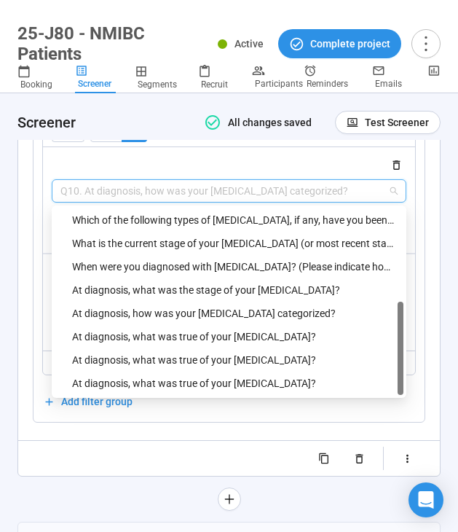
scroll to position [264, 0]
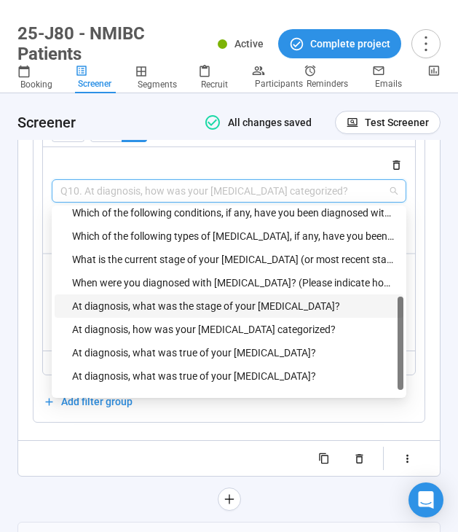
click at [173, 314] on div "At diagnosis, what was the stage of your bladder cancer?" at bounding box center [233, 306] width 323 height 16
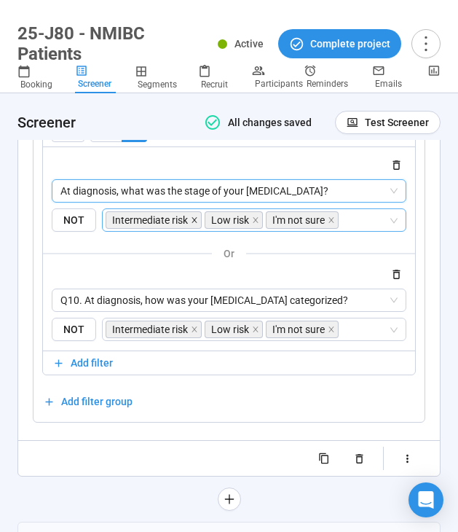
click at [195, 223] on icon "close" at bounding box center [194, 220] width 5 height 5
click at [154, 223] on icon "close" at bounding box center [156, 220] width 5 height 5
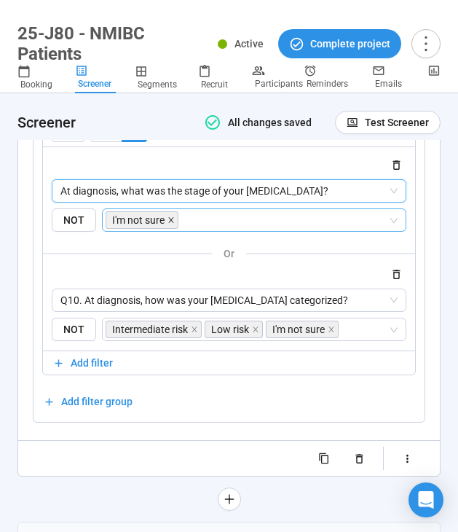
click at [173, 224] on icon "close" at bounding box center [170, 219] width 7 height 7
click at [184, 229] on input "search" at bounding box center [249, 219] width 277 height 17
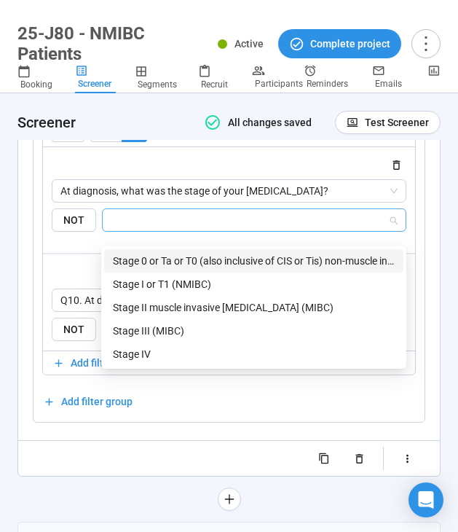
click at [188, 259] on div "Stage 0 or Ta or T0 (also inclusive of CIS or Tis) non-muscle invasive bladder …" at bounding box center [254, 261] width 282 height 16
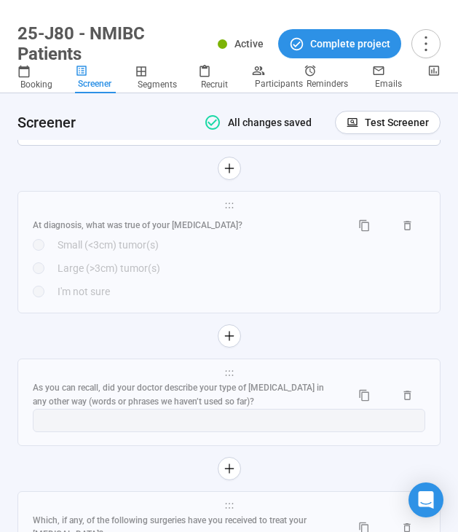
scroll to position [6251, 0]
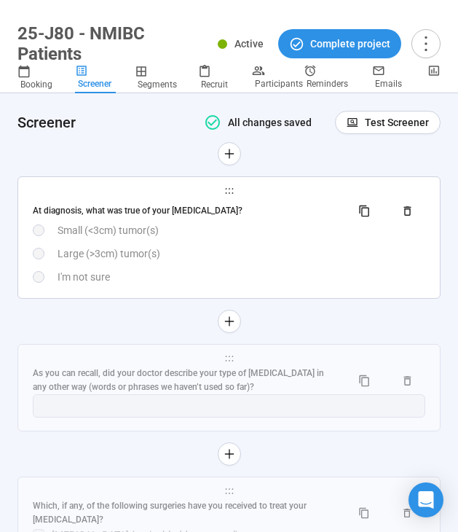
click at [112, 275] on div "At diagnosis, what was true of your bladder cancer? Small (<3cm) tumor(s) Large…" at bounding box center [229, 242] width 393 height 86
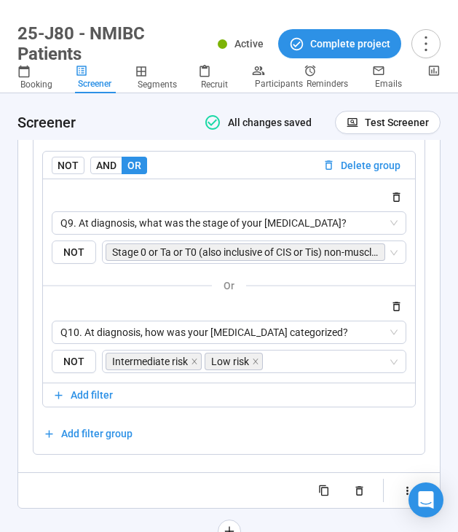
scroll to position [6058, 0]
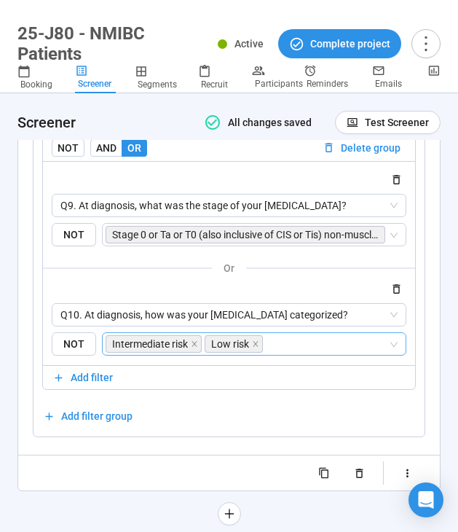
click at [306, 352] on input "search" at bounding box center [327, 343] width 122 height 17
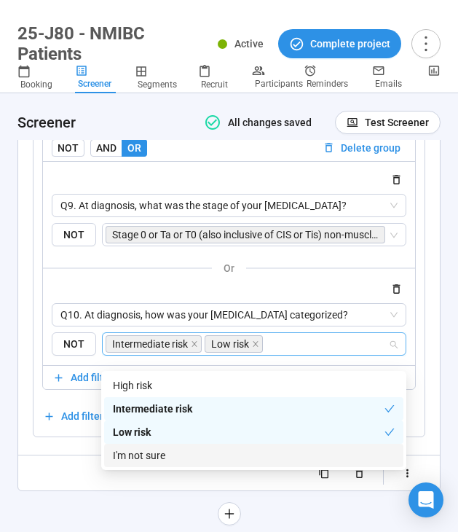
click at [248, 456] on div "I'm not sure" at bounding box center [254, 455] width 282 height 16
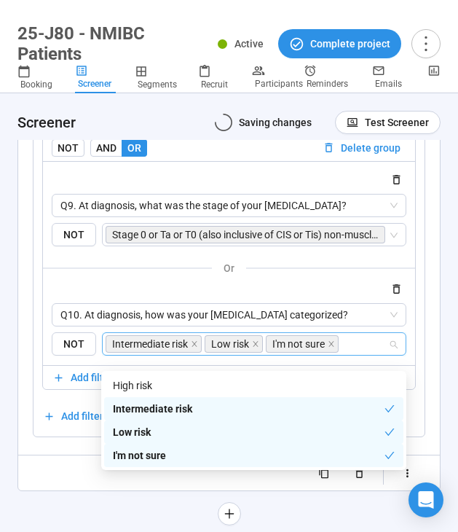
click at [122, 484] on div at bounding box center [229, 472] width 393 height 23
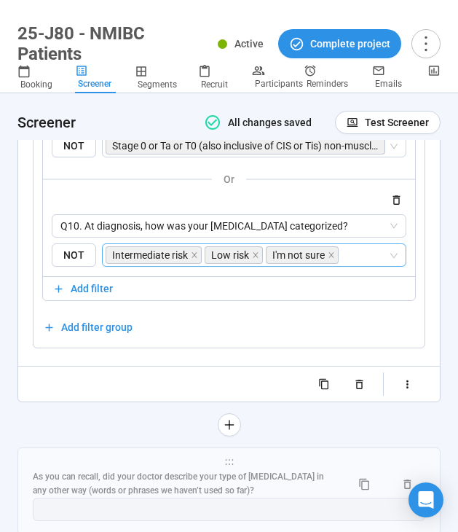
scroll to position [6293, 0]
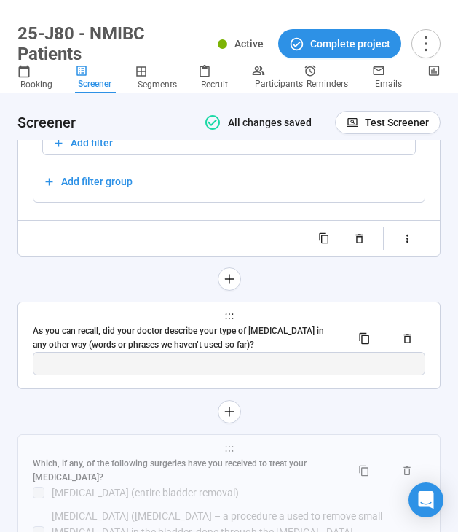
click at [179, 347] on div "As you can recall, did your doctor describe your type of bladder cancer in any …" at bounding box center [186, 338] width 307 height 28
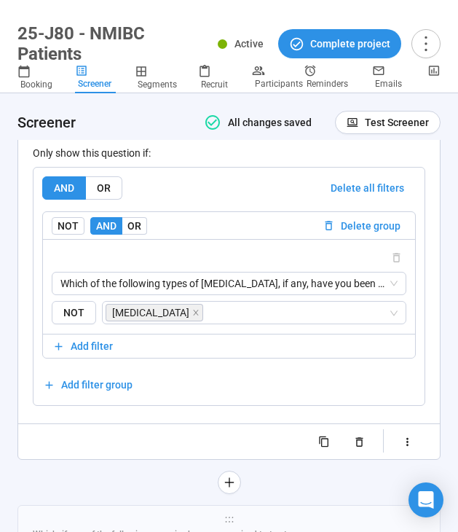
scroll to position [6107, 0]
